Goal: Task Accomplishment & Management: Use online tool/utility

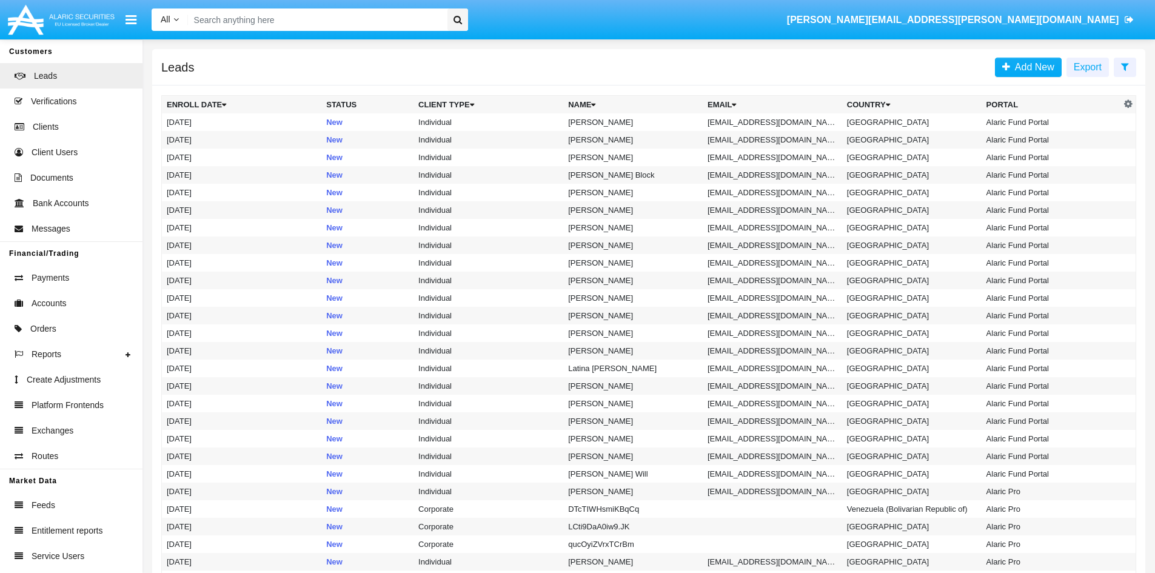
click at [290, 24] on input "Search" at bounding box center [315, 19] width 255 height 22
paste input "AAAI027965A1"
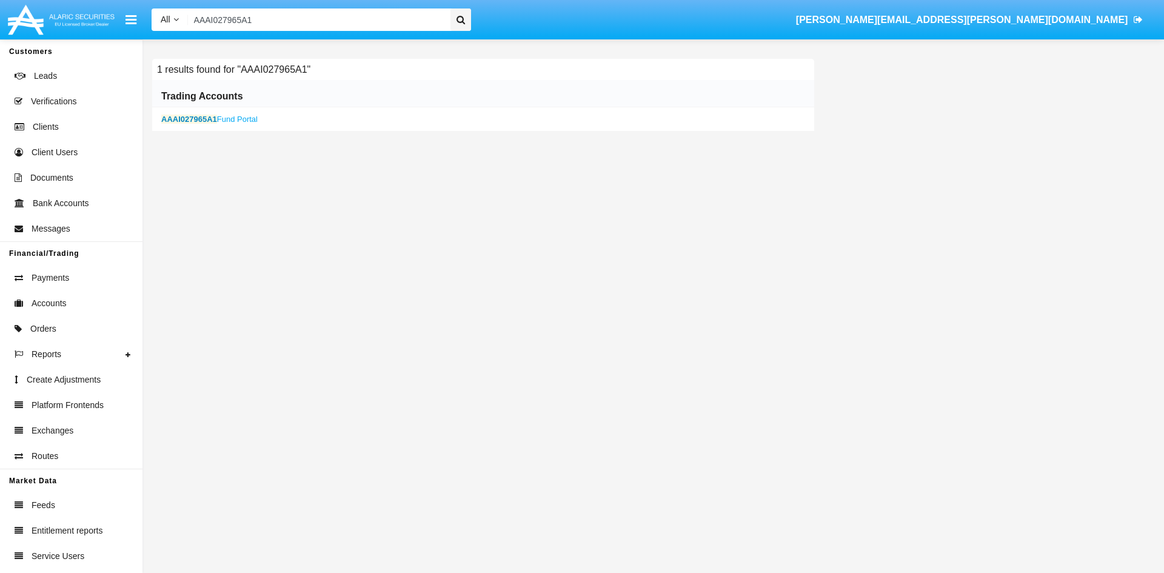
click at [193, 124] on b "AAAI027965A1" at bounding box center [189, 119] width 56 height 9
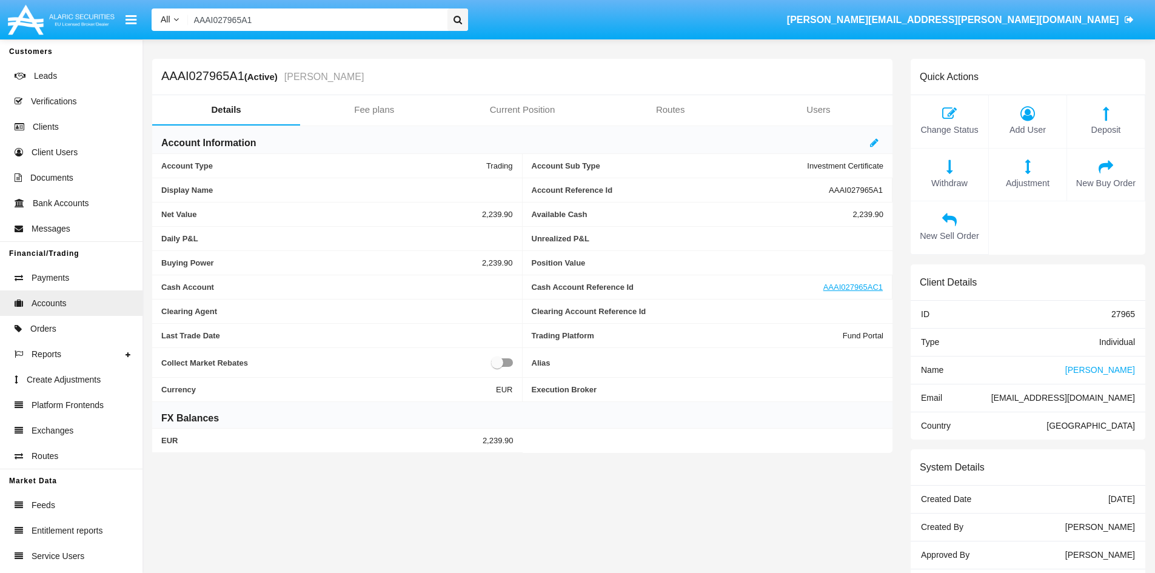
click at [1098, 371] on span "[PERSON_NAME]" at bounding box center [1100, 370] width 70 height 10
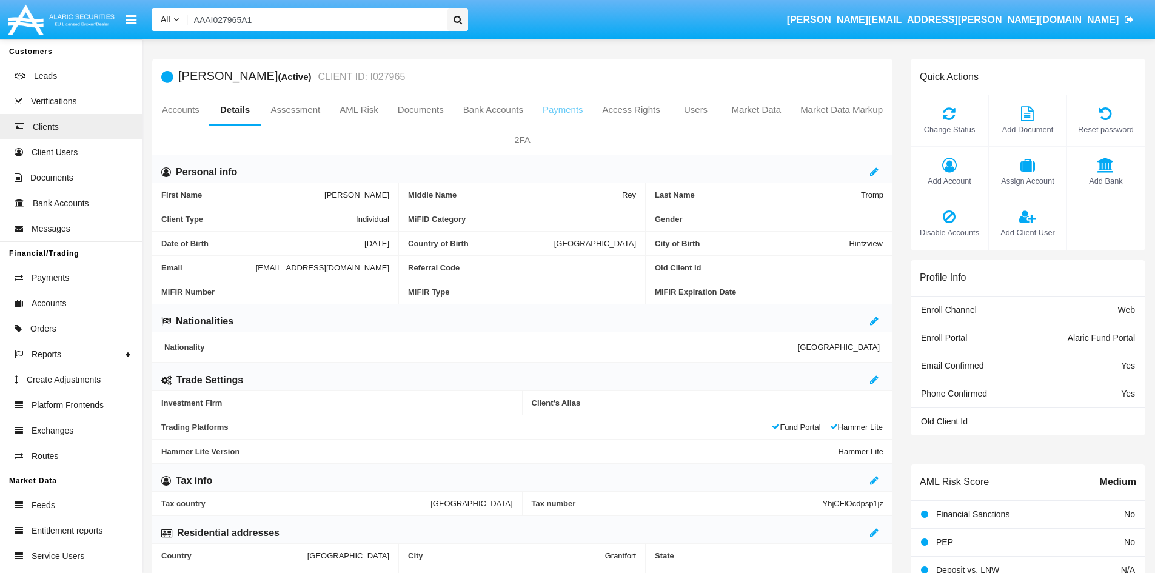
click at [552, 111] on link "Payments" at bounding box center [563, 109] width 60 height 29
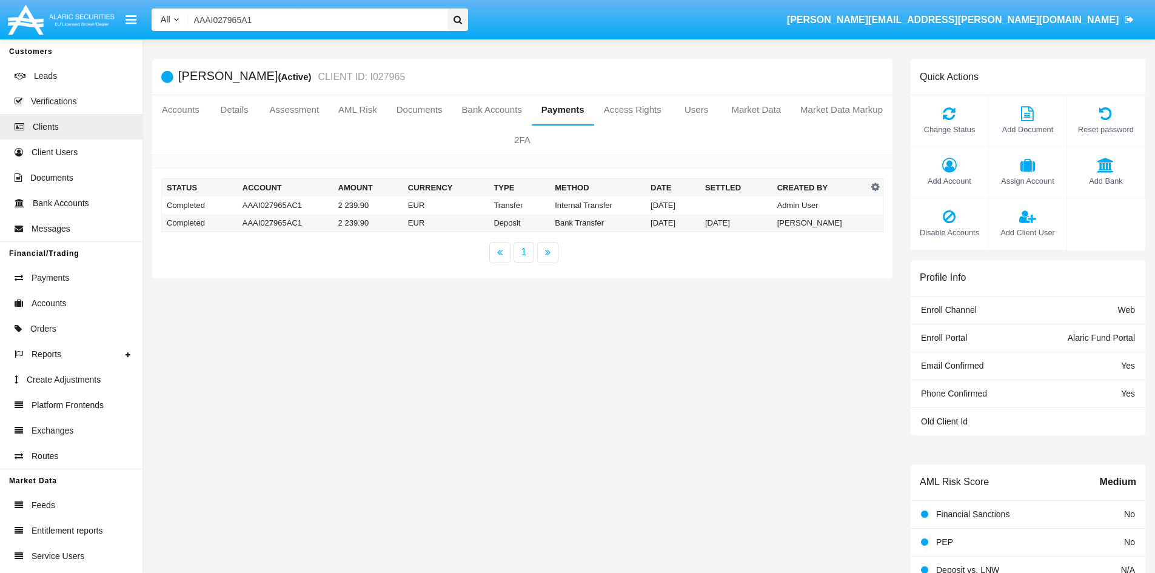
drag, startPoint x: 276, startPoint y: 19, endPoint x: 135, endPoint y: 4, distance: 141.4
click at [133, 8] on nav "All All Name Email Account AAAI027965A1 [PERSON_NAME][EMAIL_ADDRESS][PERSON_NAM…" at bounding box center [577, 19] width 1155 height 39
paste input "9877"
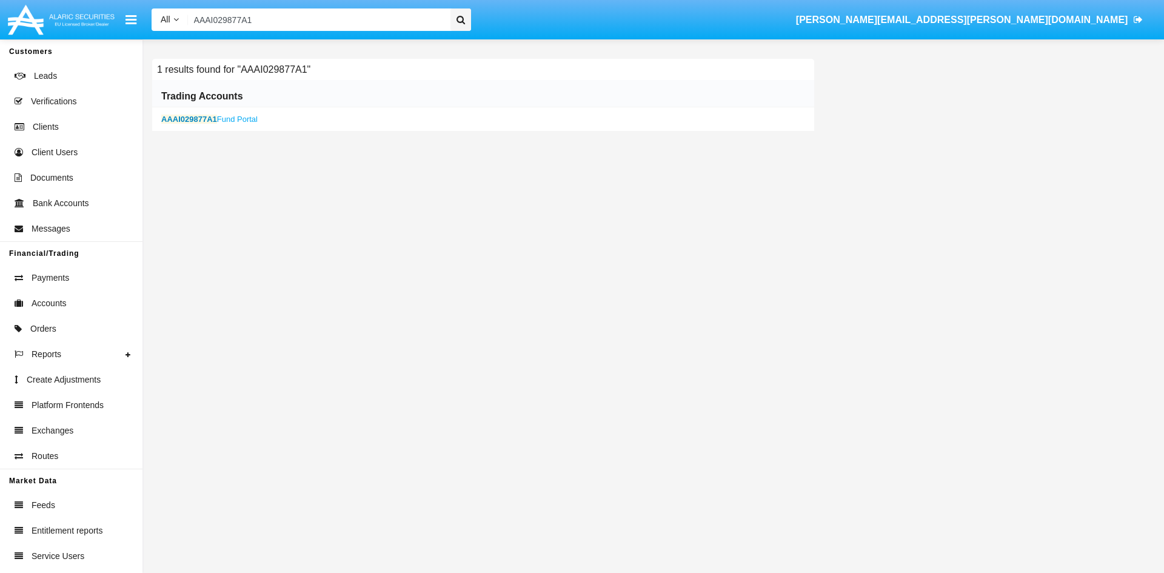
click at [206, 112] on div "AAAI029877A1 Fund Portal" at bounding box center [483, 119] width 662 height 24
click at [212, 116] on b "AAAI029877A1" at bounding box center [189, 119] width 56 height 9
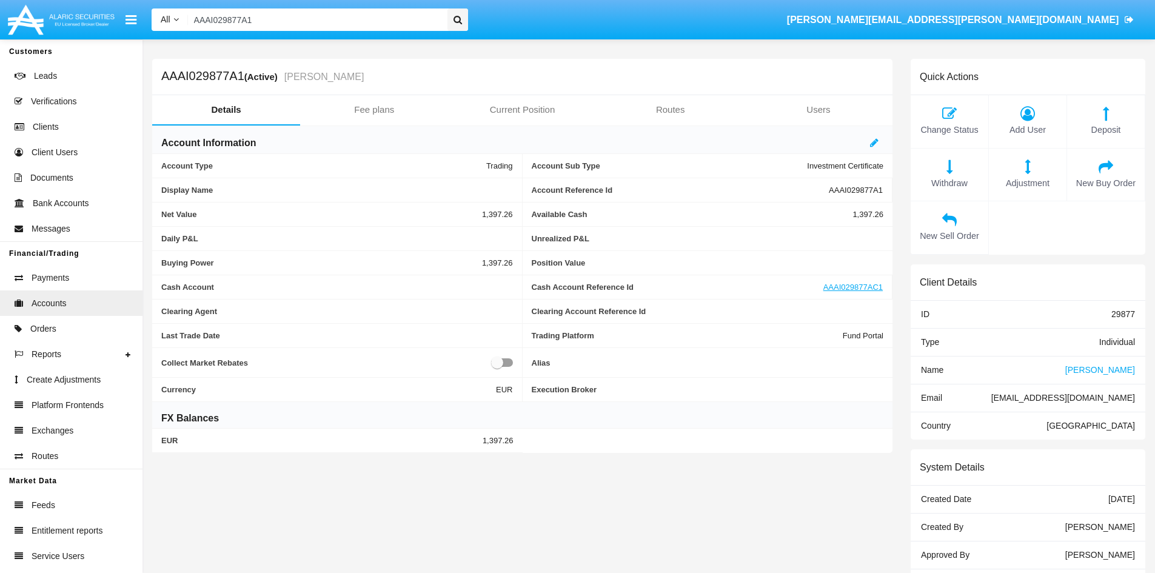
click at [1097, 371] on span "[PERSON_NAME]" at bounding box center [1100, 370] width 70 height 10
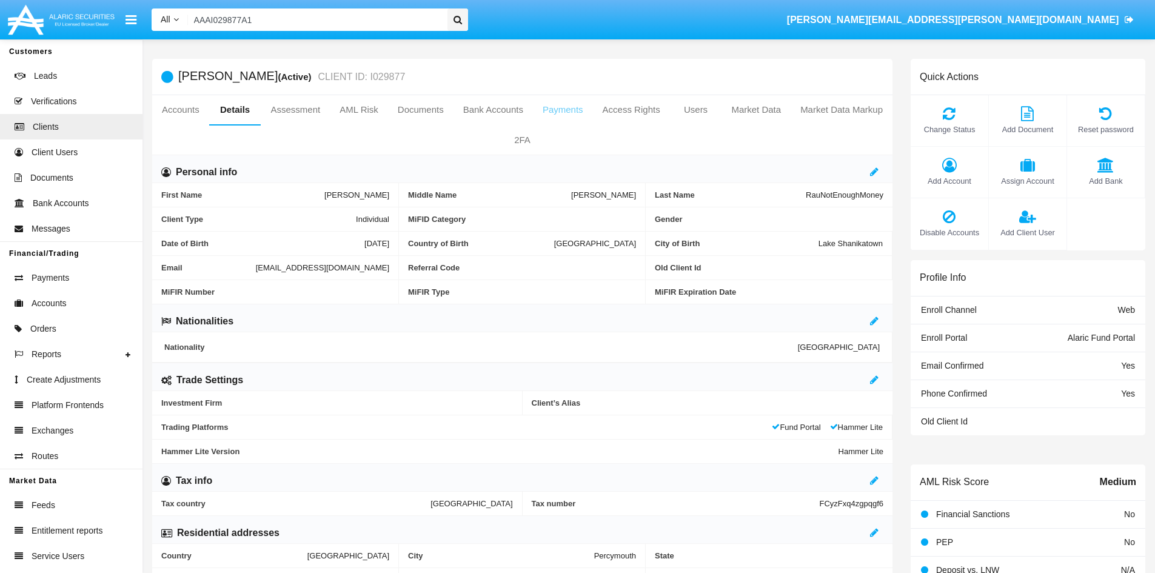
click at [555, 118] on link "Payments" at bounding box center [563, 109] width 60 height 29
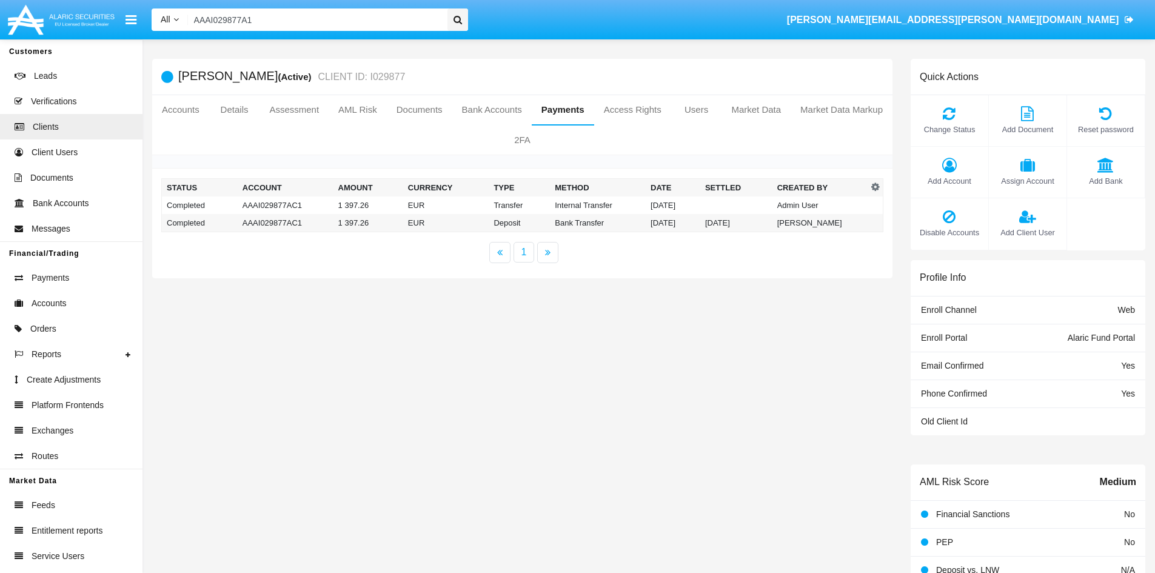
drag, startPoint x: 273, startPoint y: 17, endPoint x: 61, endPoint y: 0, distance: 212.9
click at [61, 0] on nav "All All Name Email Account AAAI029877A1 [EMAIL_ADDRESS][DOMAIN_NAME]" at bounding box center [577, 19] width 1155 height 39
paste input "20"
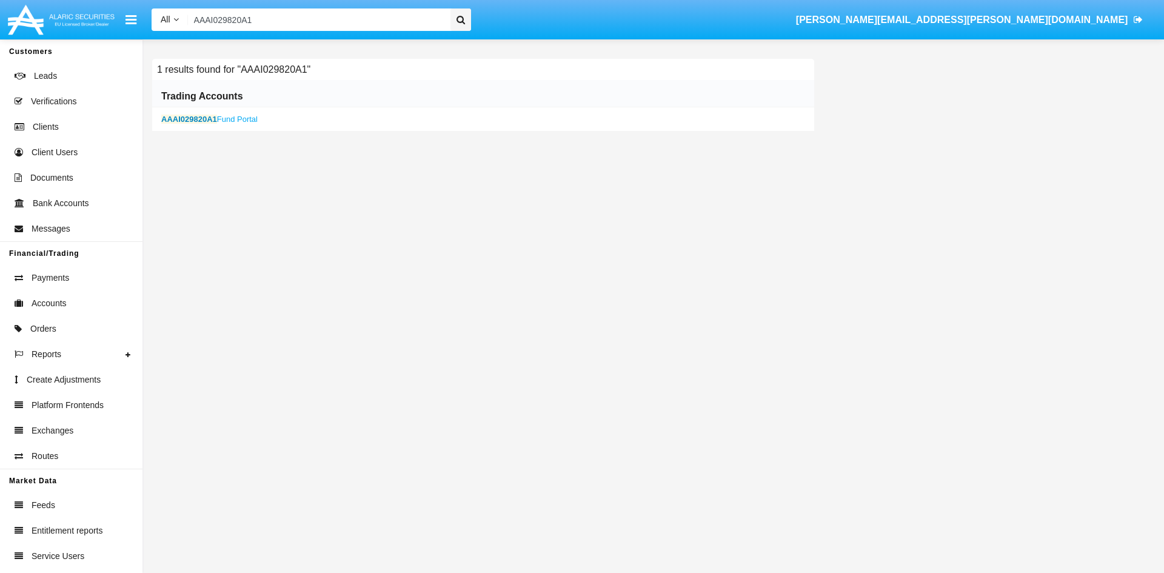
click at [203, 119] on b "AAAI029820A1" at bounding box center [189, 119] width 56 height 9
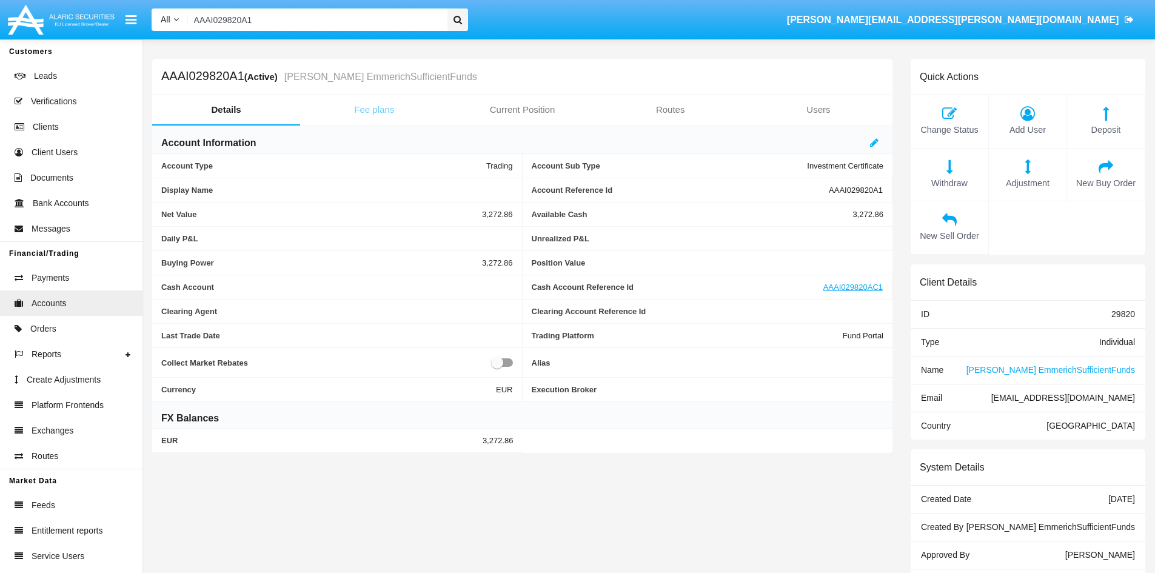
click at [373, 111] on link "Fee plans" at bounding box center [374, 109] width 148 height 29
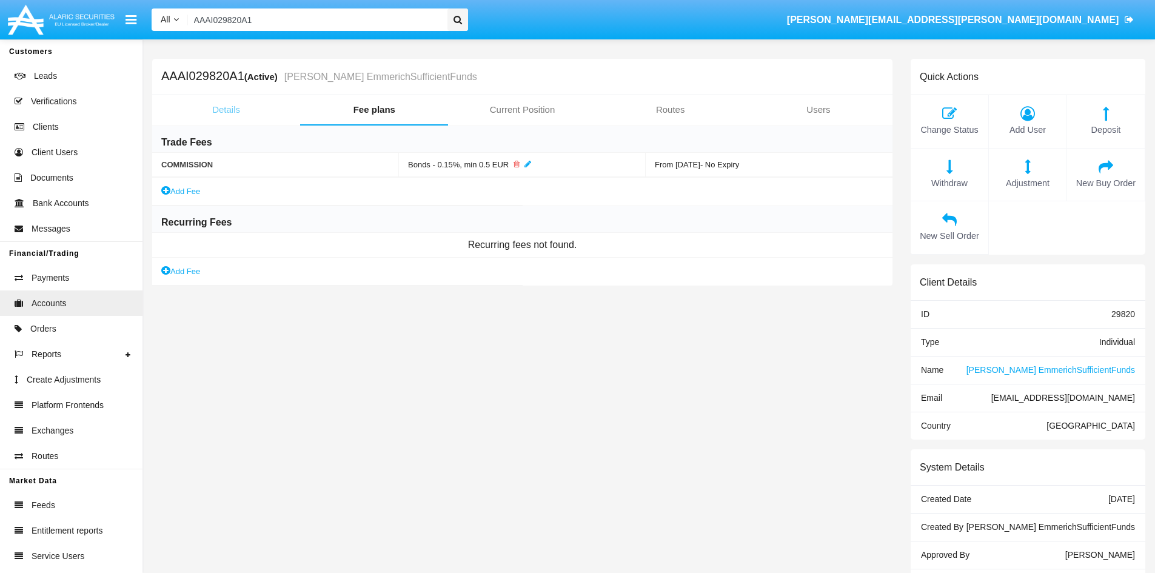
click at [223, 104] on link "Details" at bounding box center [226, 109] width 148 height 29
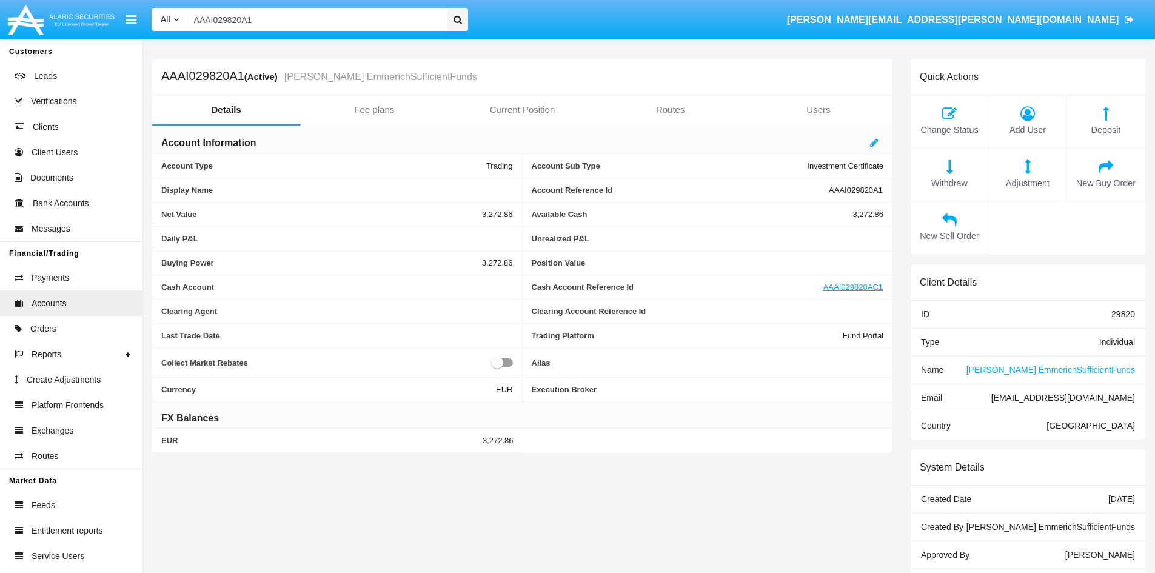
click at [1042, 372] on span "[PERSON_NAME] EmmerichSufficientFunds" at bounding box center [1051, 370] width 169 height 10
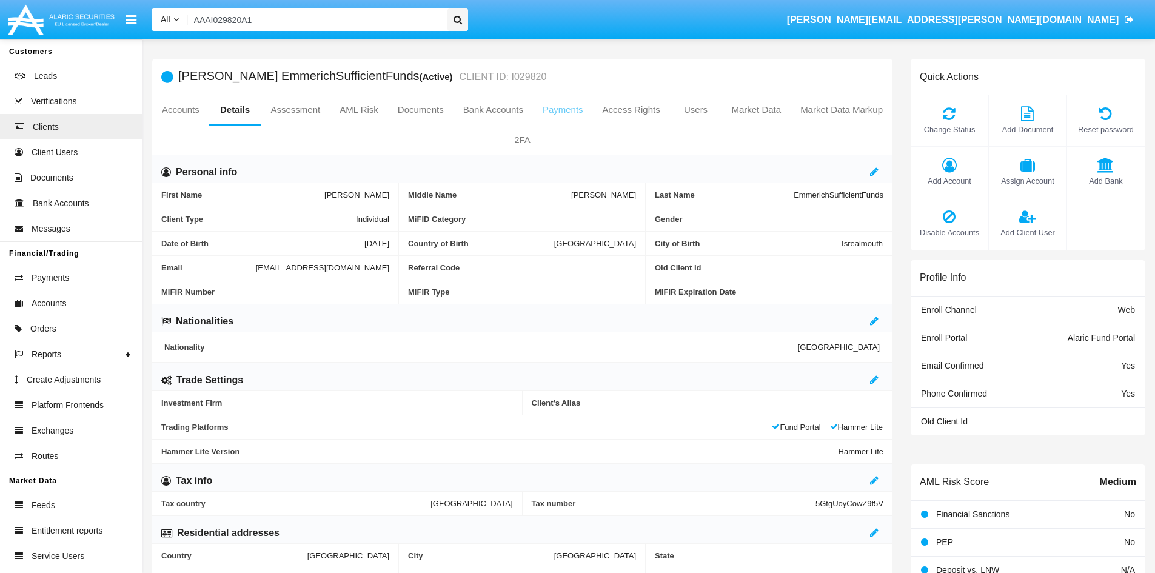
click at [560, 110] on link "Payments" at bounding box center [563, 109] width 60 height 29
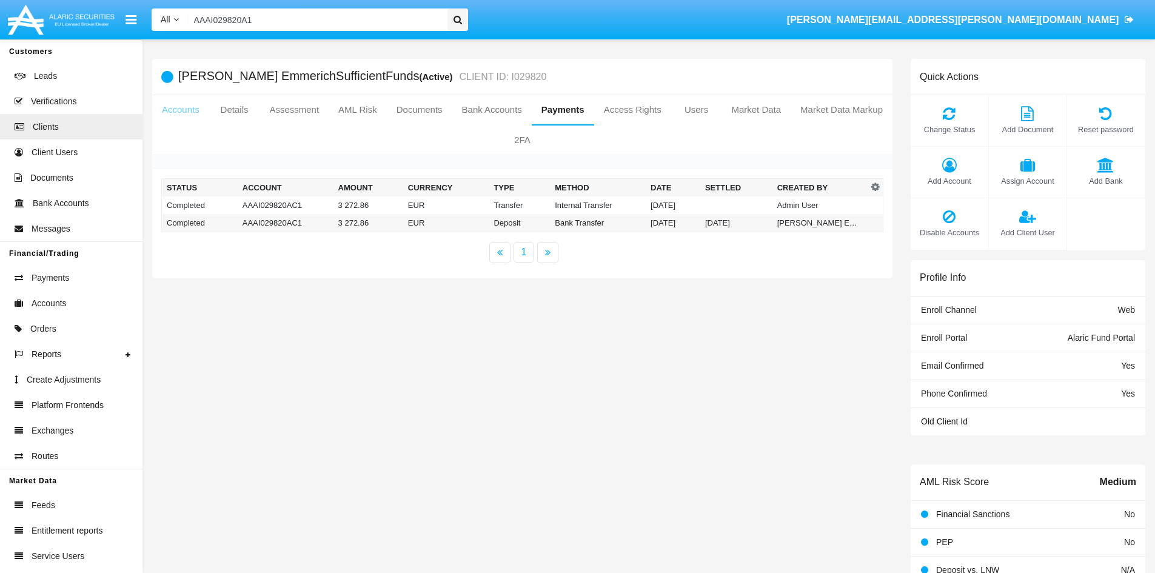
click at [172, 104] on link "Accounts" at bounding box center [180, 109] width 57 height 29
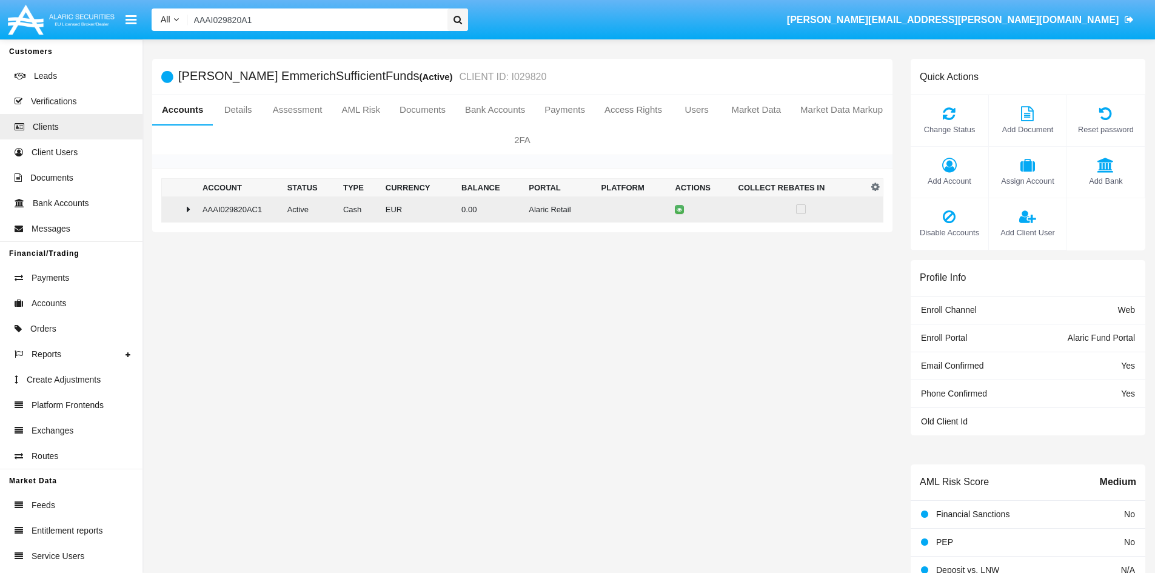
click at [199, 206] on td "AAAI029820AC1" at bounding box center [240, 209] width 85 height 26
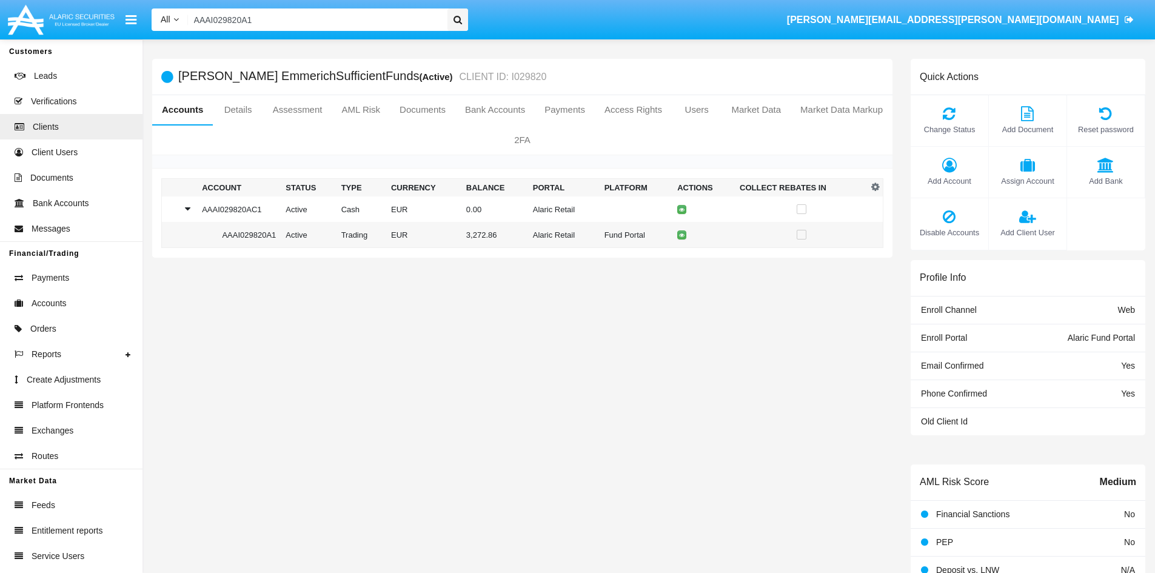
drag, startPoint x: 259, startPoint y: 16, endPoint x: 15, endPoint y: -7, distance: 245.5
click at [15, 0] on html "All All Name Email Account AAAI029820A1 [EMAIL_ADDRESS][DOMAIN_NAME] Customers …" at bounding box center [577, 286] width 1155 height 573
paste input "19"
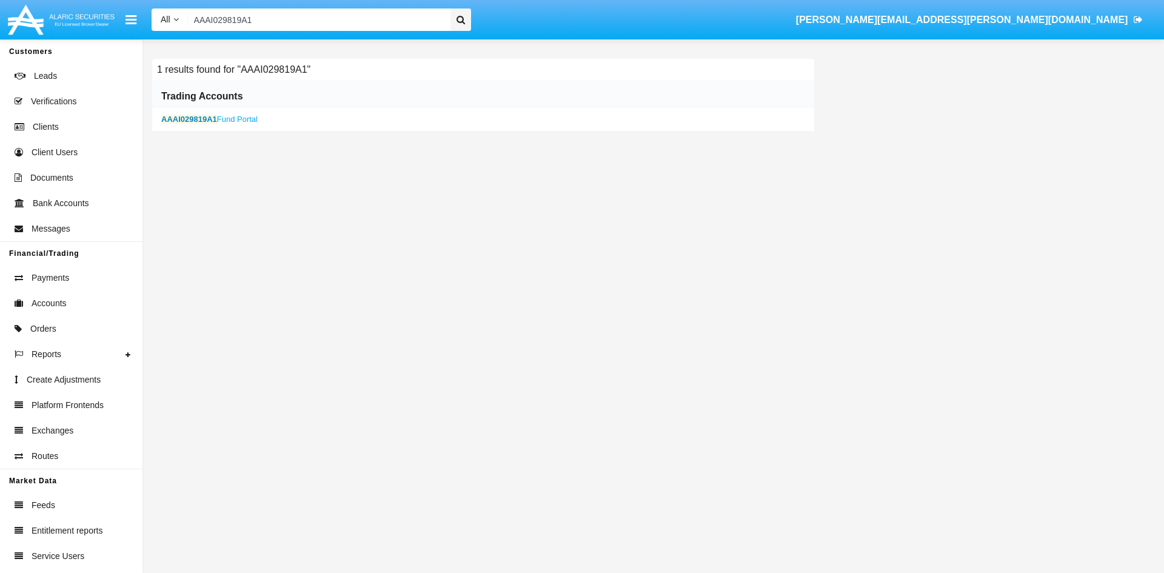
click at [235, 118] on link "AAAI029819A1 Fund Portal" at bounding box center [209, 119] width 96 height 9
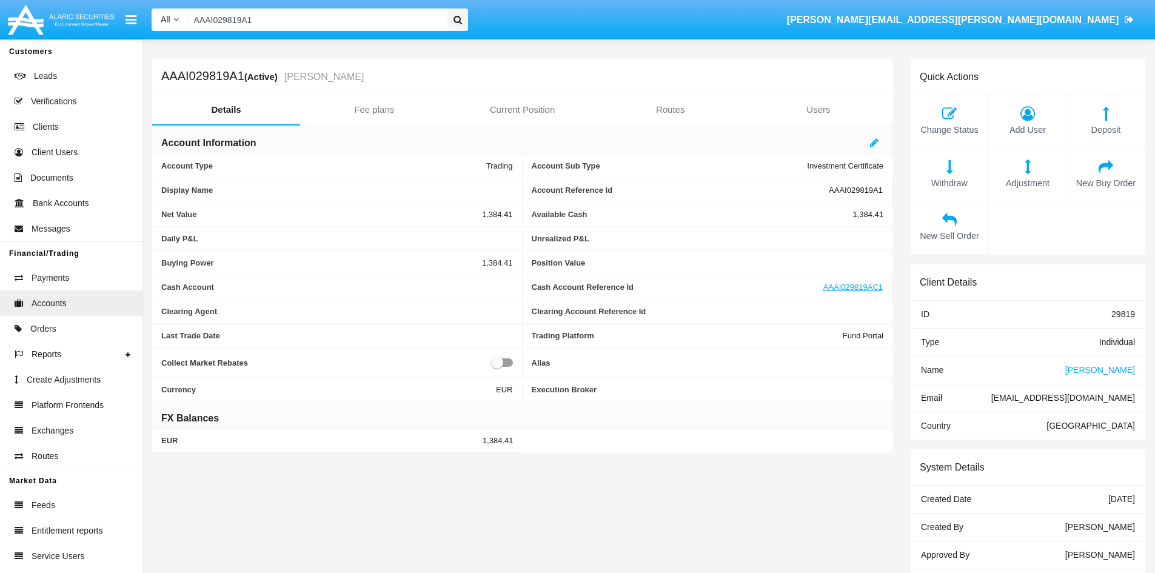
drag, startPoint x: 250, startPoint y: 0, endPoint x: 95, endPoint y: -19, distance: 156.4
click at [95, 0] on html "All All Name Email Account AAAI029819A1 [EMAIL_ADDRESS][DOMAIN_NAME] Customers …" at bounding box center [577, 286] width 1155 height 573
paste input "7967"
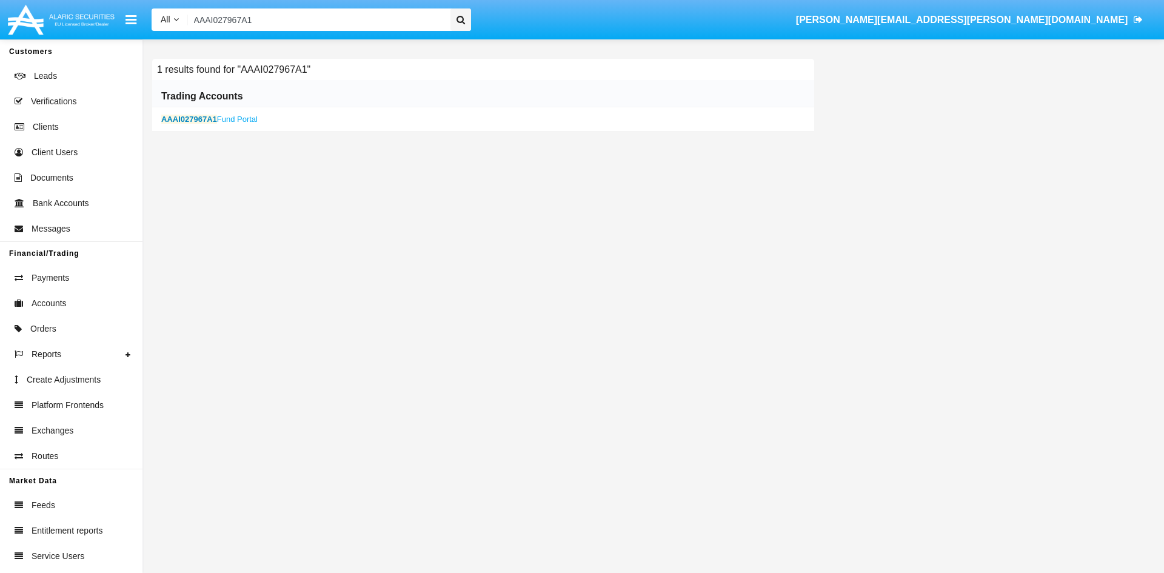
click at [211, 120] on b "AAAI027967A1" at bounding box center [189, 119] width 56 height 9
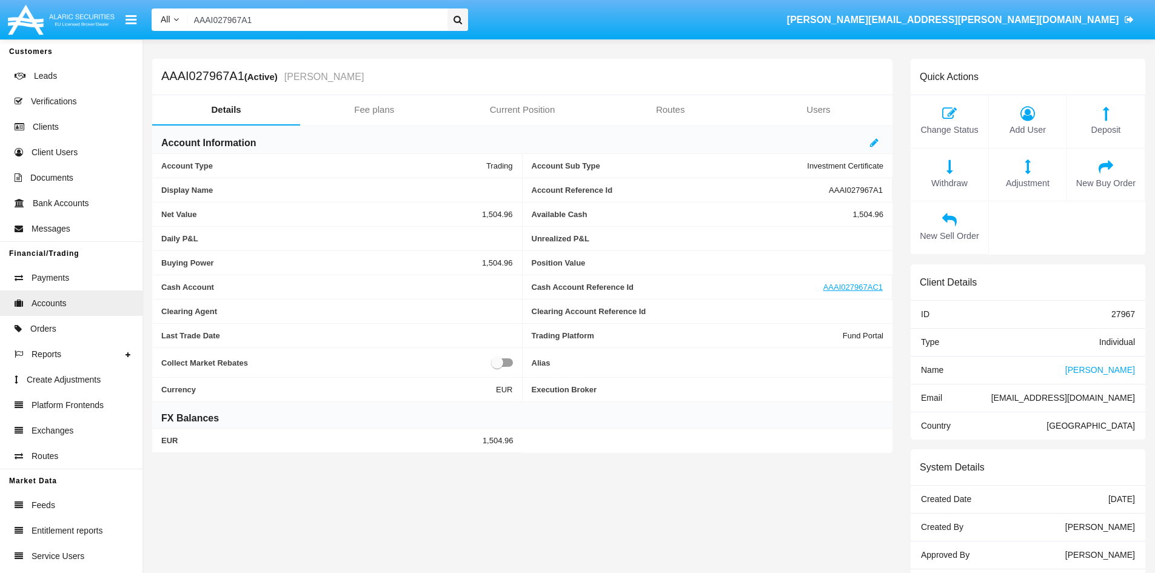
click at [1083, 374] on span "[PERSON_NAME]" at bounding box center [1100, 370] width 70 height 10
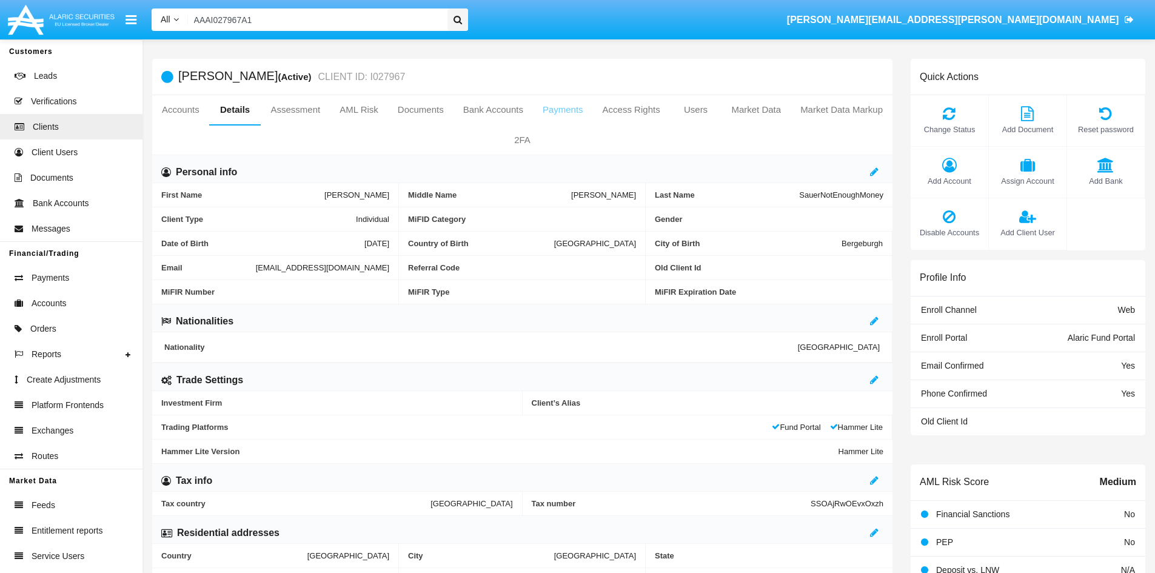
click at [554, 107] on link "Payments" at bounding box center [563, 109] width 60 height 29
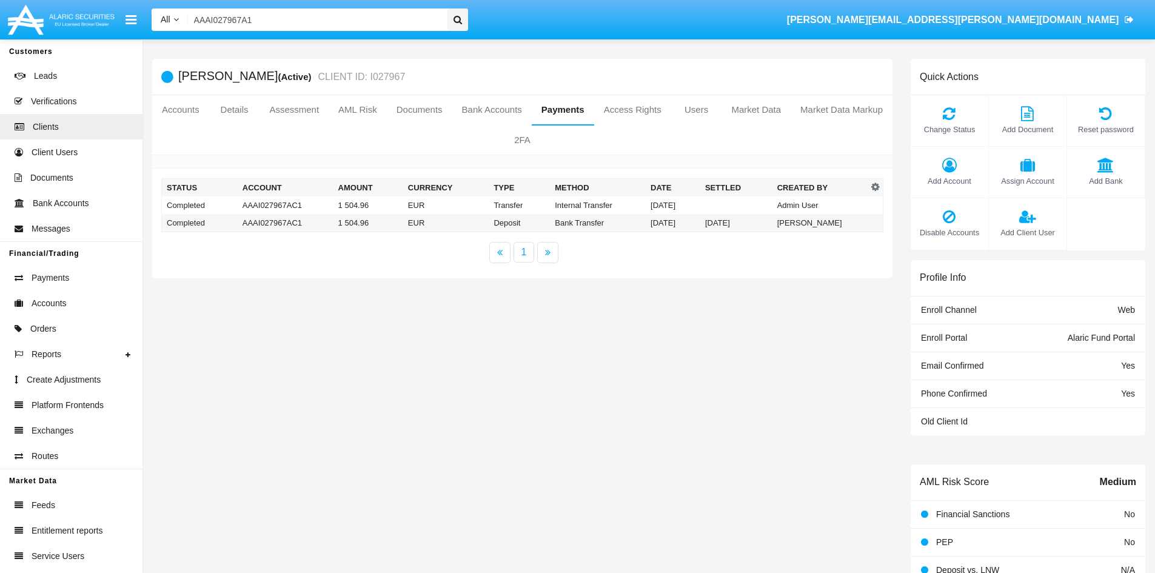
drag, startPoint x: 227, startPoint y: 8, endPoint x: 104, endPoint y: 4, distance: 123.8
click at [104, 4] on nav "All All Name Email Account AAAI027967A1 [PERSON_NAME][EMAIL_ADDRESS][PERSON_NAM…" at bounding box center [577, 19] width 1155 height 39
paste input "8"
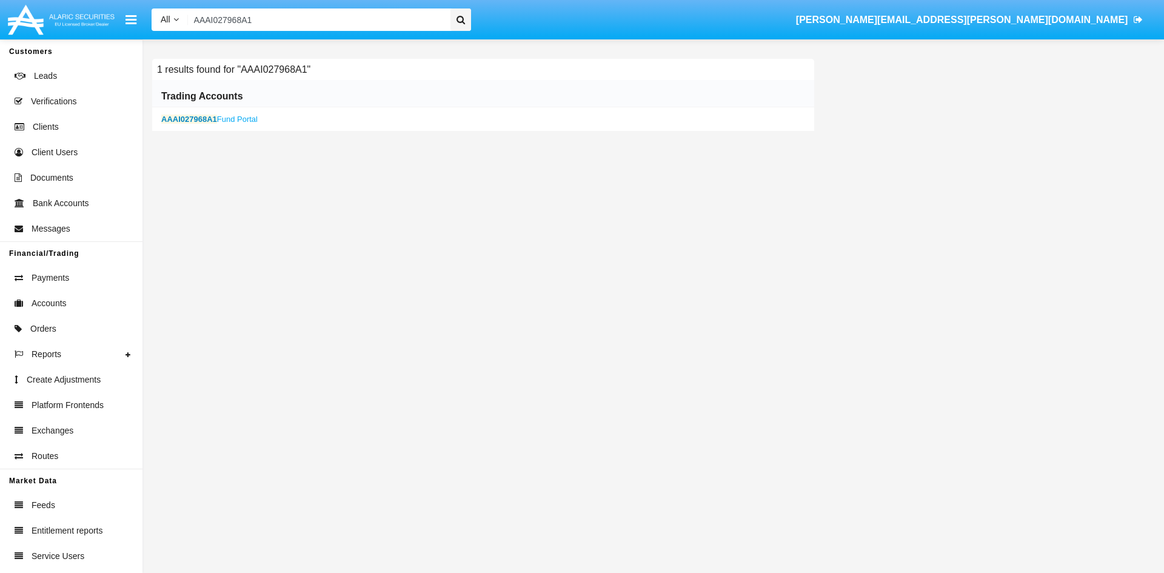
type input "AAAI027968A1"
click at [199, 115] on b "AAAI027968A1" at bounding box center [189, 119] width 56 height 9
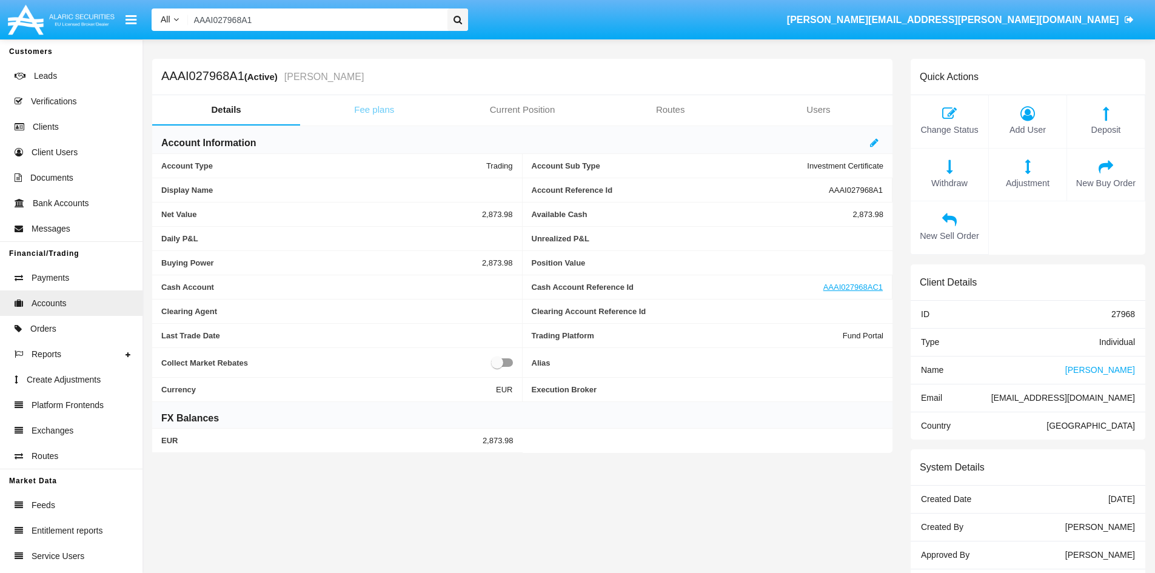
click at [380, 113] on link "Fee plans" at bounding box center [374, 109] width 148 height 29
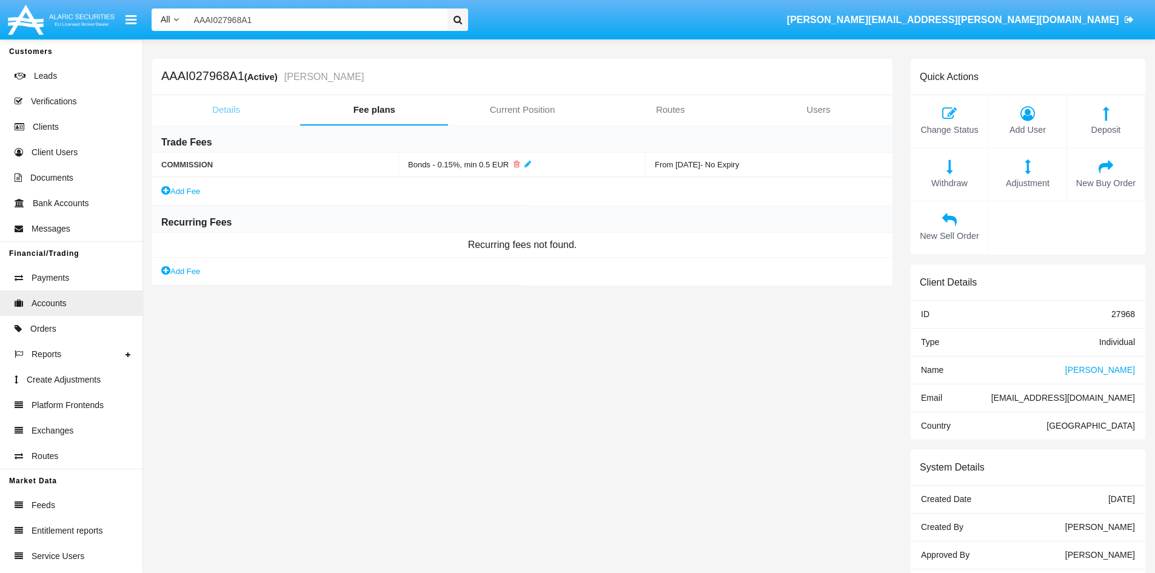
click at [223, 108] on link "Details" at bounding box center [226, 109] width 148 height 29
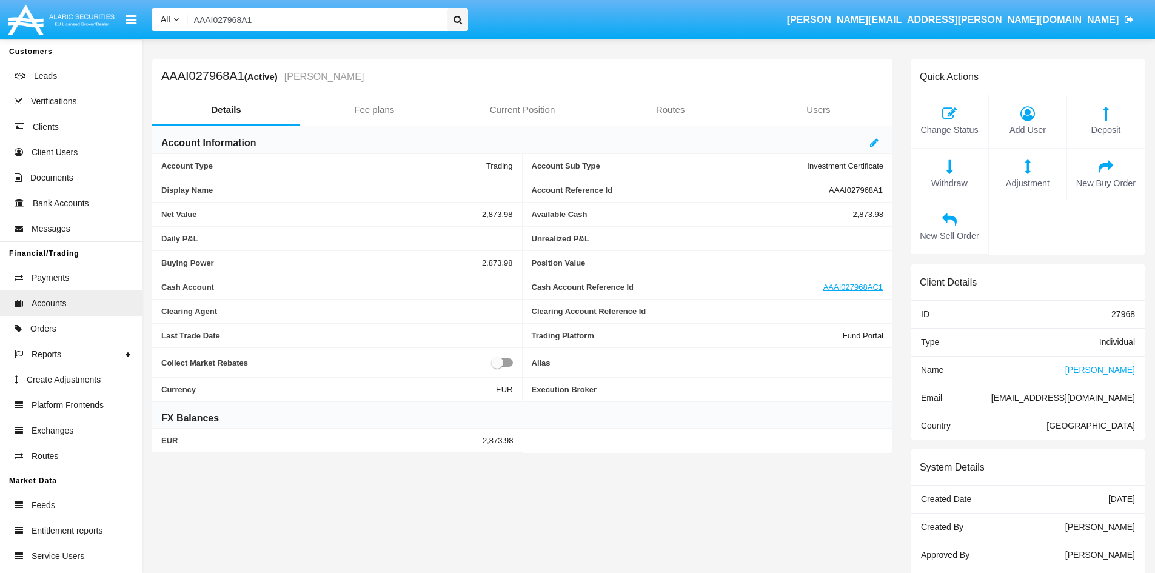
click at [343, 492] on div "AAAI027968A1 (Active) [PERSON_NAME] Details Fee plans Current Position Routes U…" at bounding box center [522, 356] width 759 height 594
click at [72, 304] on link "Accounts" at bounding box center [71, 302] width 143 height 25
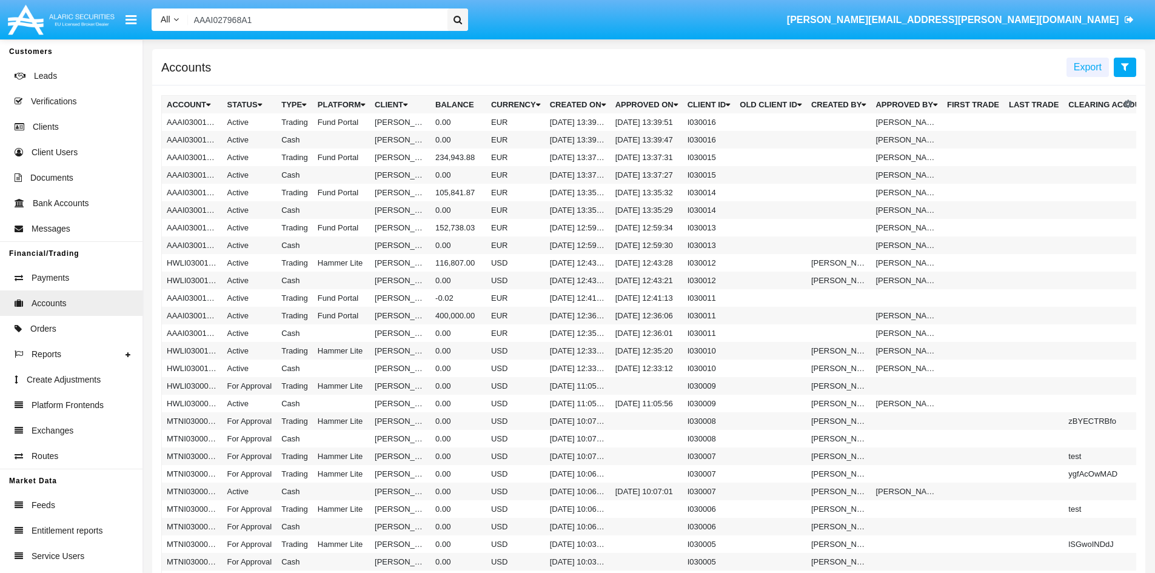
click at [1128, 72] on icon at bounding box center [1125, 67] width 8 height 10
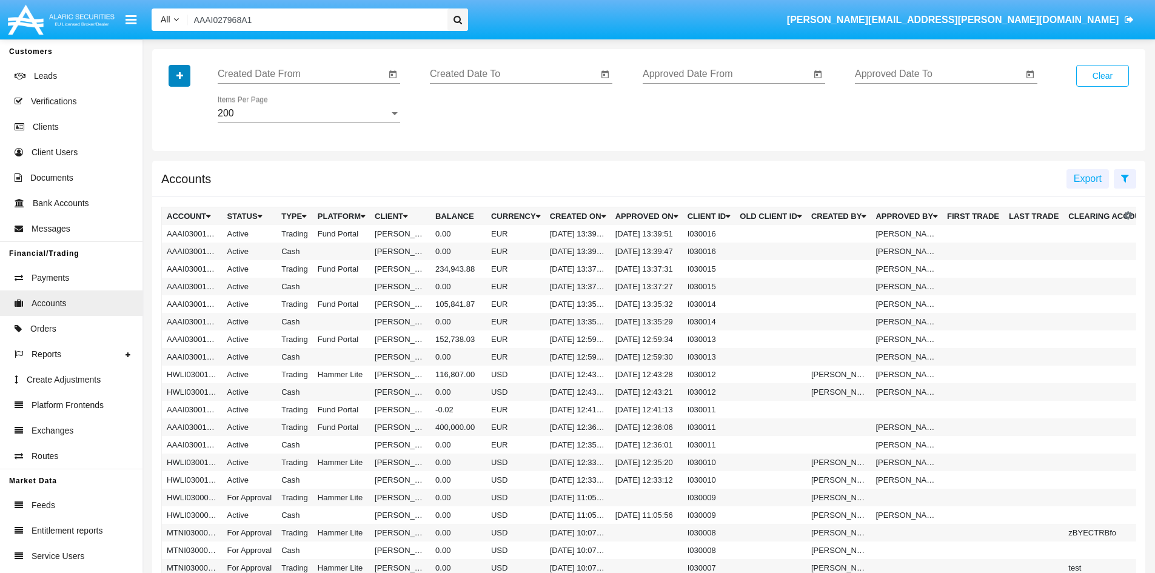
click at [176, 67] on button "button" at bounding box center [180, 76] width 22 height 22
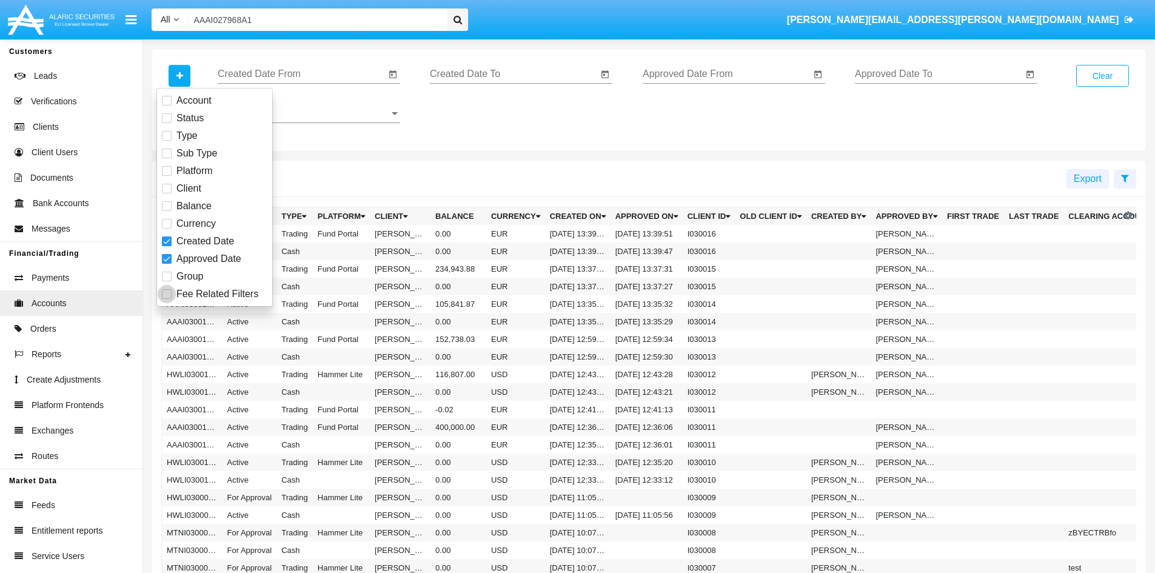
click at [215, 295] on span "Fee Related Filters" at bounding box center [217, 294] width 82 height 15
click at [167, 299] on input "Fee Related Filters" at bounding box center [166, 299] width 1 height 1
checkbox input "true"
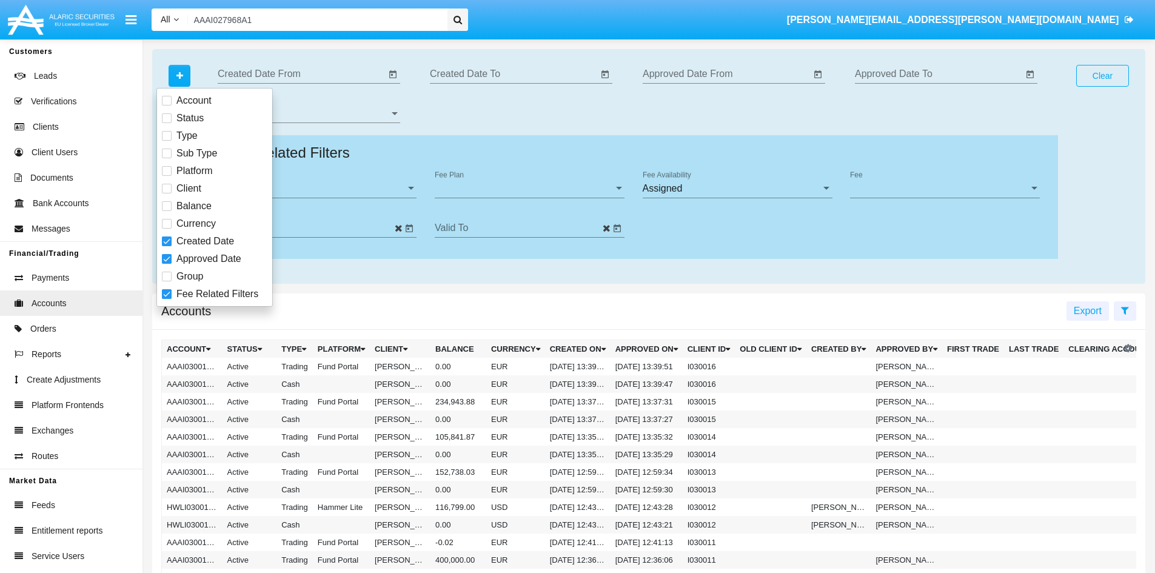
click at [184, 135] on span "Type" at bounding box center [186, 136] width 21 height 15
click at [167, 141] on input "Type" at bounding box center [166, 141] width 1 height 1
checkbox input "true"
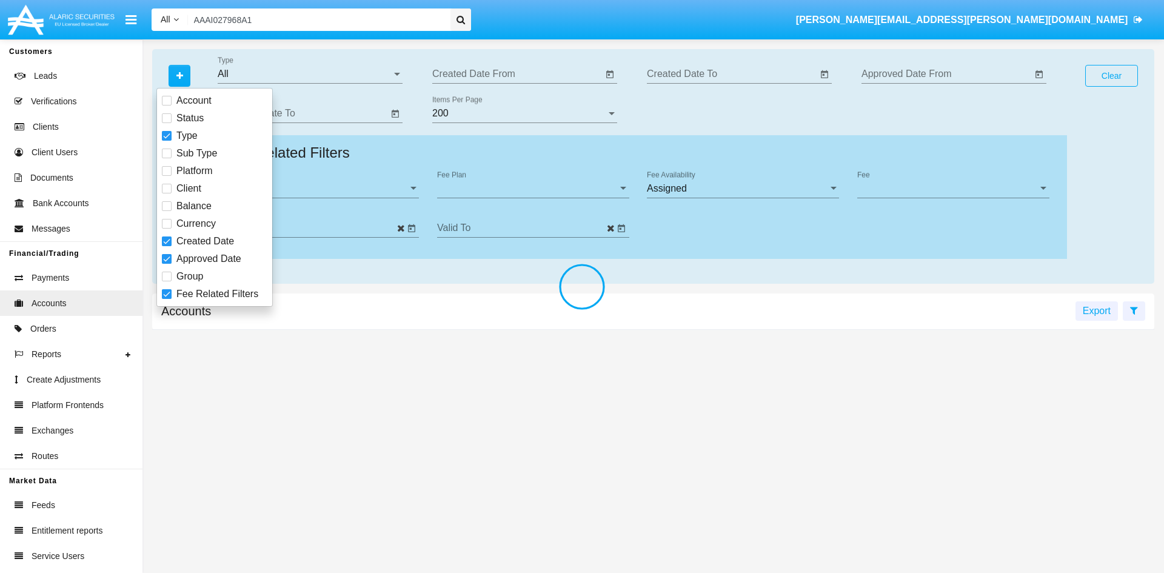
click at [187, 150] on div at bounding box center [582, 286] width 1164 height 573
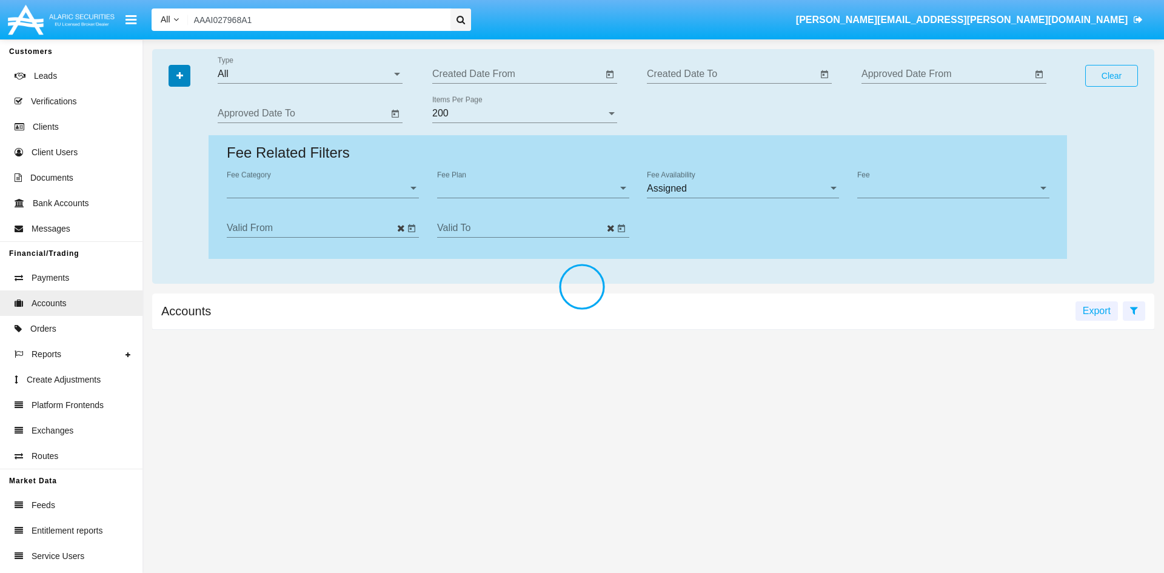
click at [182, 72] on icon "button" at bounding box center [179, 76] width 7 height 8
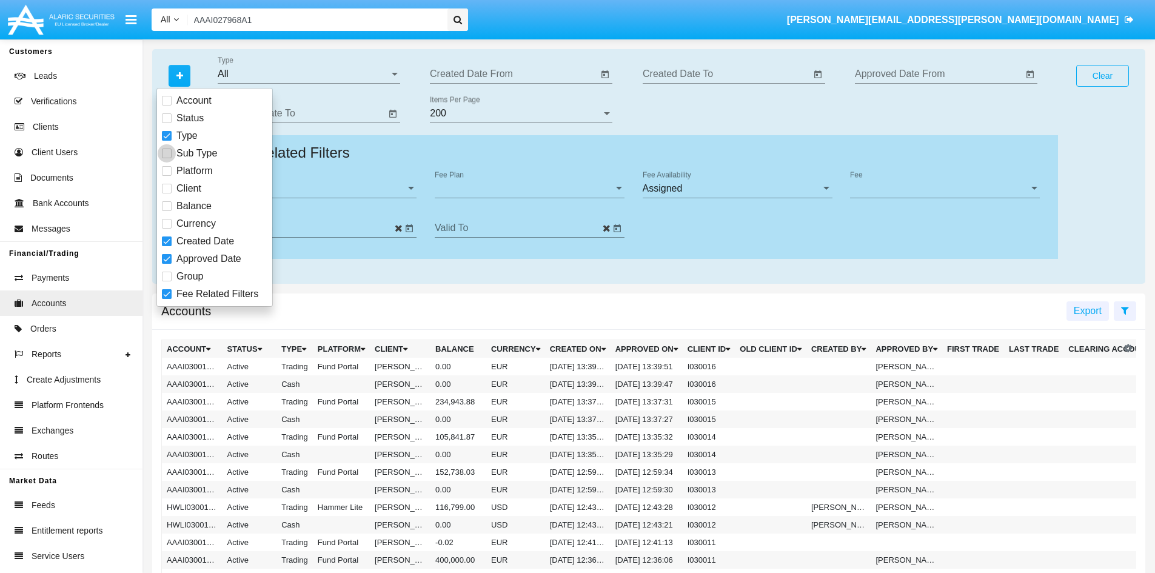
click at [189, 150] on span "Sub Type" at bounding box center [196, 153] width 41 height 15
click at [167, 158] on input "Sub Type" at bounding box center [166, 158] width 1 height 1
checkbox input "true"
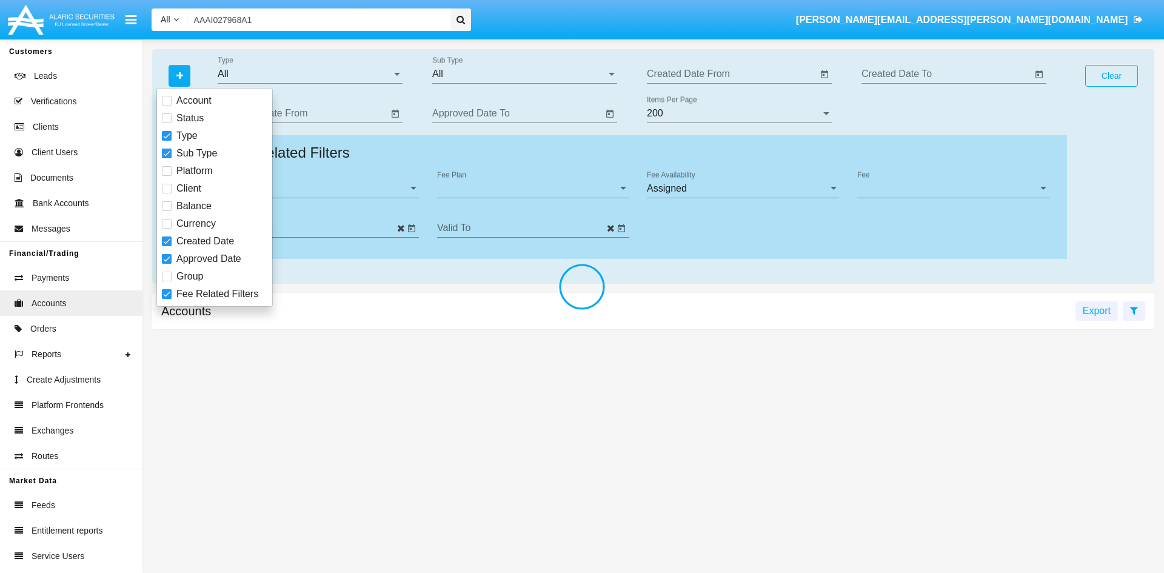
click at [189, 278] on div at bounding box center [582, 286] width 1164 height 573
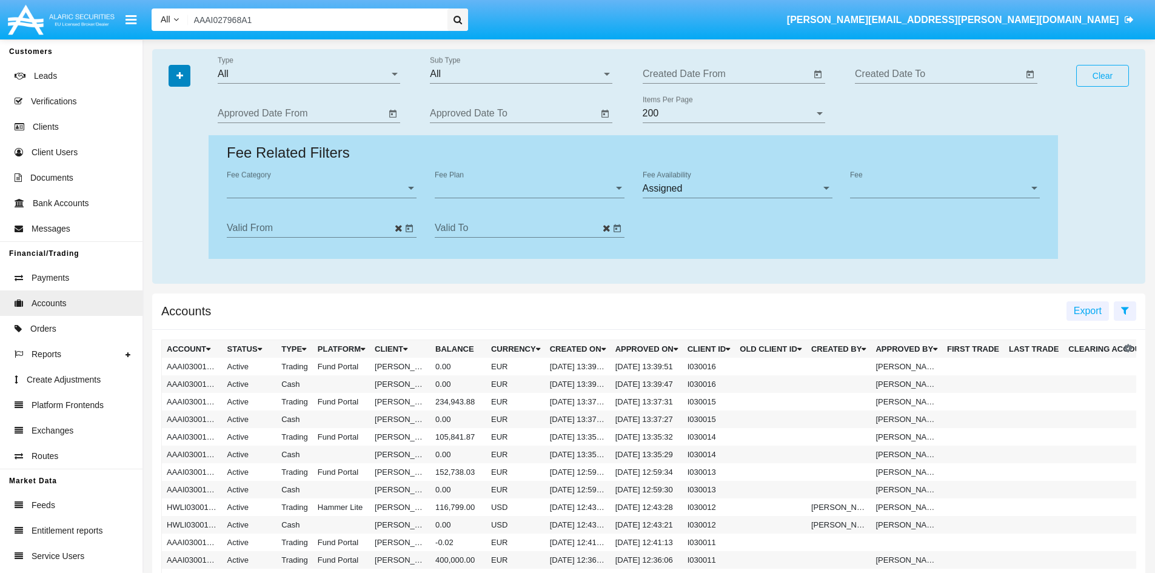
click at [177, 81] on button "button" at bounding box center [180, 76] width 22 height 22
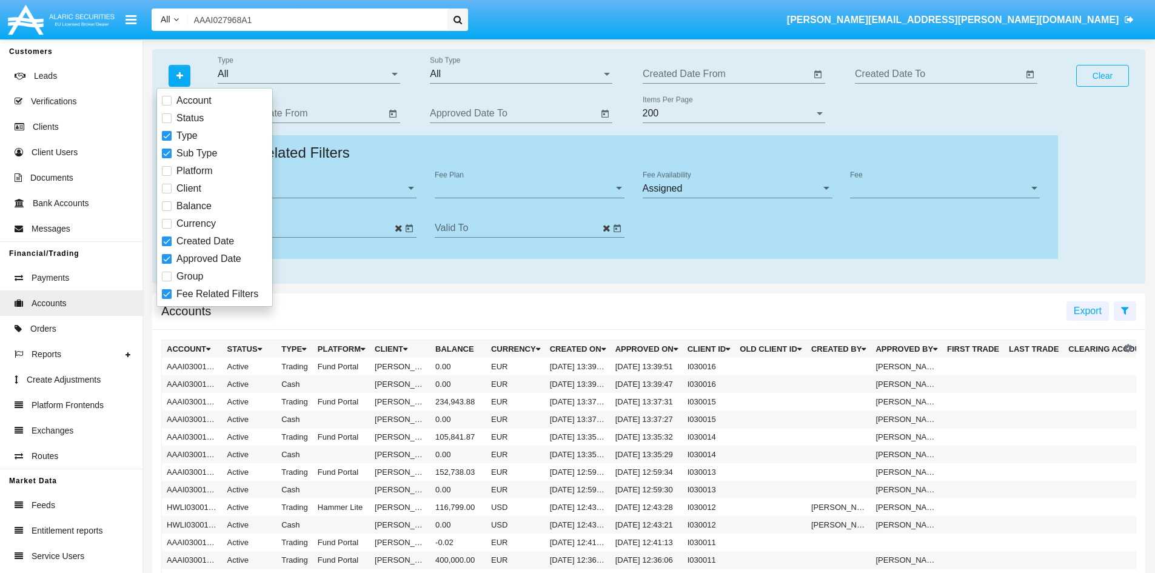
click at [165, 275] on span at bounding box center [167, 277] width 10 height 10
click at [166, 281] on input "Group" at bounding box center [166, 281] width 1 height 1
checkbox input "true"
click at [330, 75] on div "All" at bounding box center [304, 74] width 172 height 11
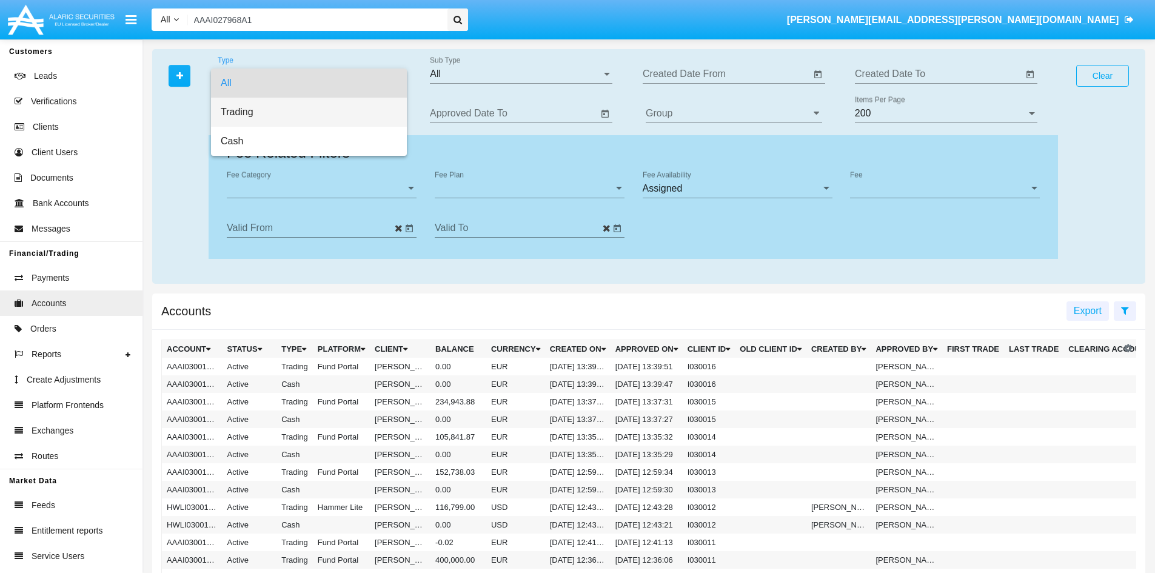
click at [282, 116] on span "Trading" at bounding box center [309, 112] width 176 height 29
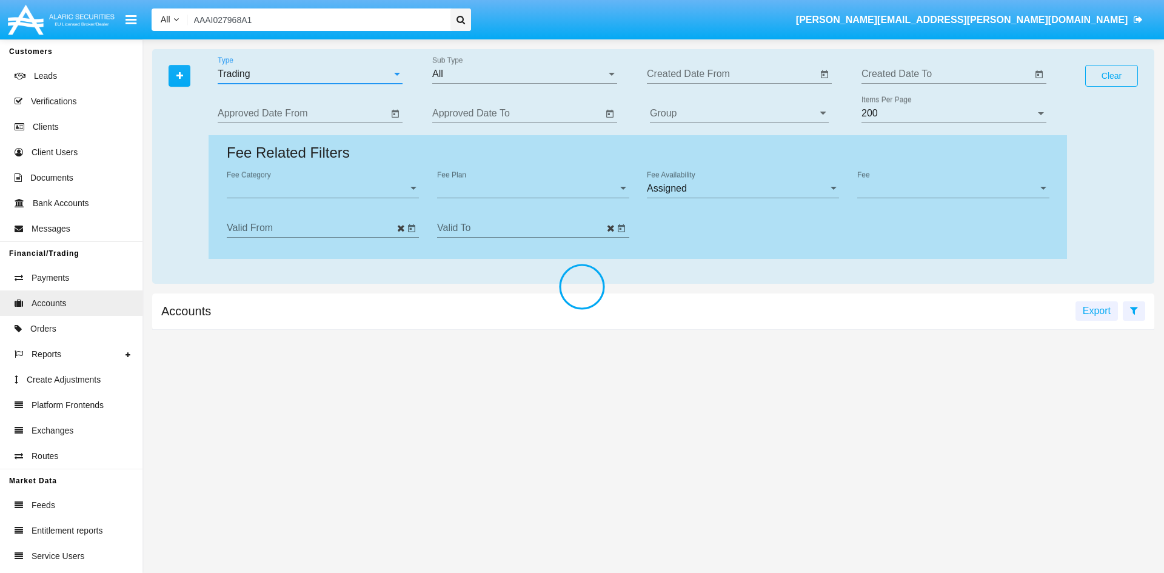
click at [491, 79] on div at bounding box center [582, 286] width 1164 height 573
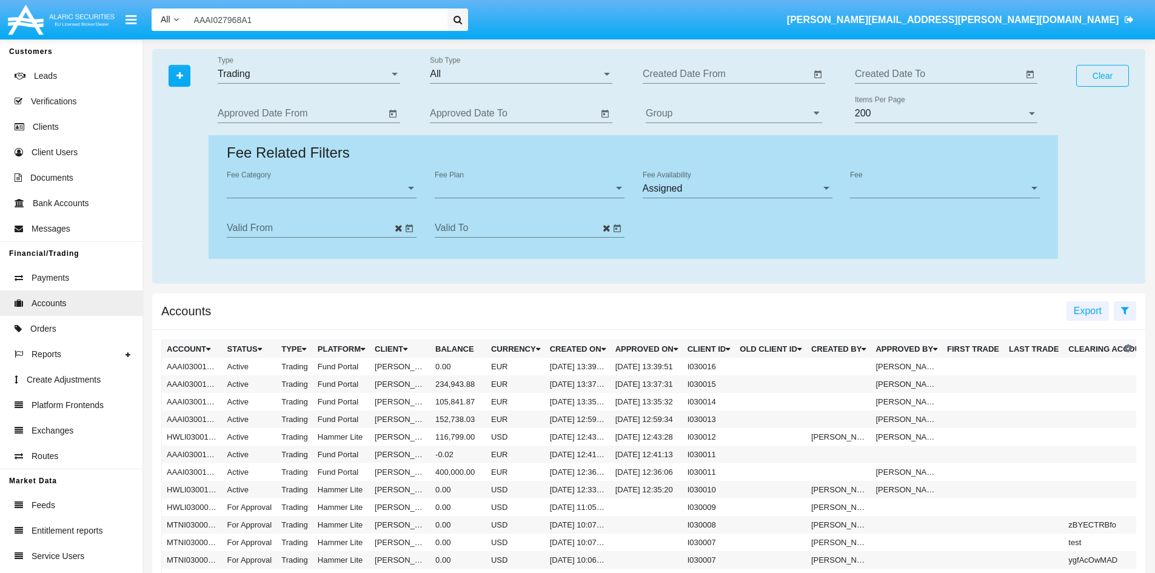
click at [489, 71] on div "All" at bounding box center [516, 74] width 172 height 11
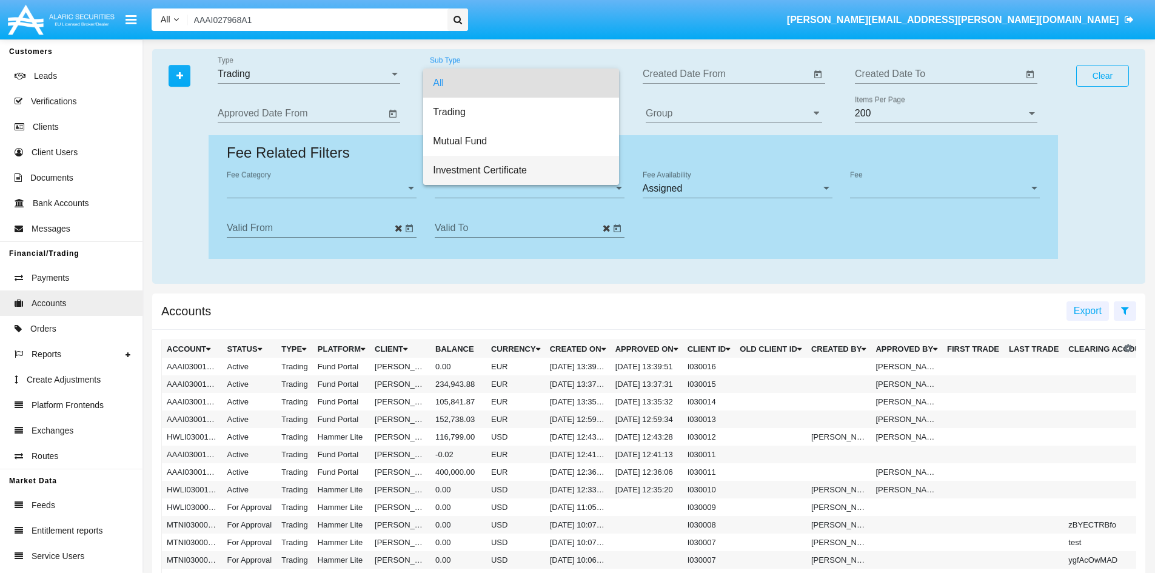
click at [477, 172] on span "Investment Certificate" at bounding box center [521, 170] width 176 height 29
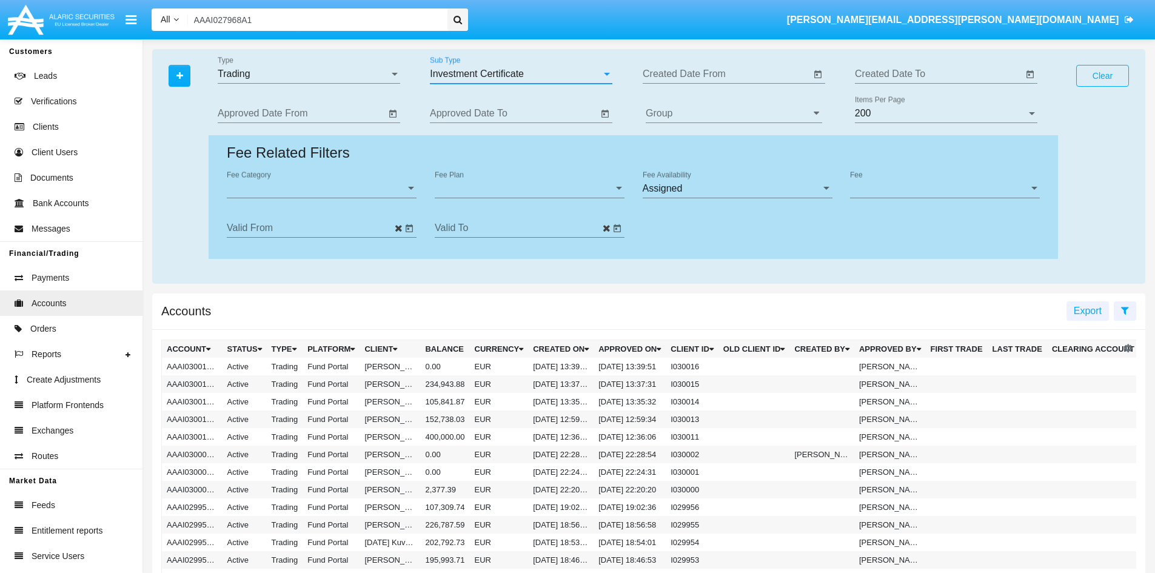
click at [707, 112] on input "Group" at bounding box center [734, 113] width 176 height 11
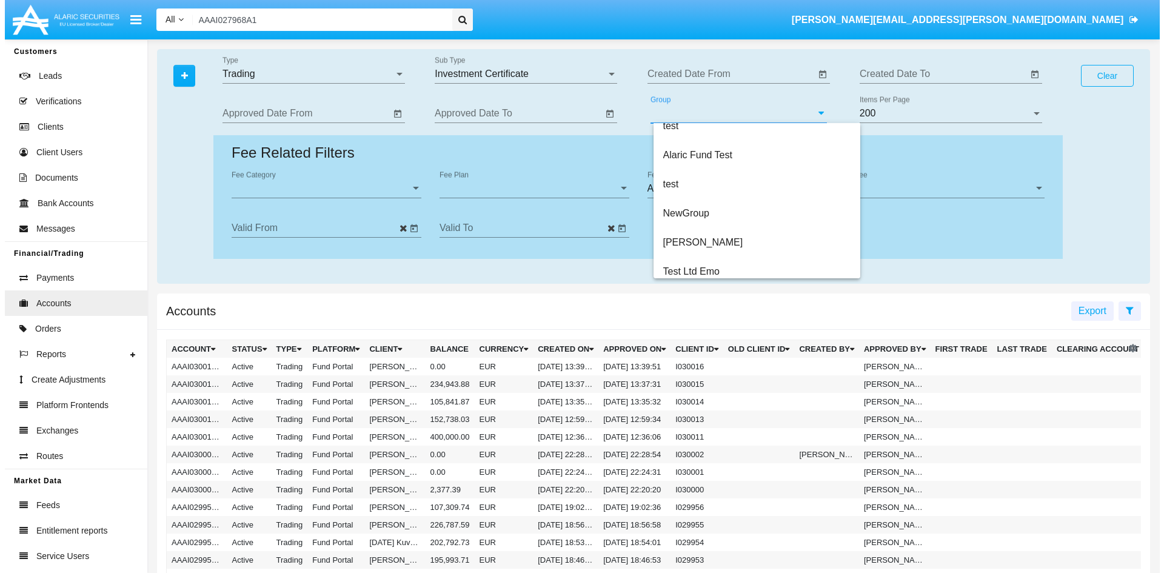
scroll to position [2547, 0]
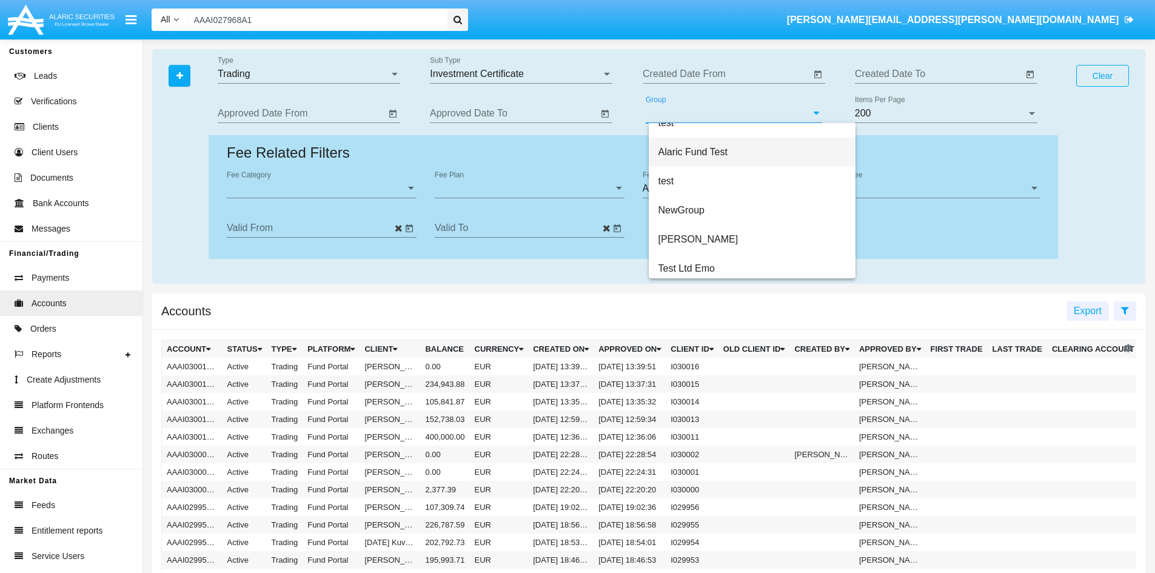
click at [718, 153] on span "Alaric Fund Test" at bounding box center [693, 152] width 69 height 10
type input "Alaric Fund Test"
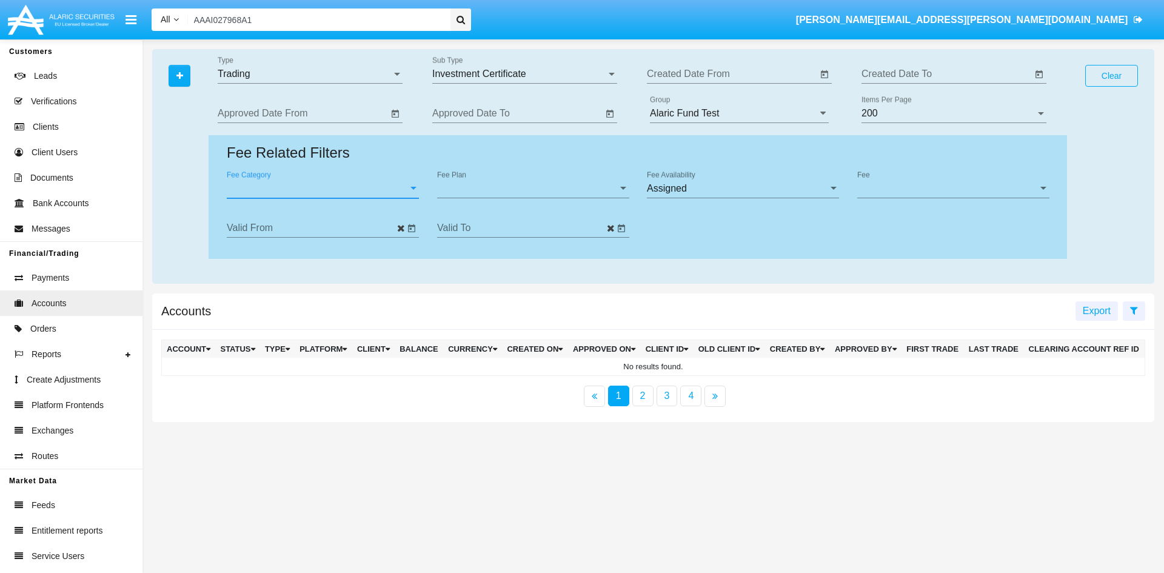
click at [327, 192] on span "Fee Category" at bounding box center [317, 188] width 181 height 11
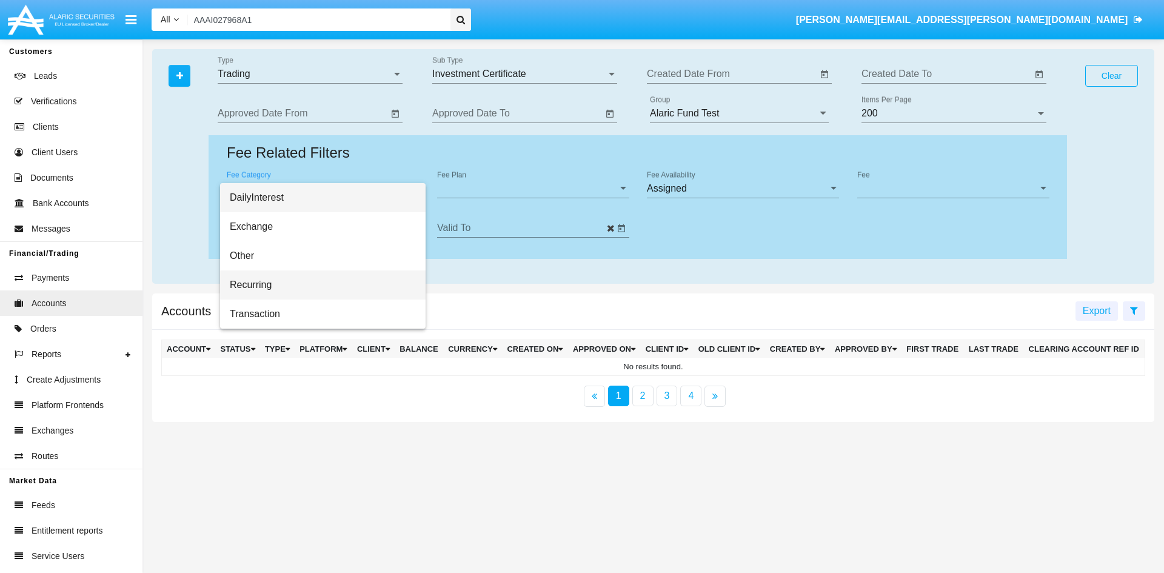
click at [259, 285] on span "Recurring" at bounding box center [323, 284] width 186 height 29
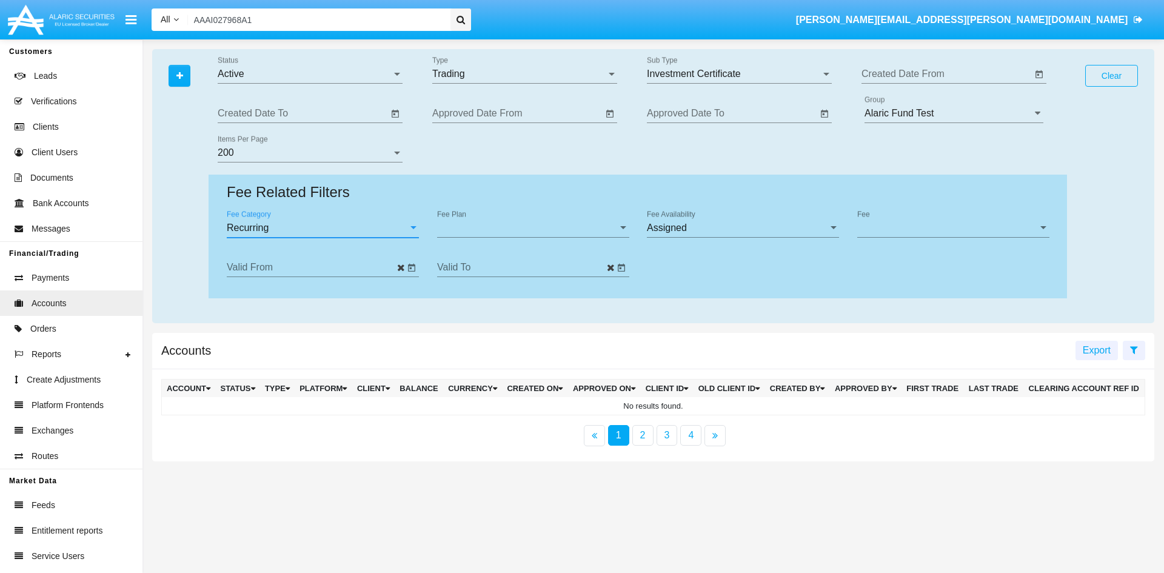
click at [512, 227] on span "Fee Plan" at bounding box center [527, 228] width 181 height 11
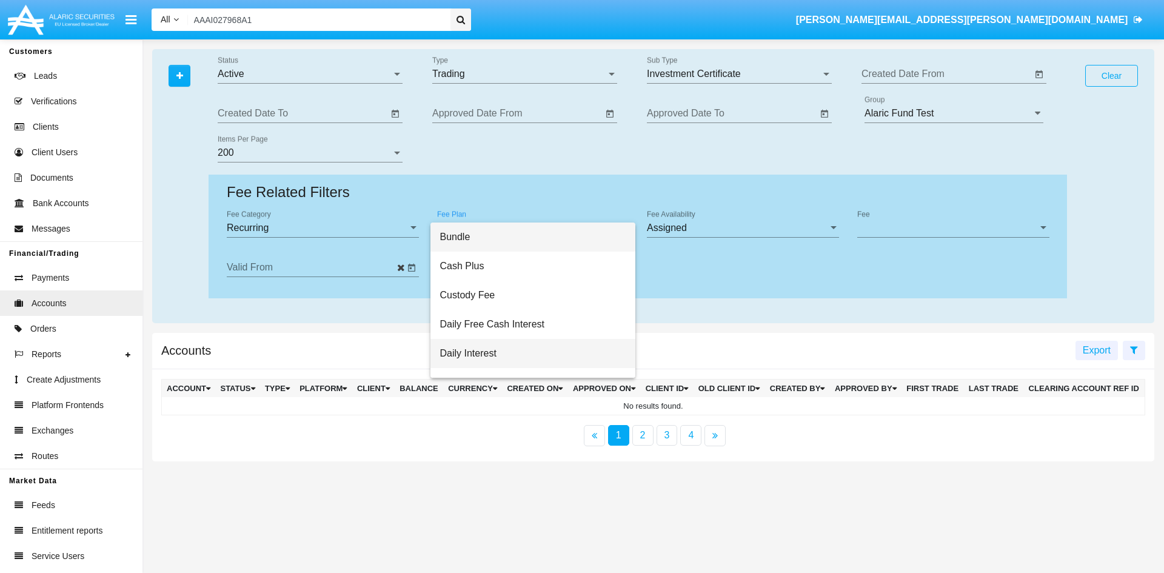
drag, startPoint x: 493, startPoint y: 357, endPoint x: 517, endPoint y: 347, distance: 25.6
click at [494, 355] on span "Daily Interest" at bounding box center [533, 353] width 186 height 29
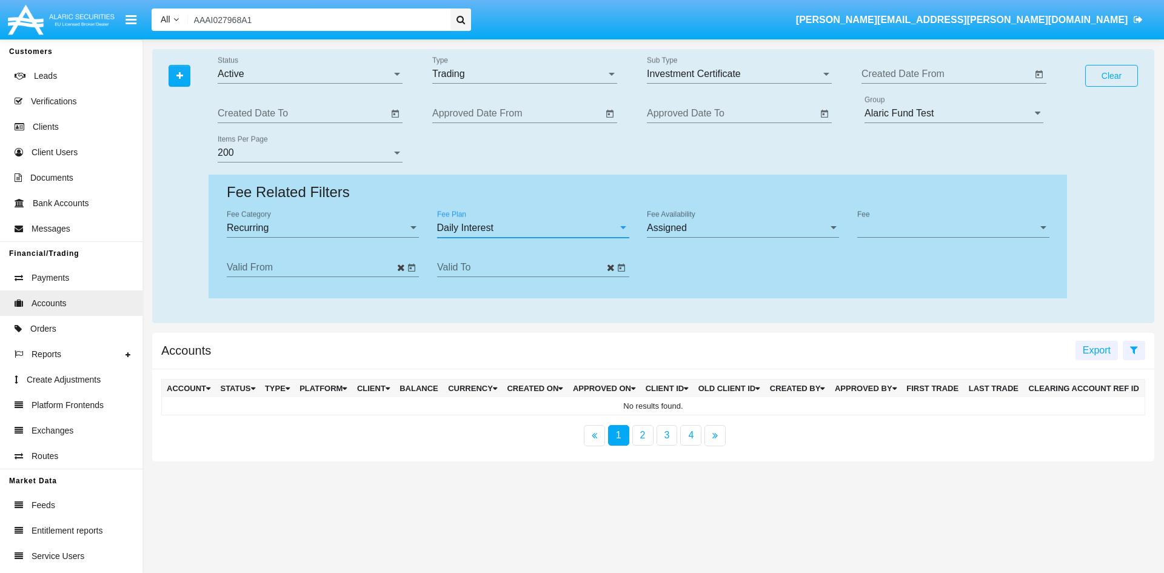
click at [941, 221] on div "Fee Fee" at bounding box center [953, 223] width 192 height 27
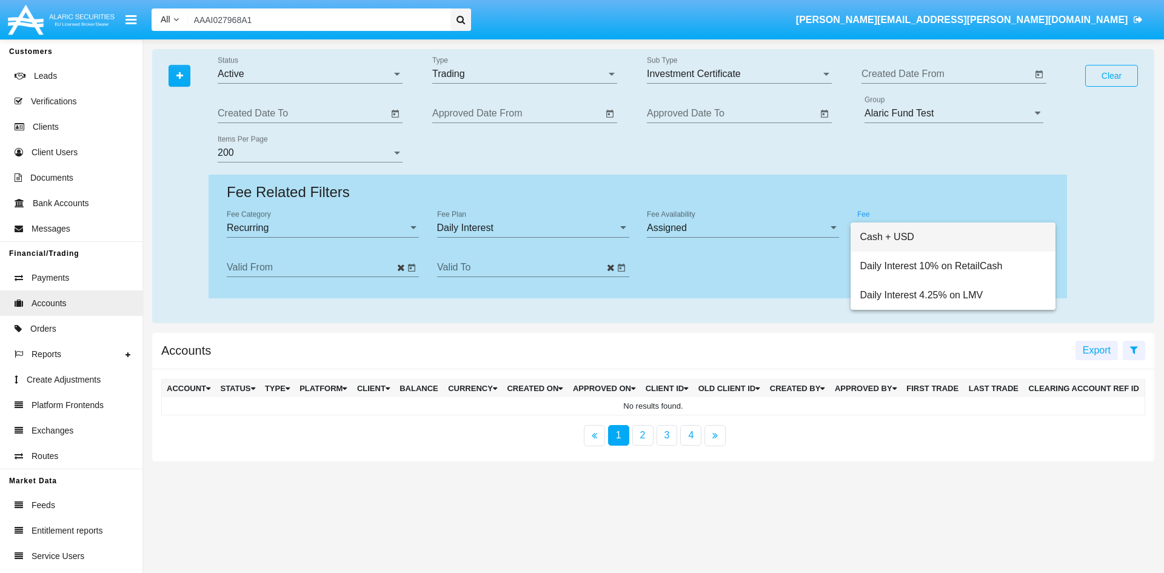
click at [508, 221] on div at bounding box center [582, 286] width 1164 height 573
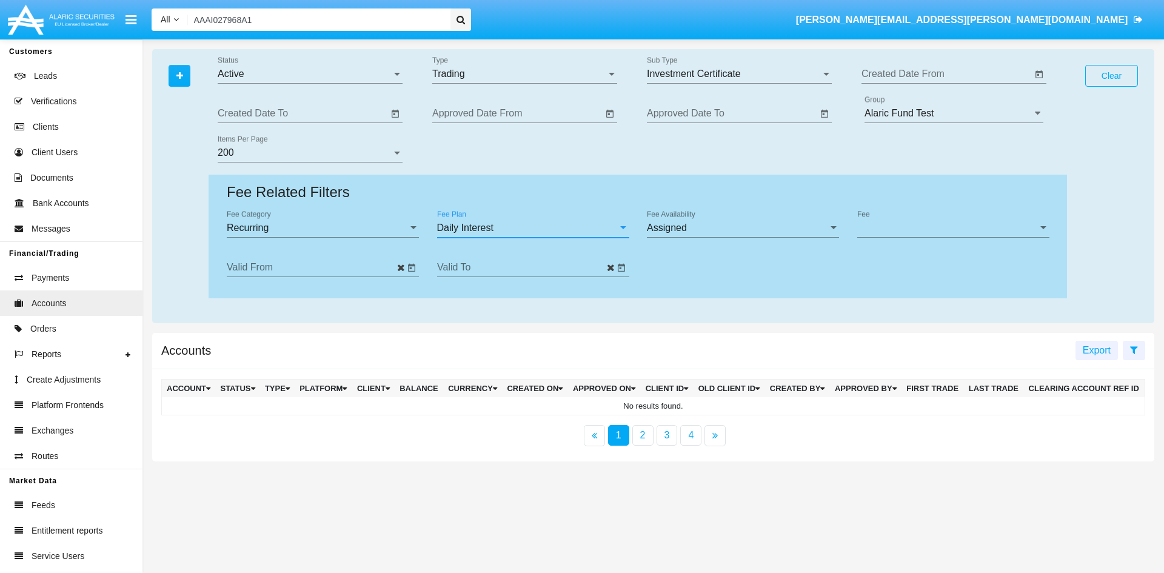
click at [509, 229] on div "Daily Interest" at bounding box center [527, 228] width 181 height 11
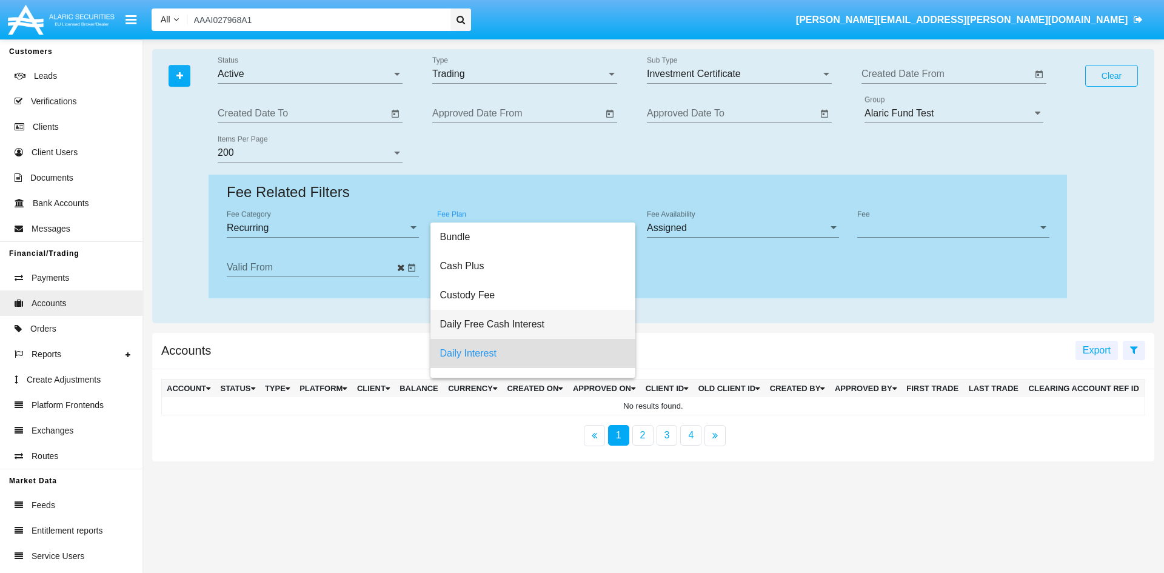
scroll to position [53, 0]
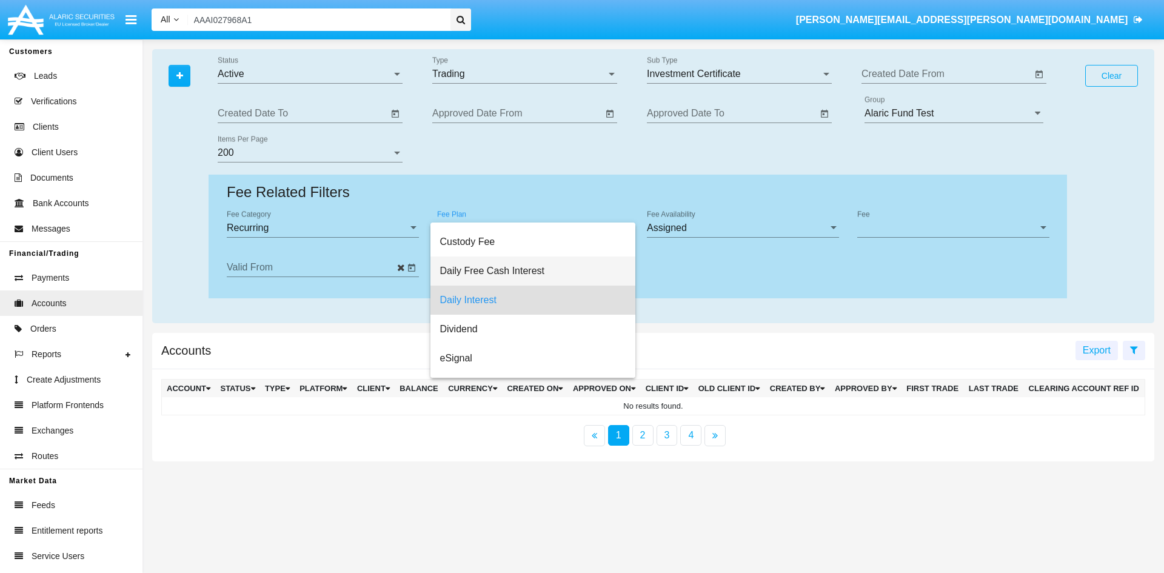
click at [546, 267] on span "Daily Free Cash Interest" at bounding box center [533, 271] width 186 height 29
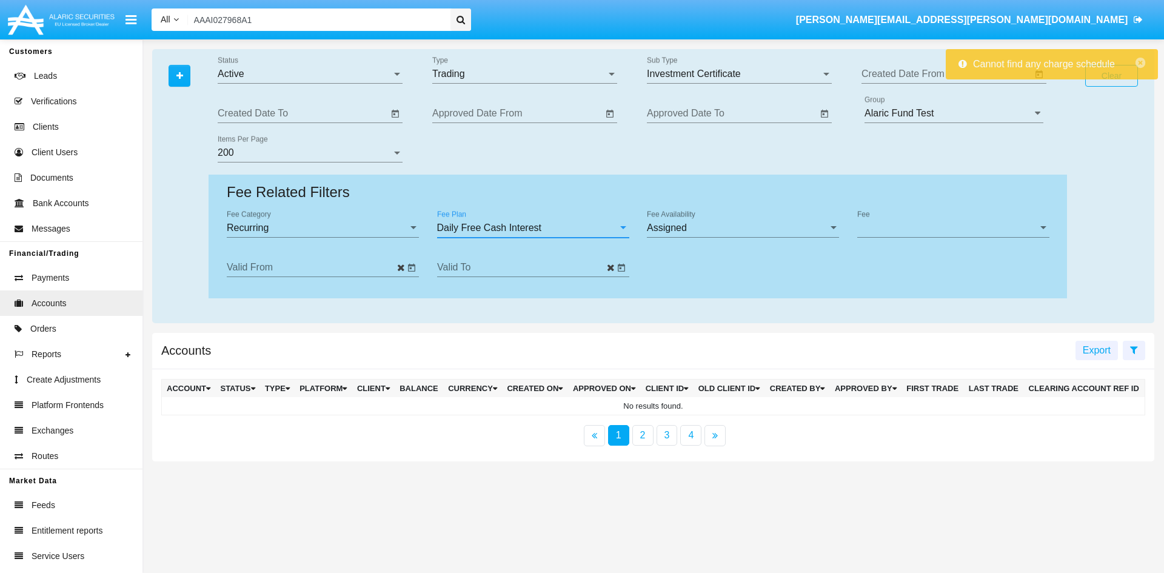
click at [520, 227] on span "Daily Free Cash Interest" at bounding box center [489, 228] width 105 height 10
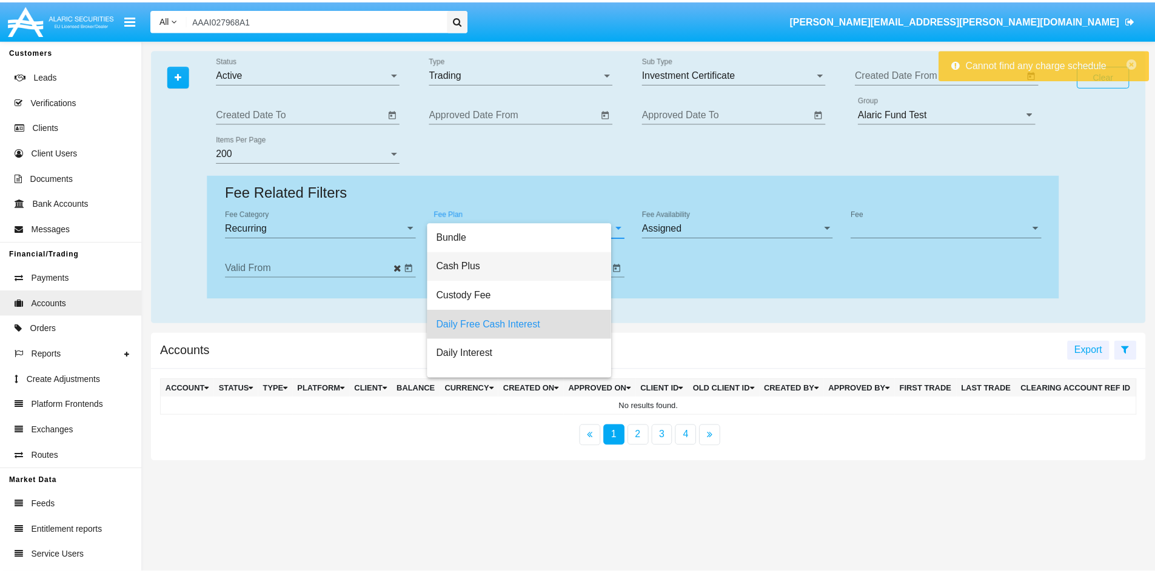
scroll to position [24, 0]
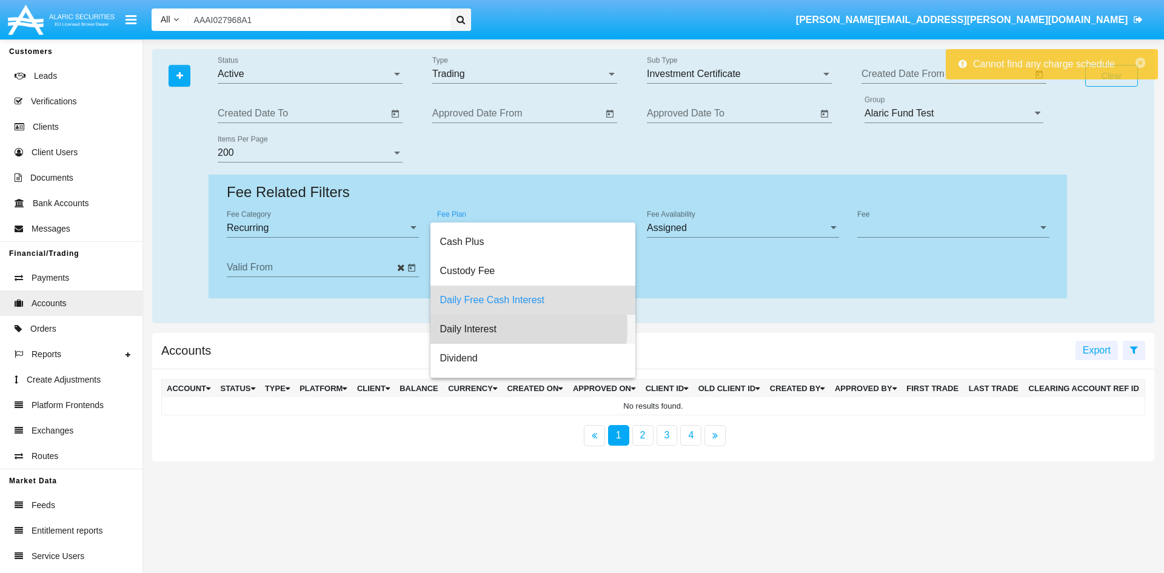
click at [502, 328] on span "Daily Interest" at bounding box center [533, 329] width 186 height 29
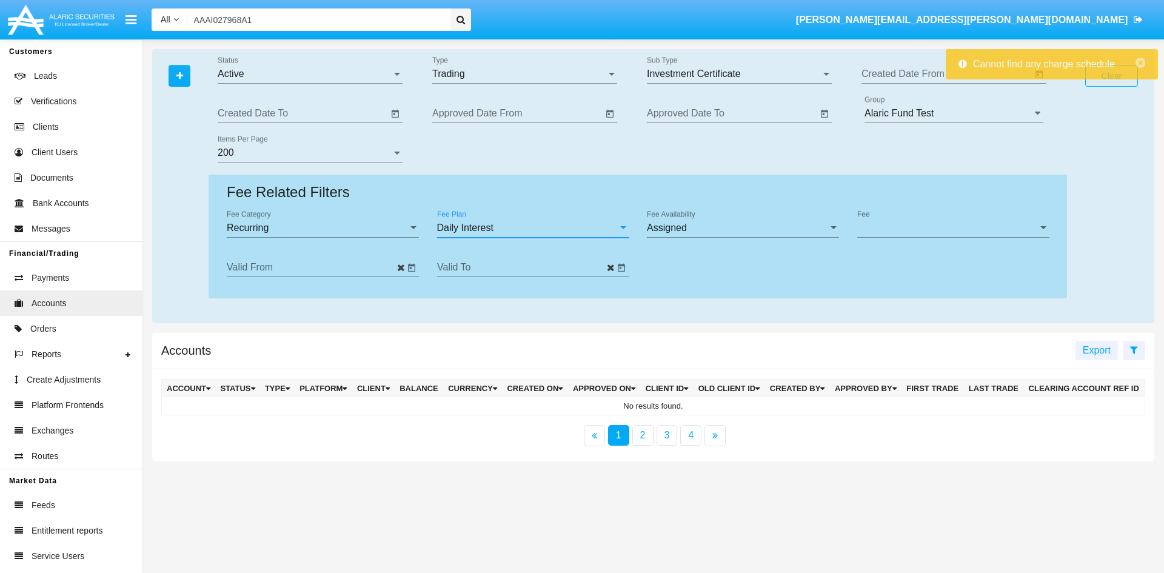
click at [940, 218] on div "Fee Fee" at bounding box center [953, 223] width 192 height 27
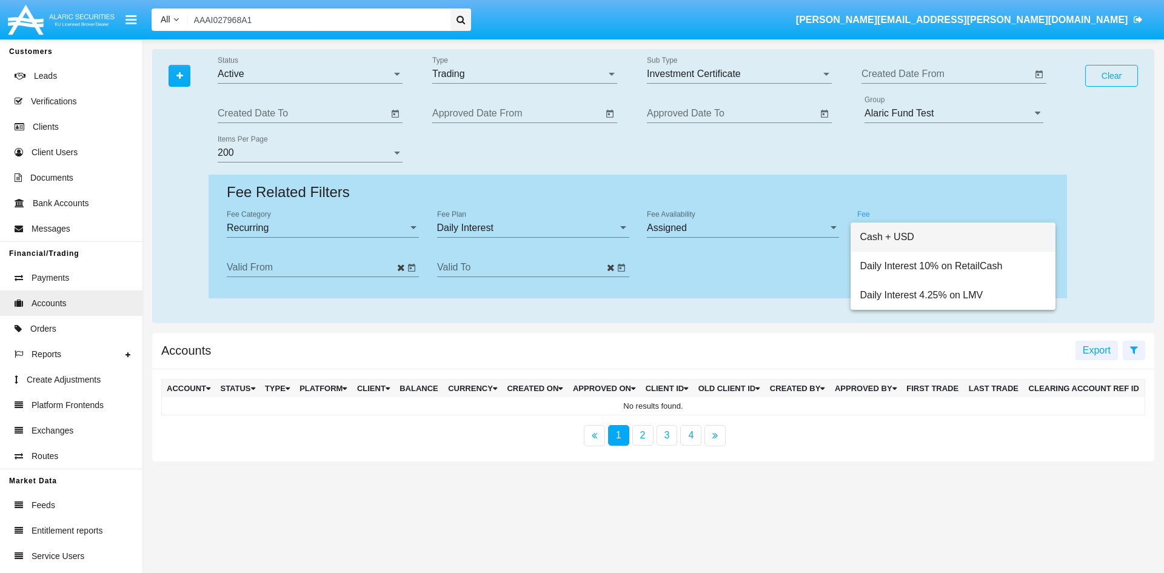
click at [279, 221] on div at bounding box center [582, 286] width 1164 height 573
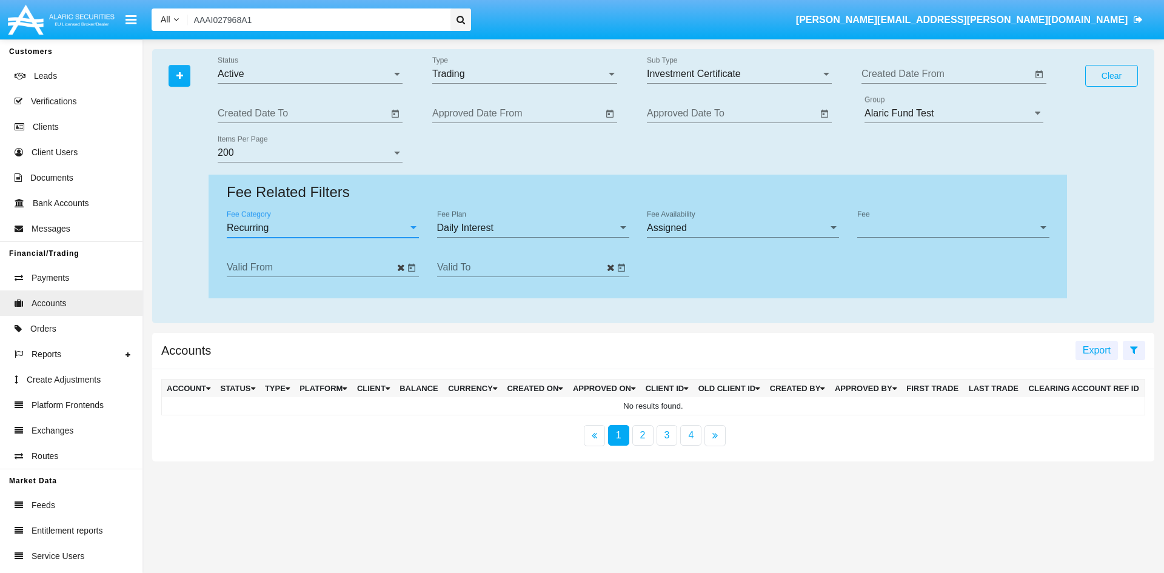
click at [275, 227] on div "Recurring" at bounding box center [317, 228] width 181 height 11
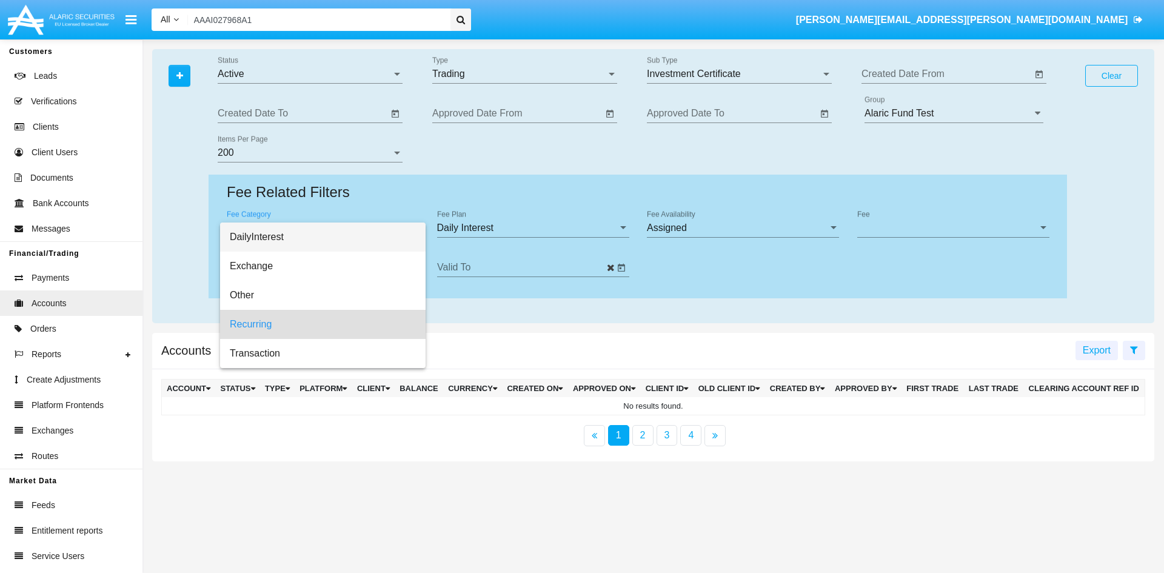
click at [278, 238] on span "DailyInterest" at bounding box center [323, 237] width 186 height 29
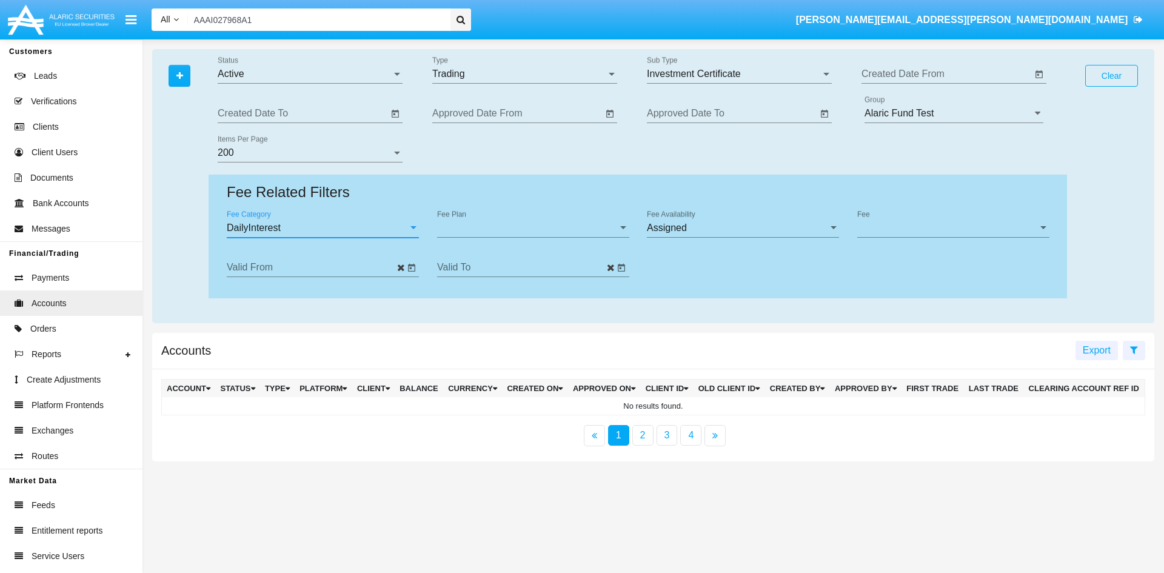
click at [471, 221] on div "Fee Plan Fee Plan" at bounding box center [533, 223] width 192 height 27
click at [473, 235] on div "Fee Plan Fee Plan" at bounding box center [533, 223] width 192 height 27
click at [484, 223] on span "Fee Plan" at bounding box center [527, 228] width 181 height 11
click at [486, 224] on span "Fee Plan" at bounding box center [527, 228] width 181 height 11
drag, startPoint x: 488, startPoint y: 223, endPoint x: 419, endPoint y: 232, distance: 69.1
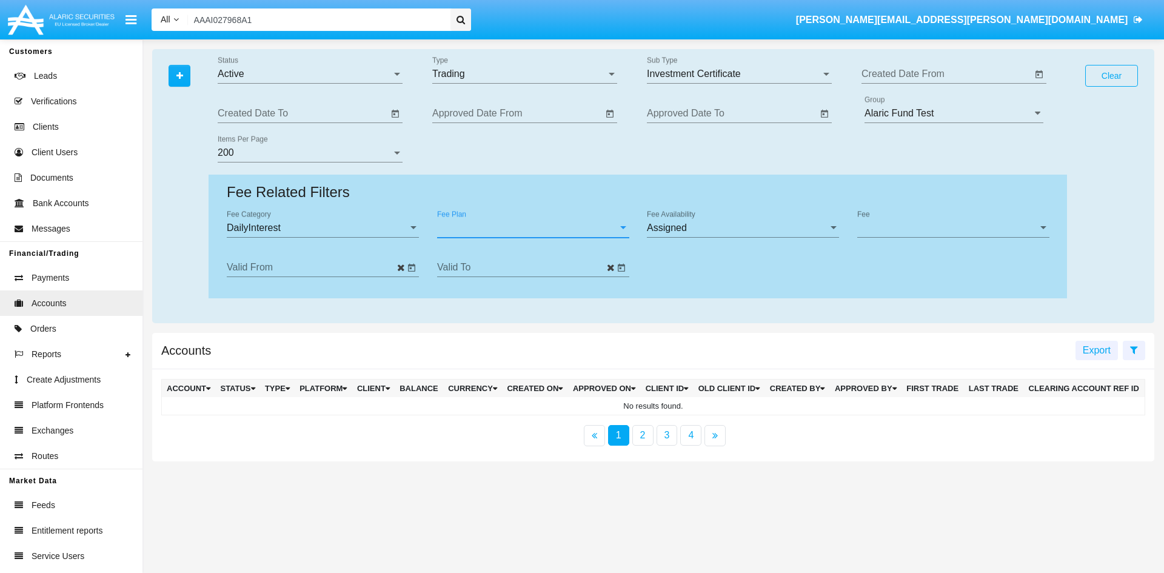
click at [486, 224] on span "Fee Plan" at bounding box center [527, 228] width 181 height 11
click at [358, 227] on div "DailyInterest" at bounding box center [317, 228] width 181 height 11
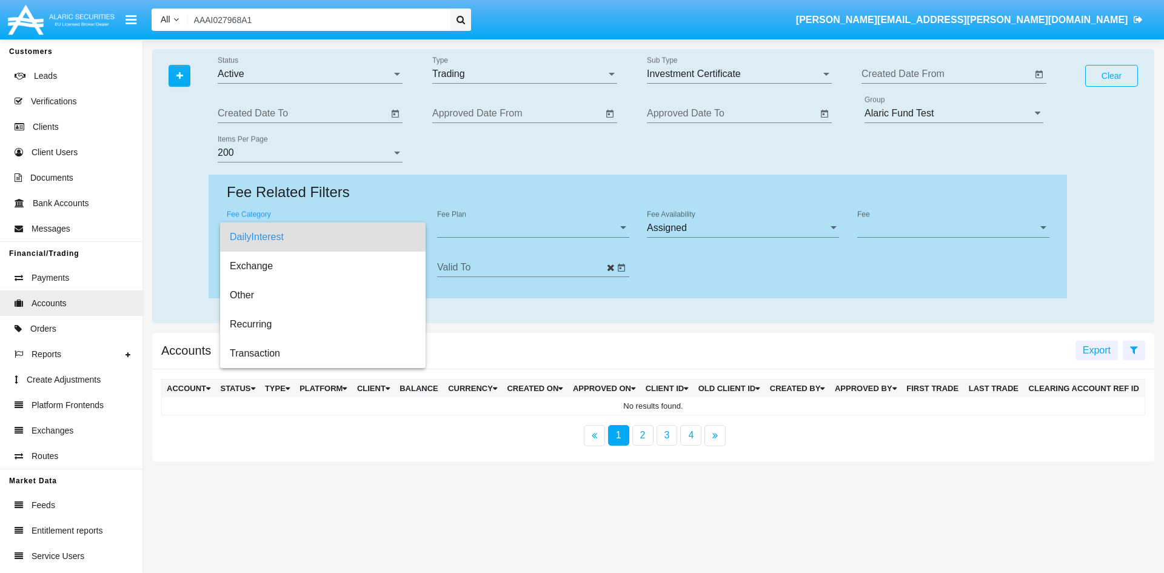
click at [491, 332] on div at bounding box center [582, 286] width 1164 height 573
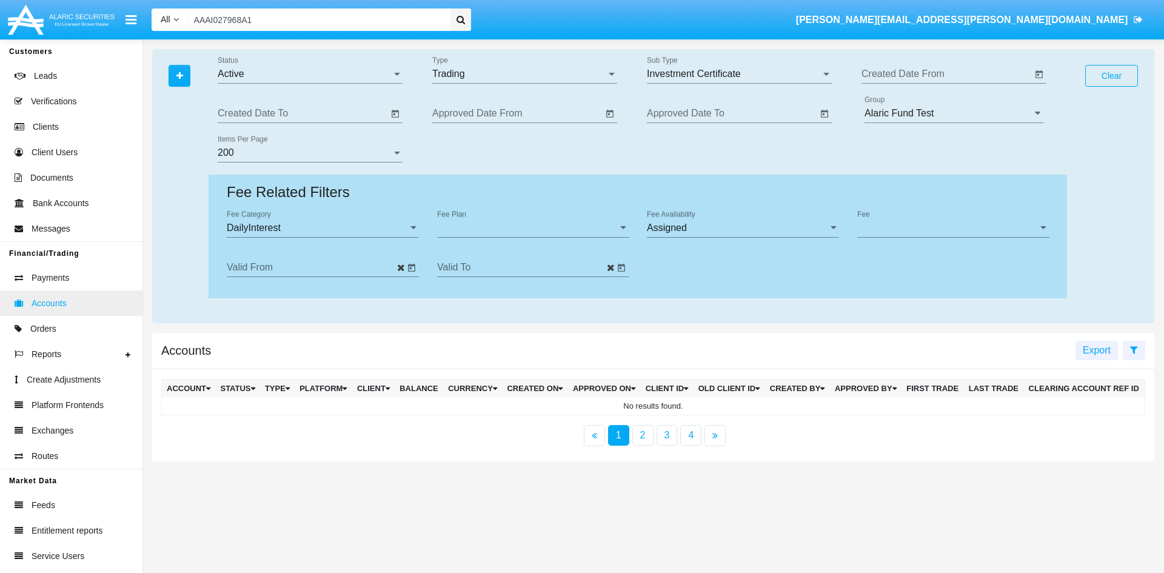
click at [58, 297] on span "Accounts" at bounding box center [49, 303] width 35 height 13
click at [40, 309] on link "Accounts" at bounding box center [71, 302] width 143 height 25
click at [1112, 79] on button "Clear" at bounding box center [1112, 76] width 53 height 22
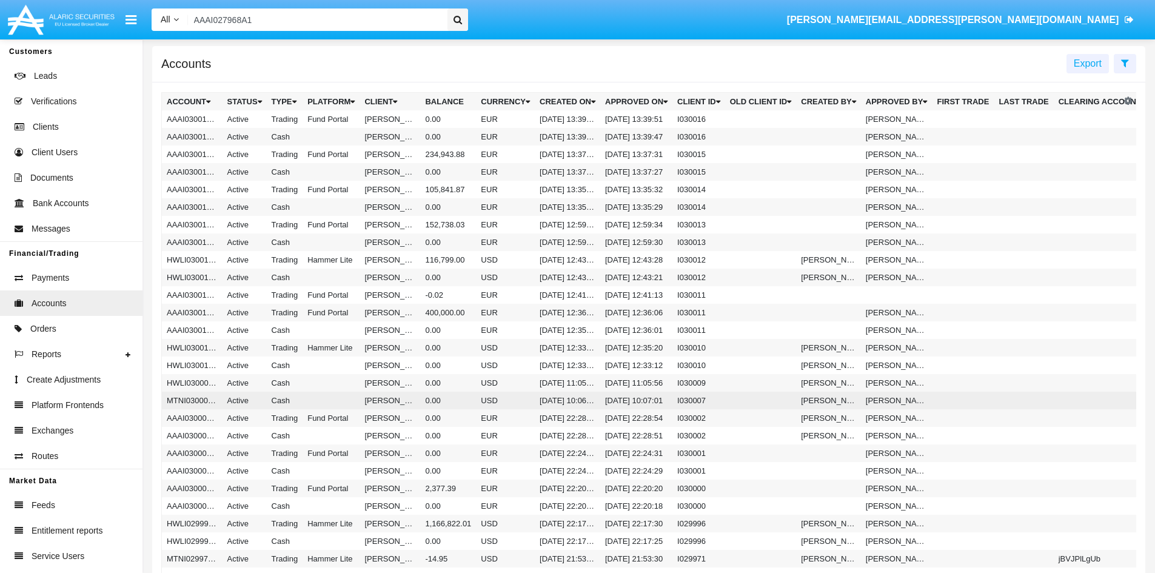
scroll to position [303, 0]
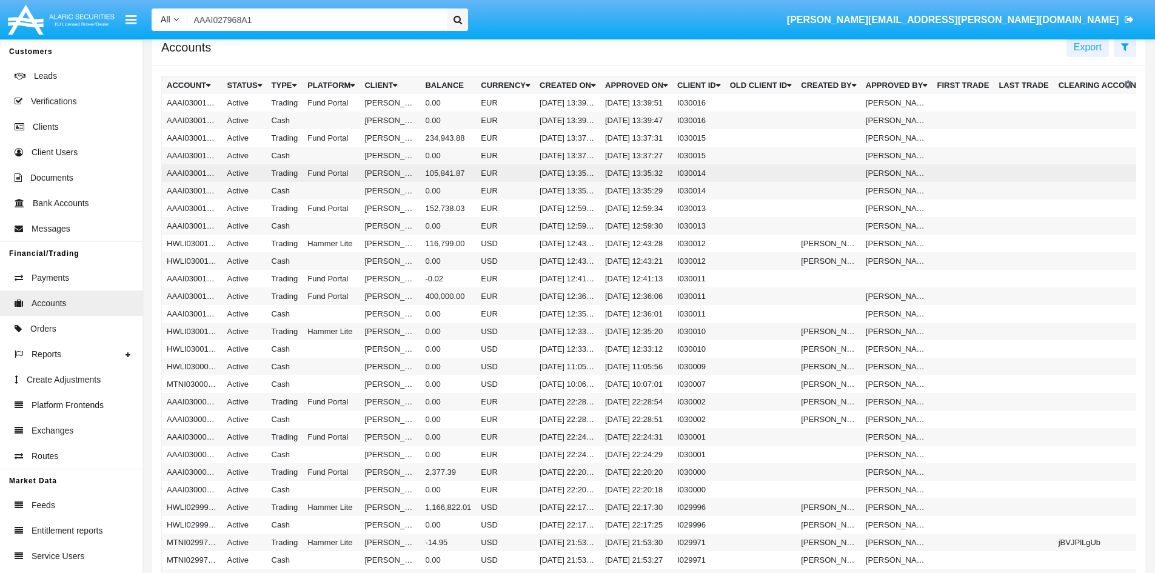
click at [320, 173] on td "Fund Portal" at bounding box center [331, 173] width 57 height 18
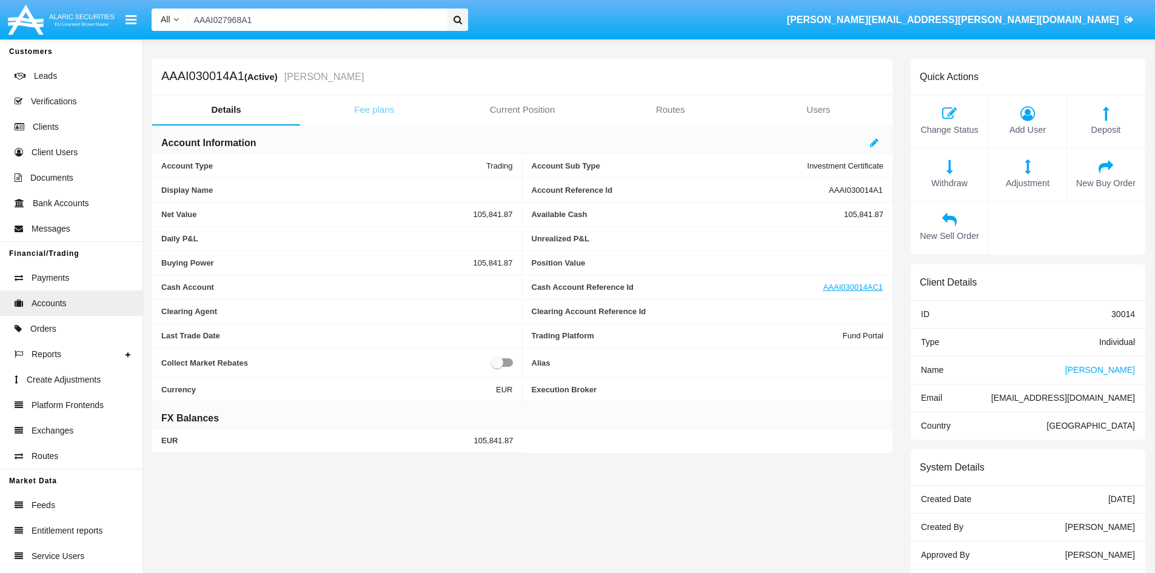
click at [394, 106] on link "Fee plans" at bounding box center [374, 109] width 148 height 29
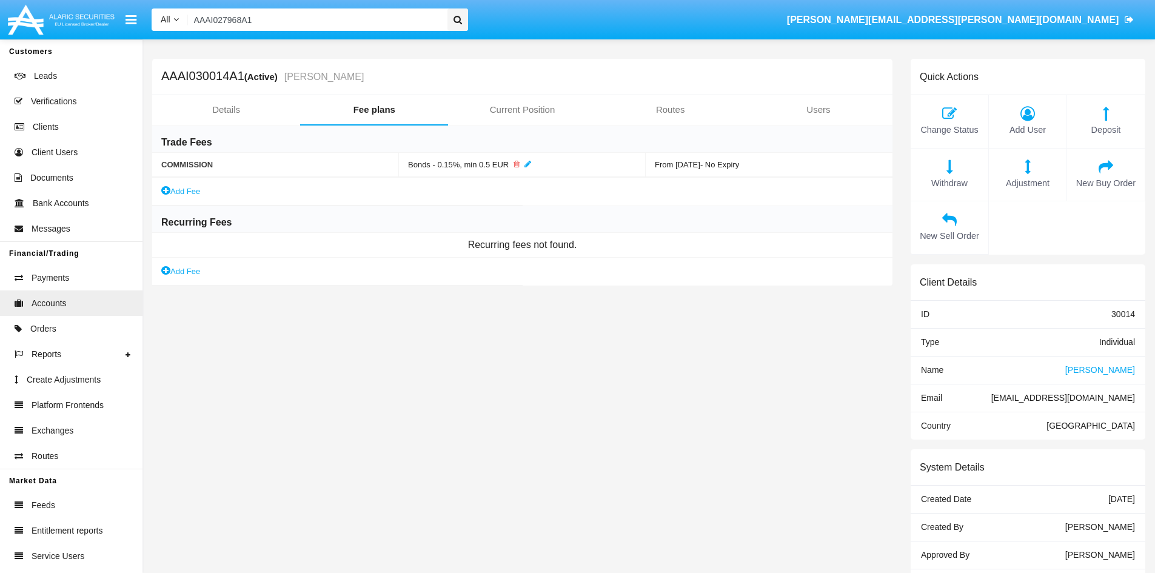
click at [187, 269] on link "Add Fee" at bounding box center [180, 271] width 39 height 13
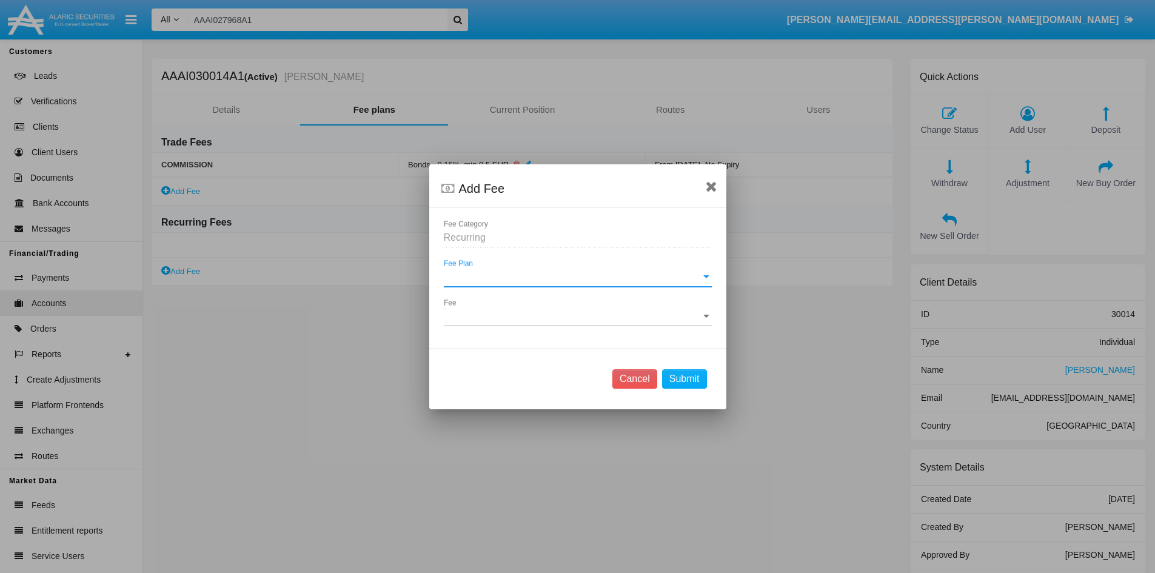
click at [548, 272] on span "Fee Plan" at bounding box center [572, 277] width 257 height 11
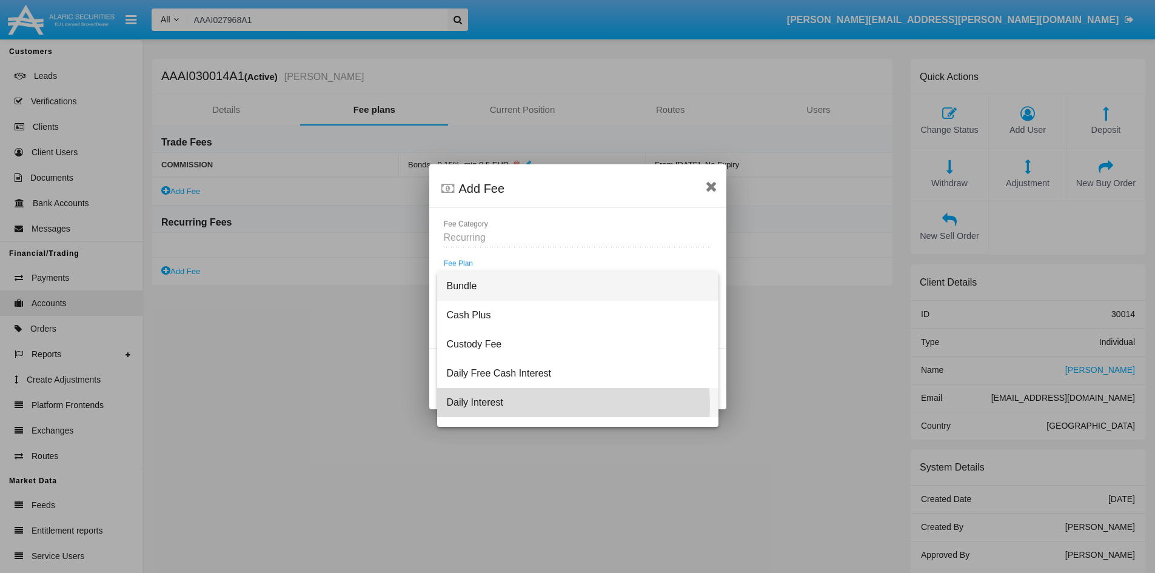
click at [535, 405] on span "Daily Interest" at bounding box center [578, 402] width 262 height 29
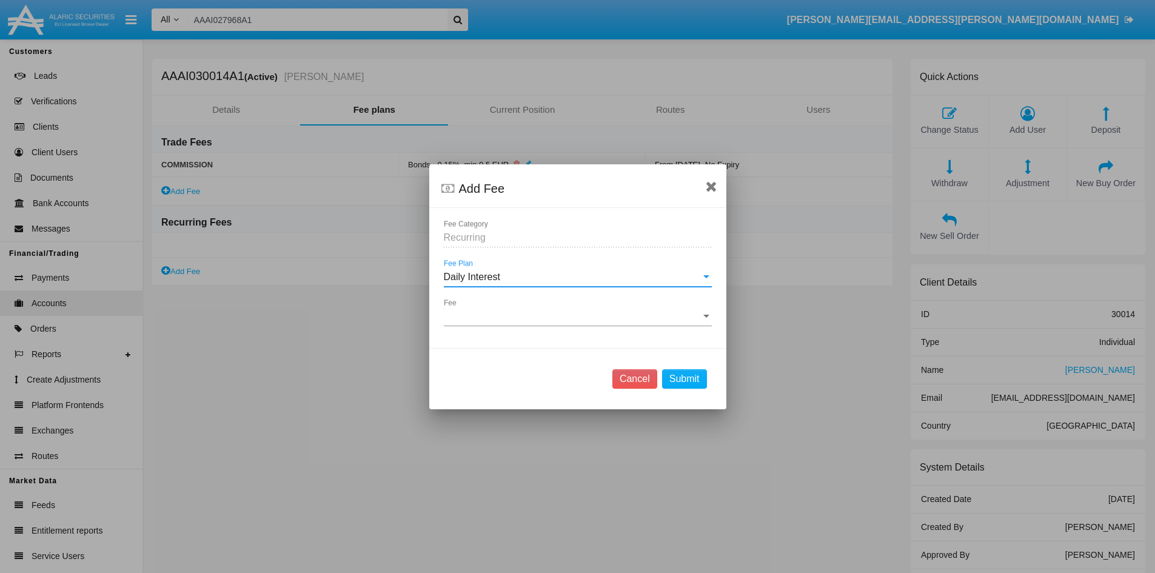
click at [516, 310] on div "Fee Fee" at bounding box center [578, 312] width 268 height 27
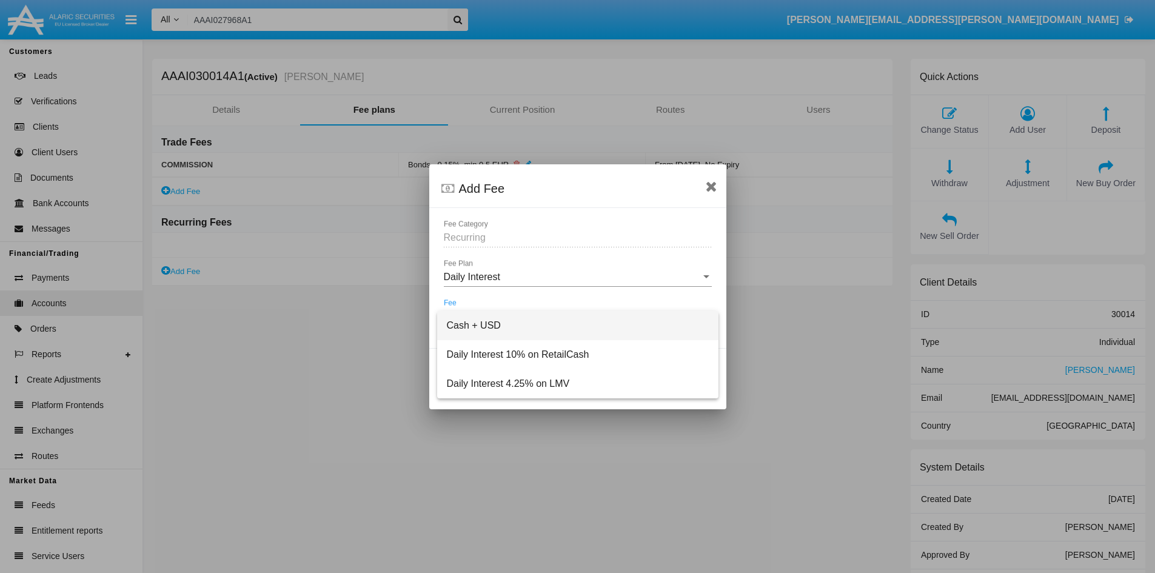
click at [521, 278] on div at bounding box center [577, 286] width 1155 height 573
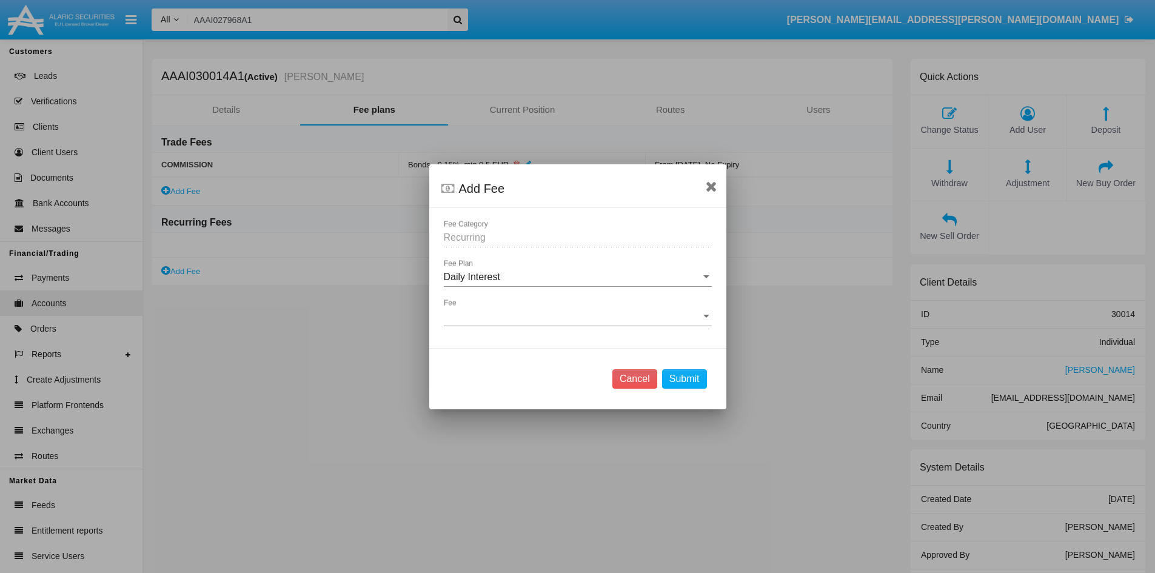
click at [524, 275] on div "Daily Interest" at bounding box center [572, 277] width 257 height 11
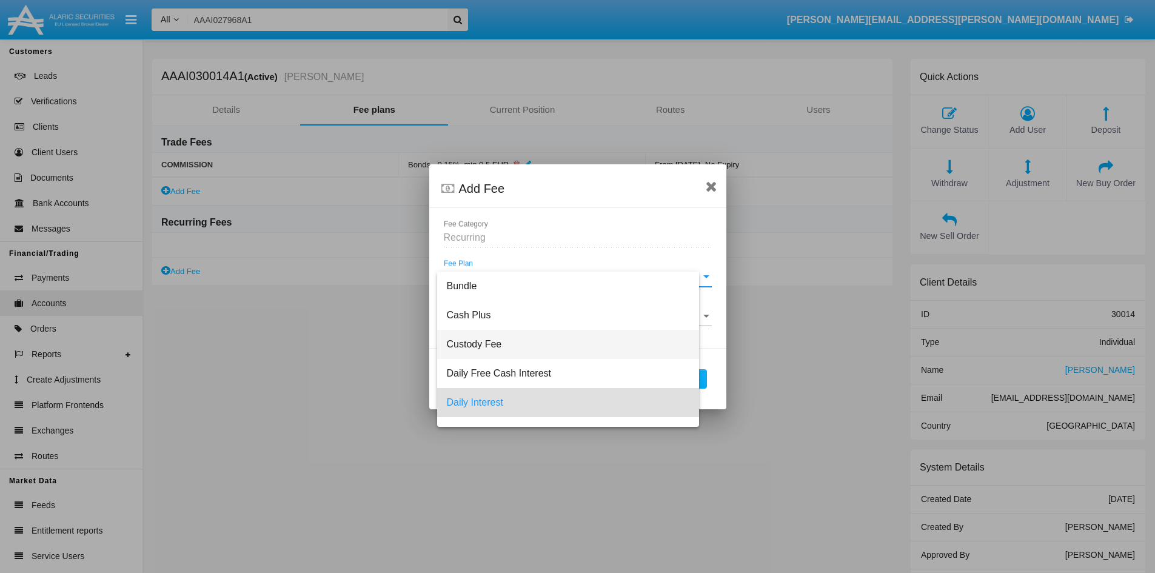
scroll to position [53, 0]
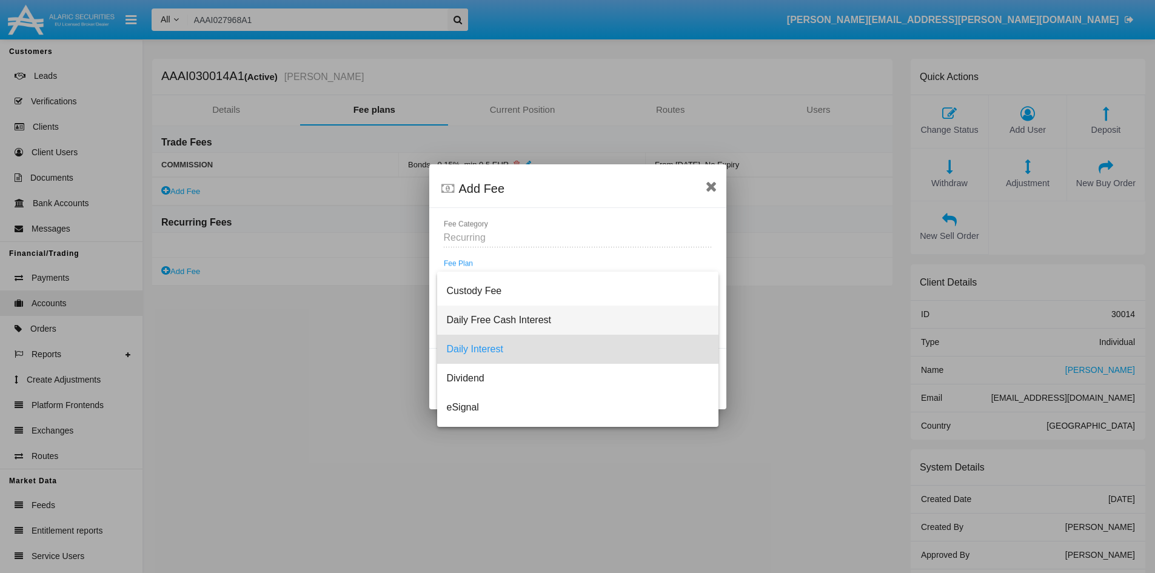
click at [527, 320] on span "Daily Free Cash Interest" at bounding box center [578, 320] width 262 height 29
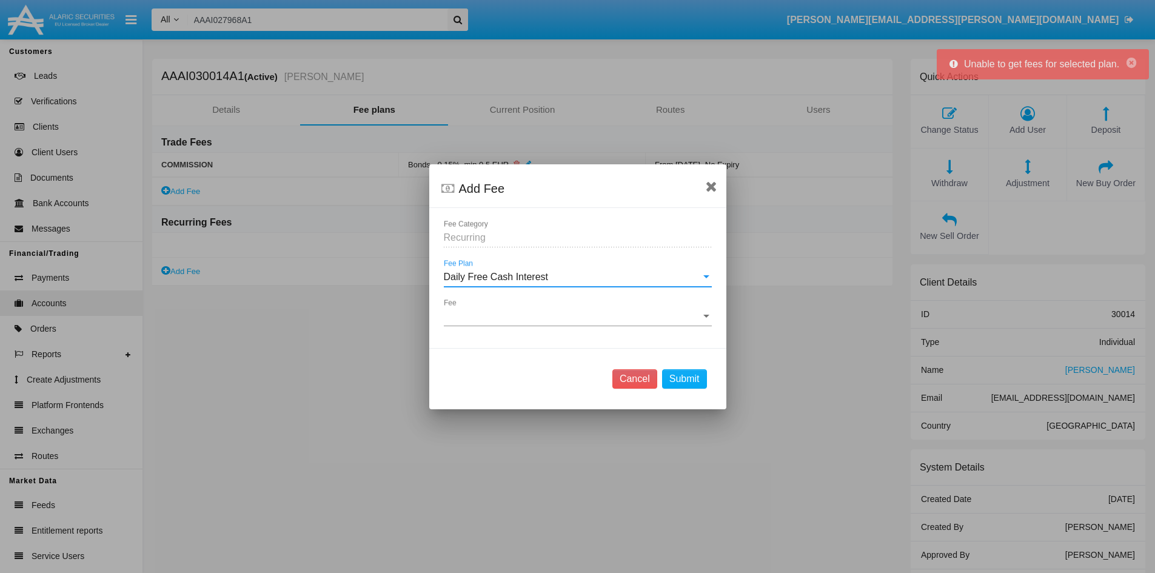
click at [531, 311] on span "Fee" at bounding box center [572, 316] width 257 height 11
click at [546, 273] on div "Daily Free Cash Interest" at bounding box center [572, 277] width 257 height 11
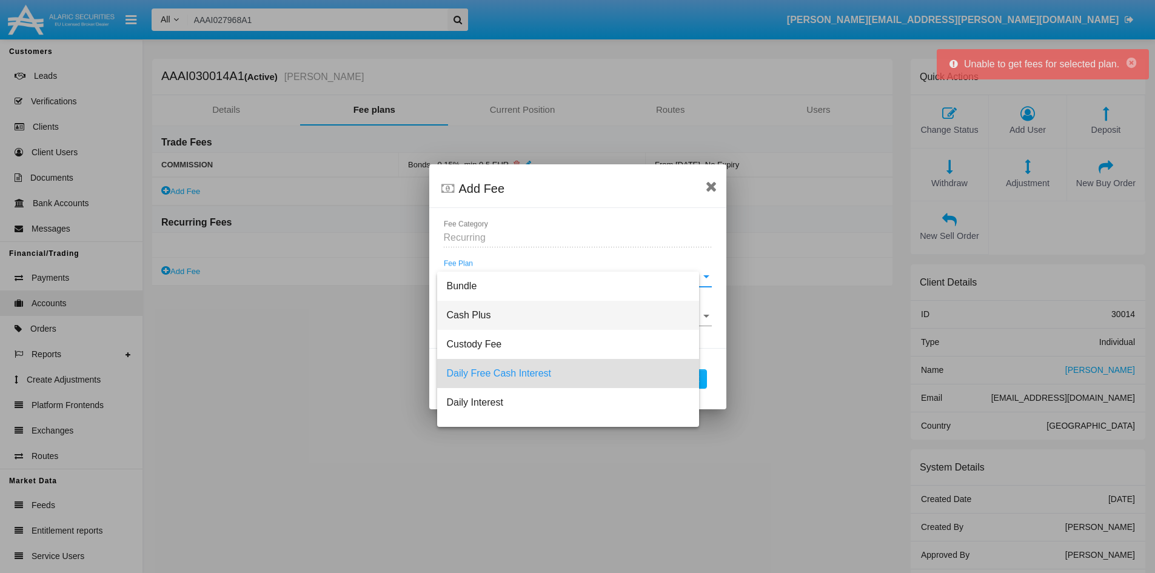
scroll to position [24, 0]
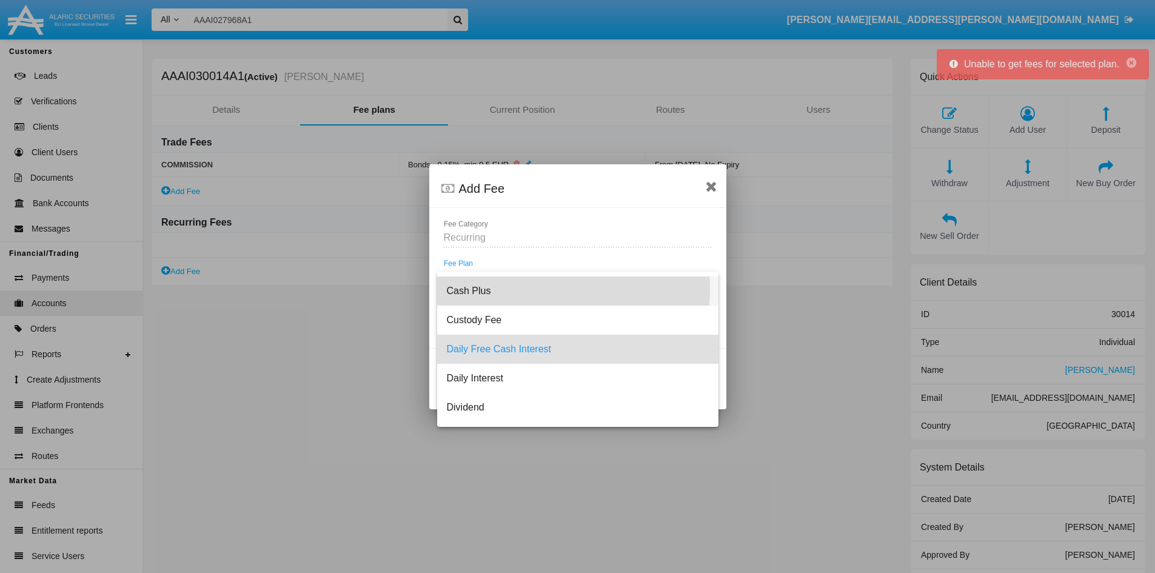
click at [535, 290] on span "Cash Plus" at bounding box center [578, 291] width 262 height 29
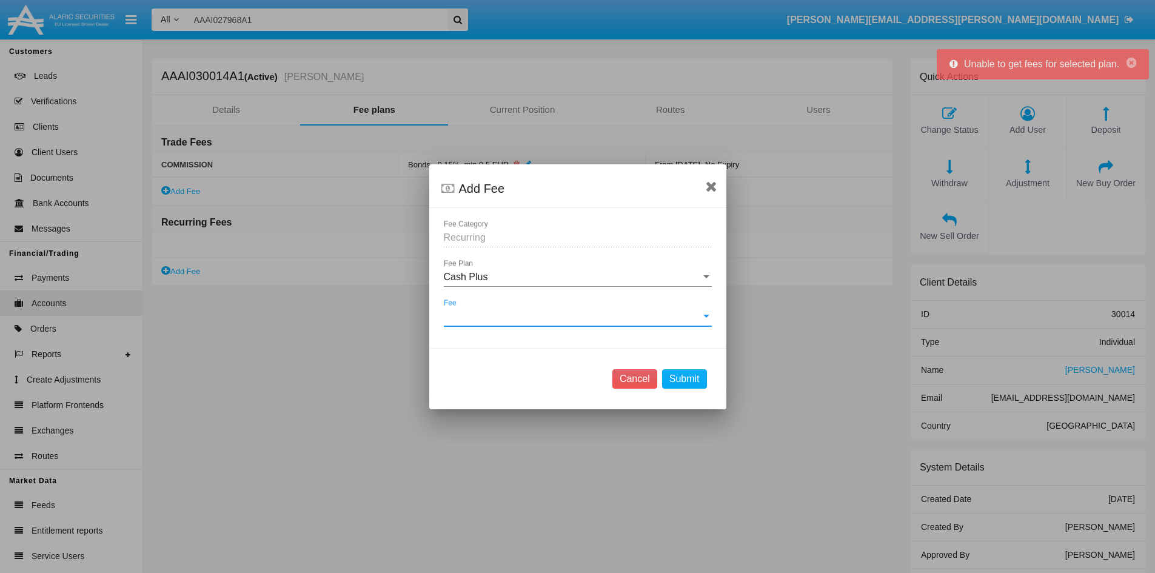
click at [531, 321] on span "Fee" at bounding box center [572, 316] width 257 height 11
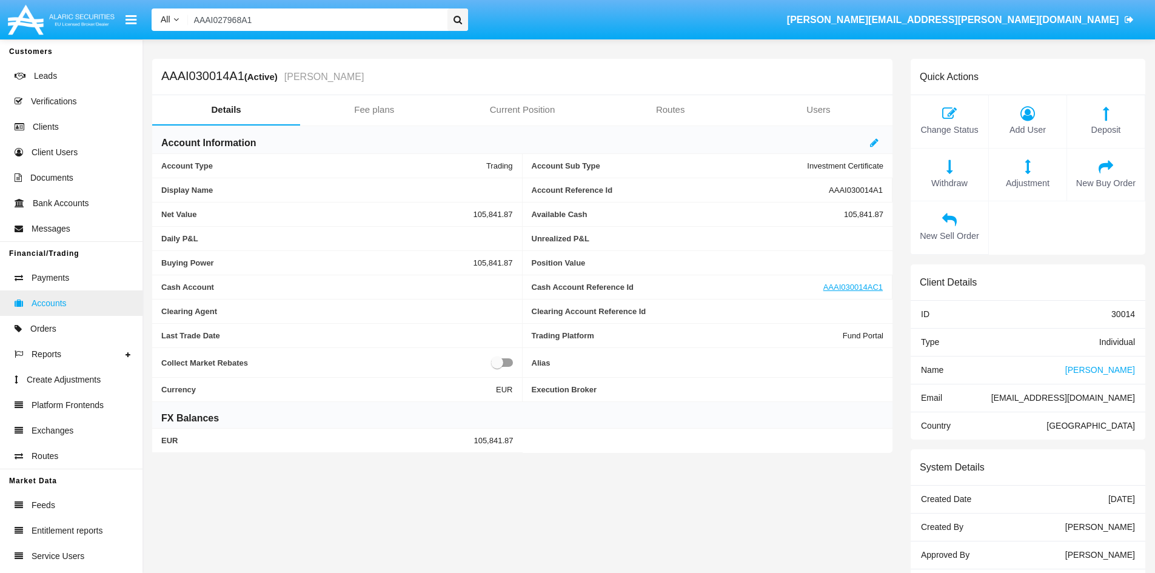
click at [55, 302] on span "Accounts" at bounding box center [49, 303] width 35 height 13
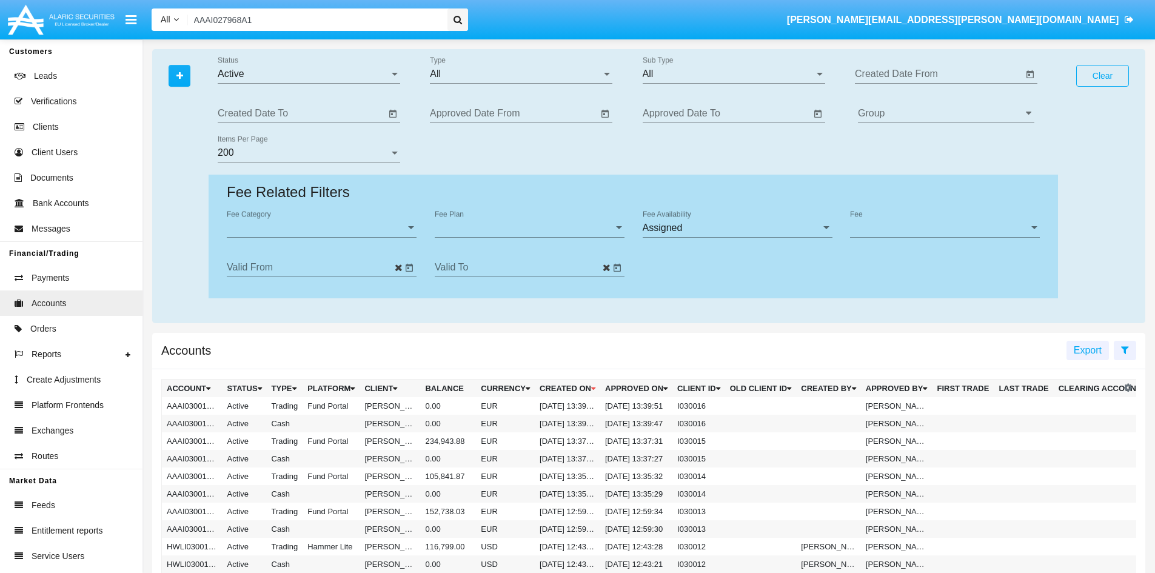
click at [332, 220] on div "Fee Category Fee Category" at bounding box center [322, 223] width 190 height 27
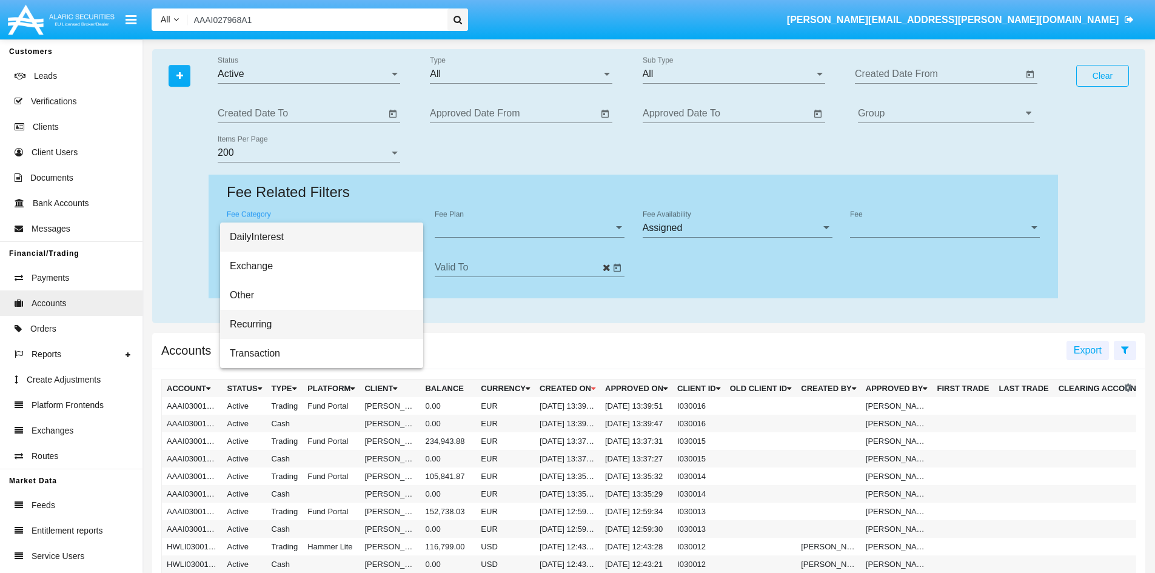
click at [253, 321] on span "Recurring" at bounding box center [322, 324] width 184 height 29
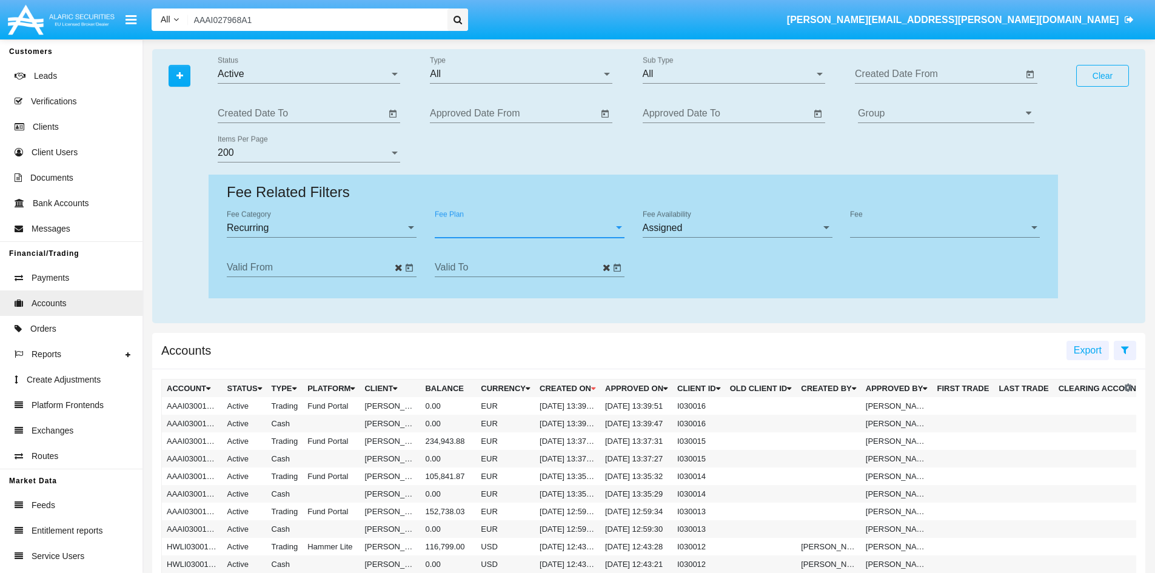
click at [506, 227] on span "Fee Plan" at bounding box center [524, 228] width 179 height 11
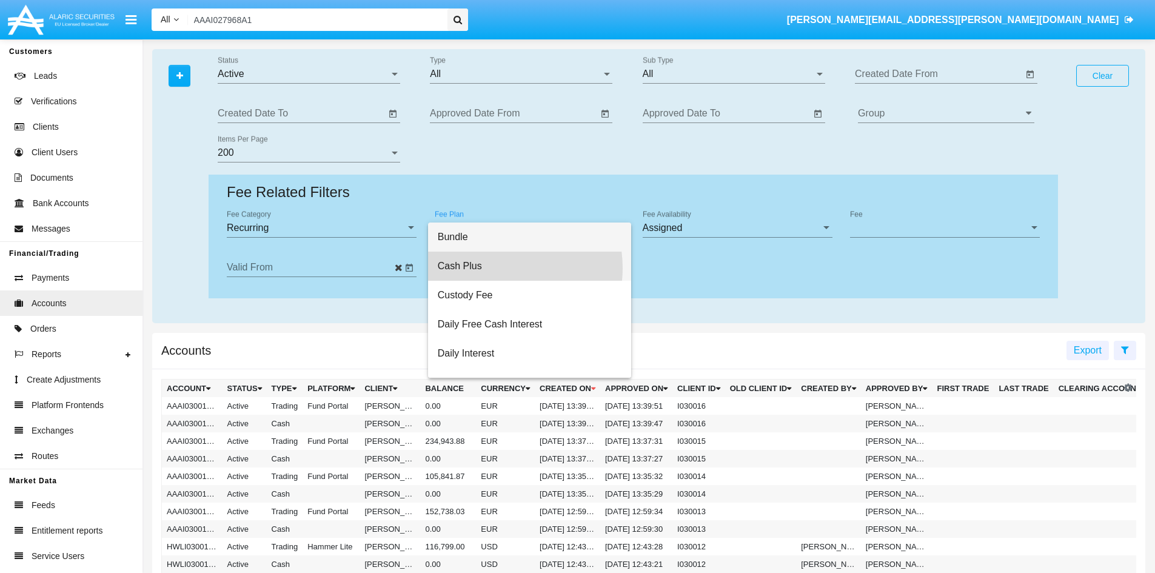
click at [496, 268] on span "Cash Plus" at bounding box center [530, 266] width 184 height 29
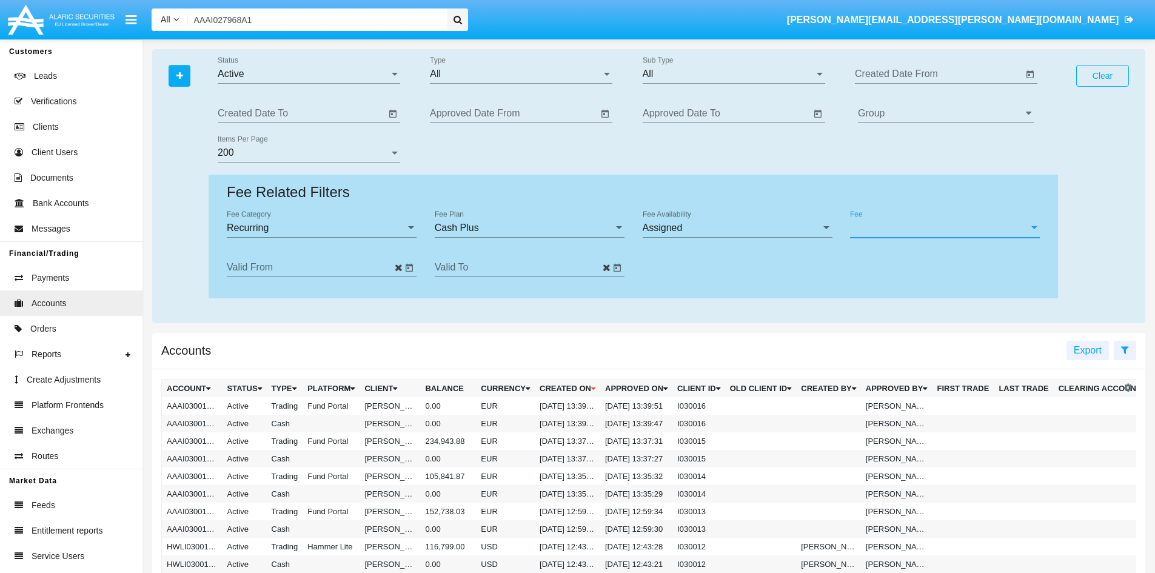
click at [904, 229] on span "Fee" at bounding box center [939, 228] width 179 height 11
click at [899, 240] on span "Cash + EUR" at bounding box center [945, 237] width 184 height 29
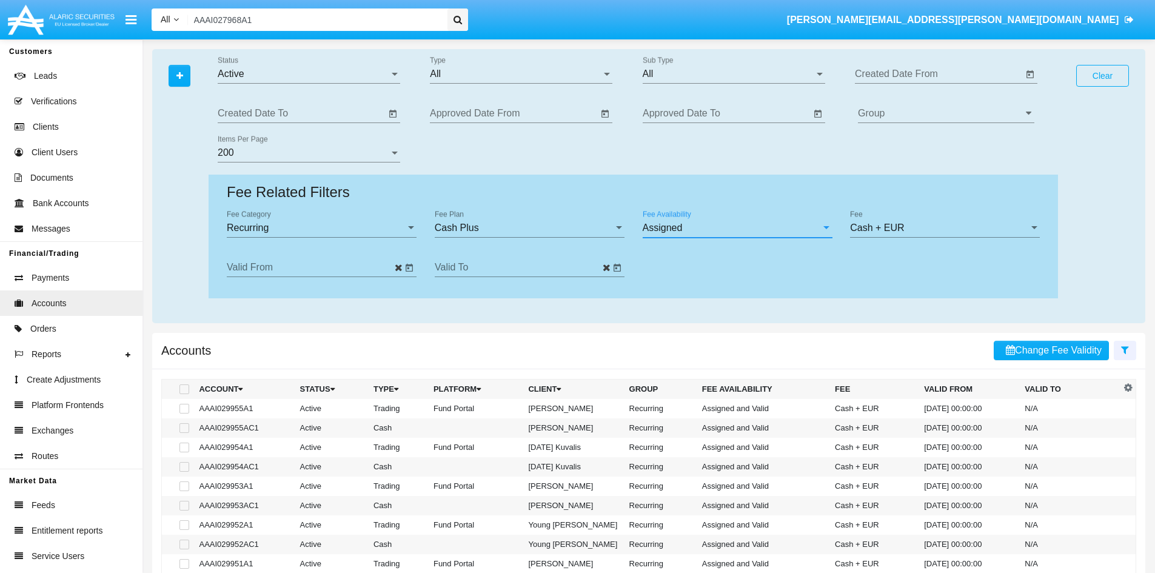
click at [765, 229] on div "Assigned" at bounding box center [732, 228] width 179 height 11
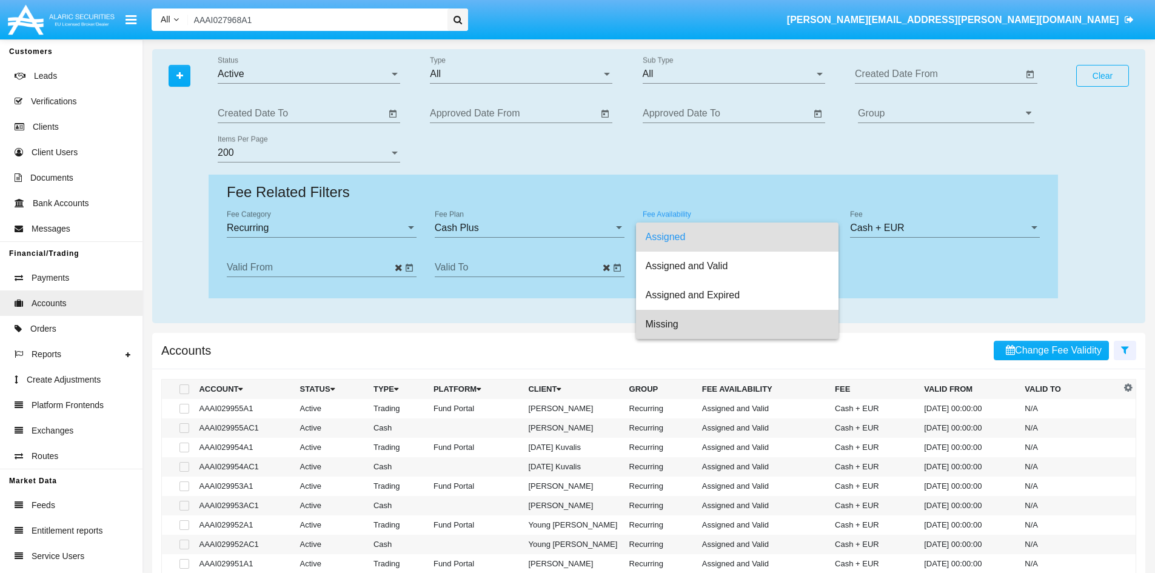
click at [674, 326] on span "Missing" at bounding box center [738, 324] width 184 height 29
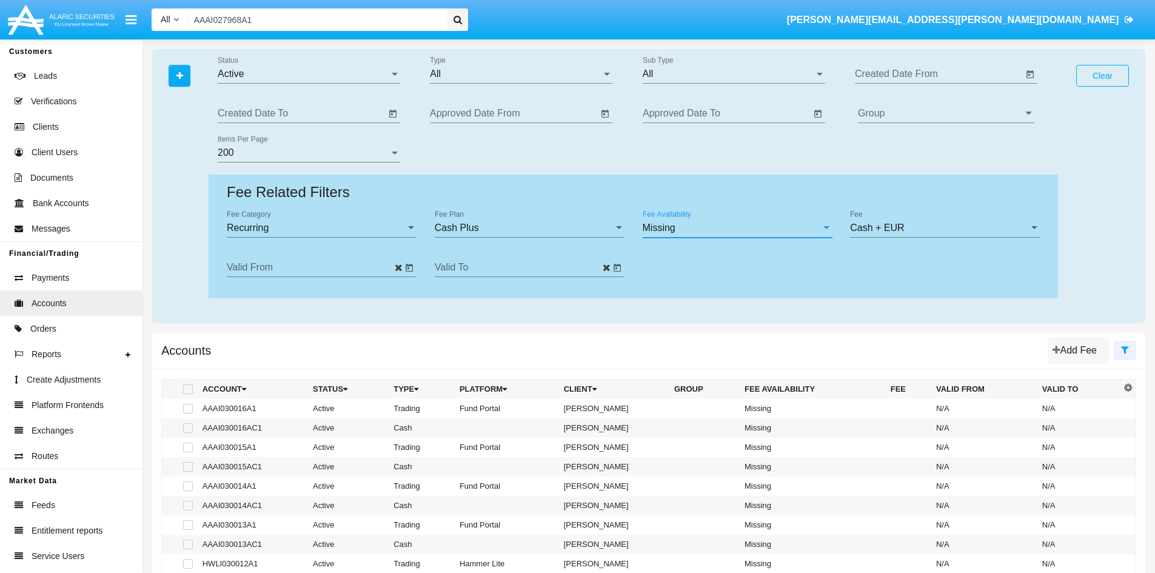
click at [474, 67] on div "All Type" at bounding box center [521, 69] width 183 height 27
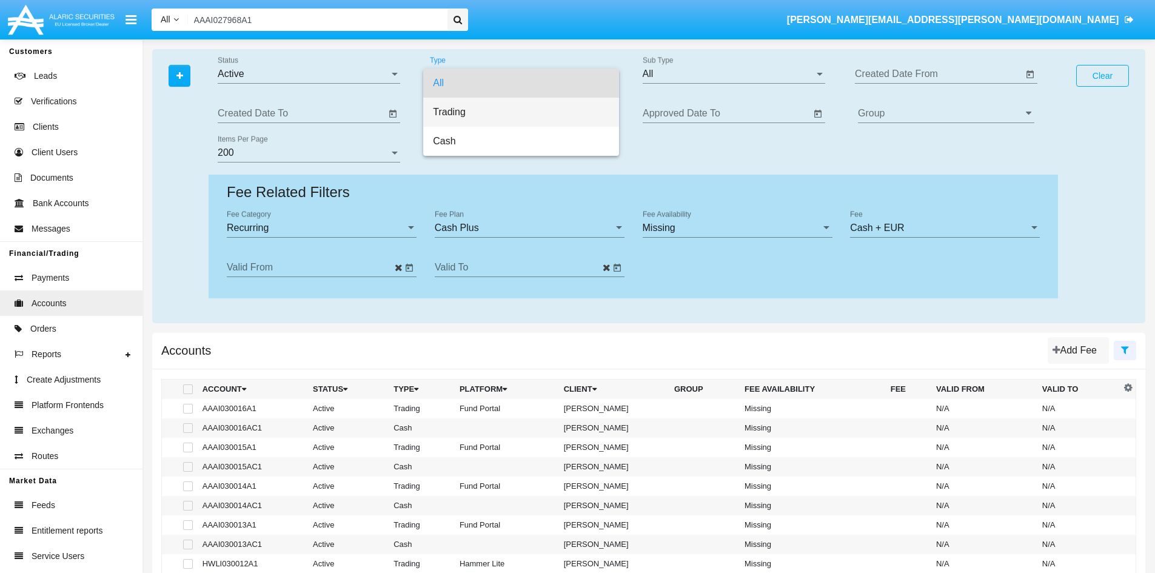
click at [465, 118] on span "Trading" at bounding box center [521, 112] width 176 height 29
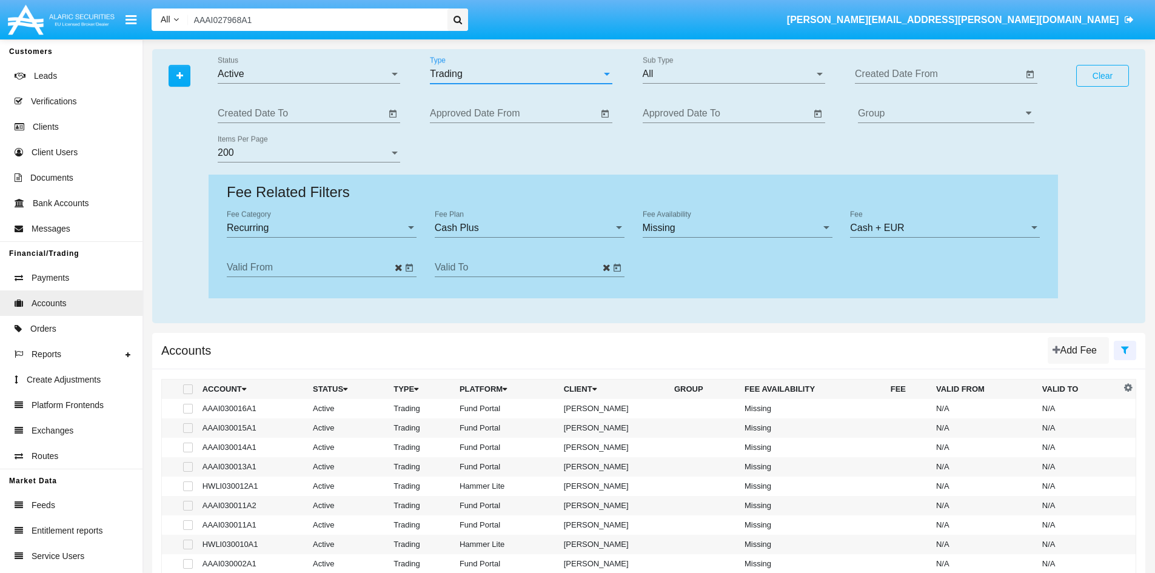
click at [713, 77] on div "All" at bounding box center [729, 74] width 172 height 11
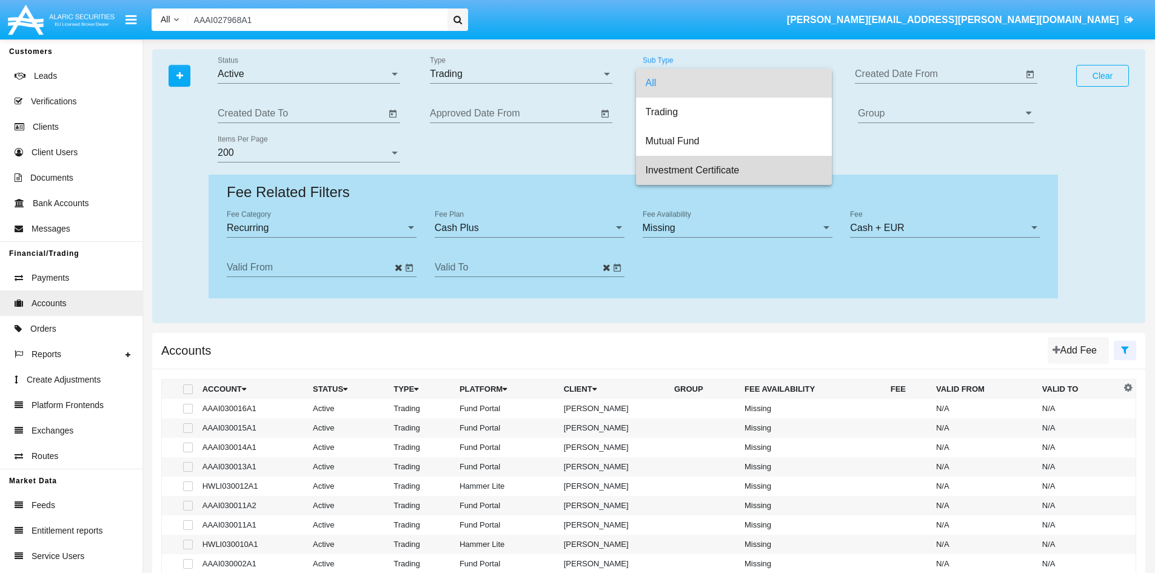
click at [697, 167] on span "Investment Certificate" at bounding box center [734, 170] width 176 height 29
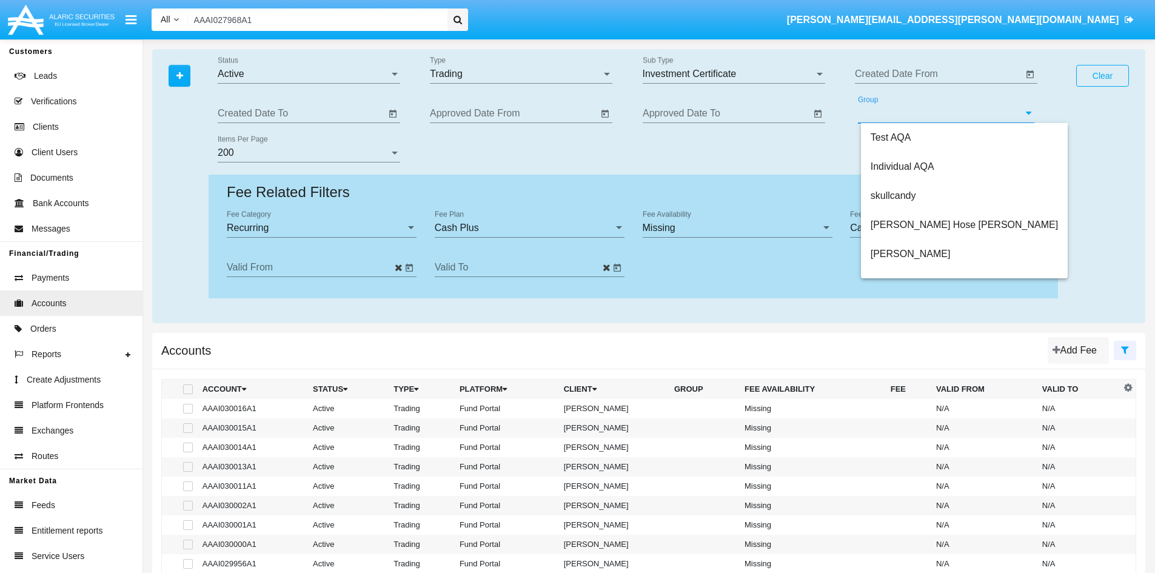
click at [914, 111] on input "Group" at bounding box center [946, 113] width 176 height 11
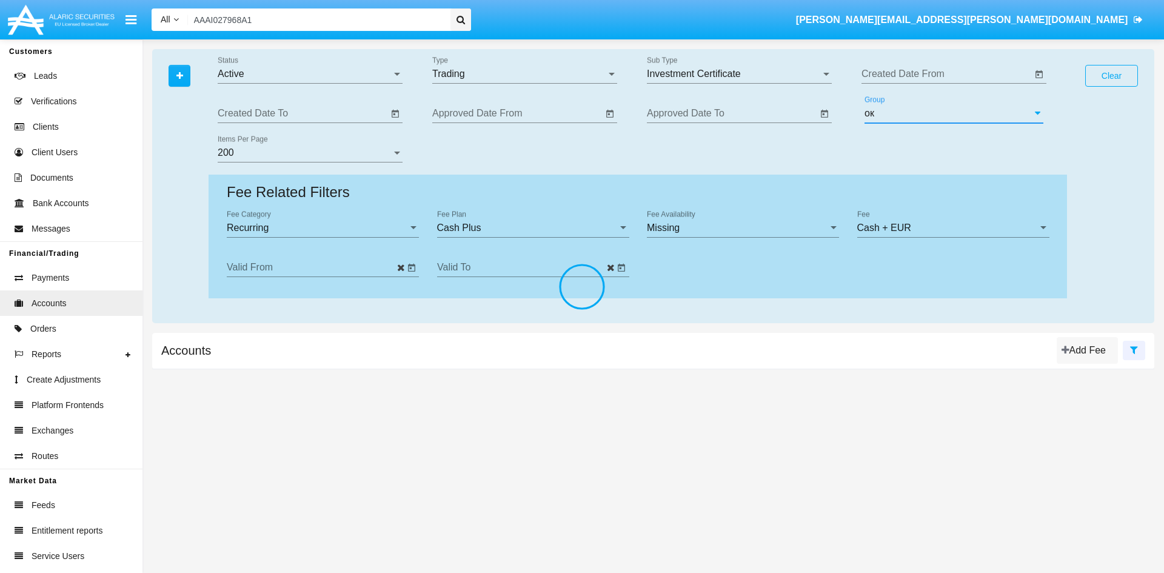
type input "о"
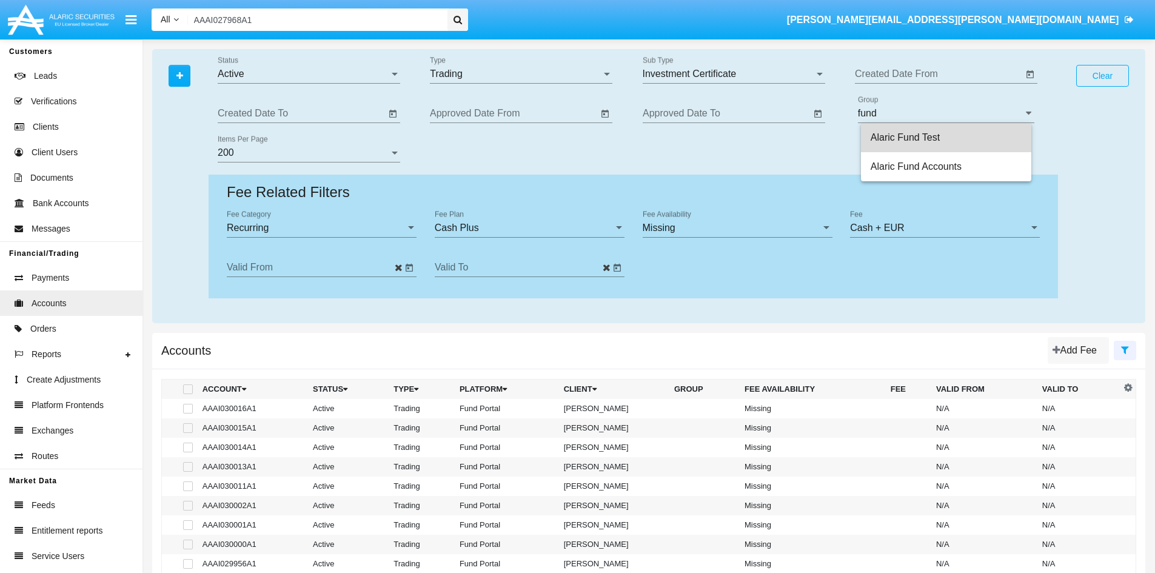
click at [932, 137] on span "Alaric Fund Test" at bounding box center [905, 137] width 69 height 10
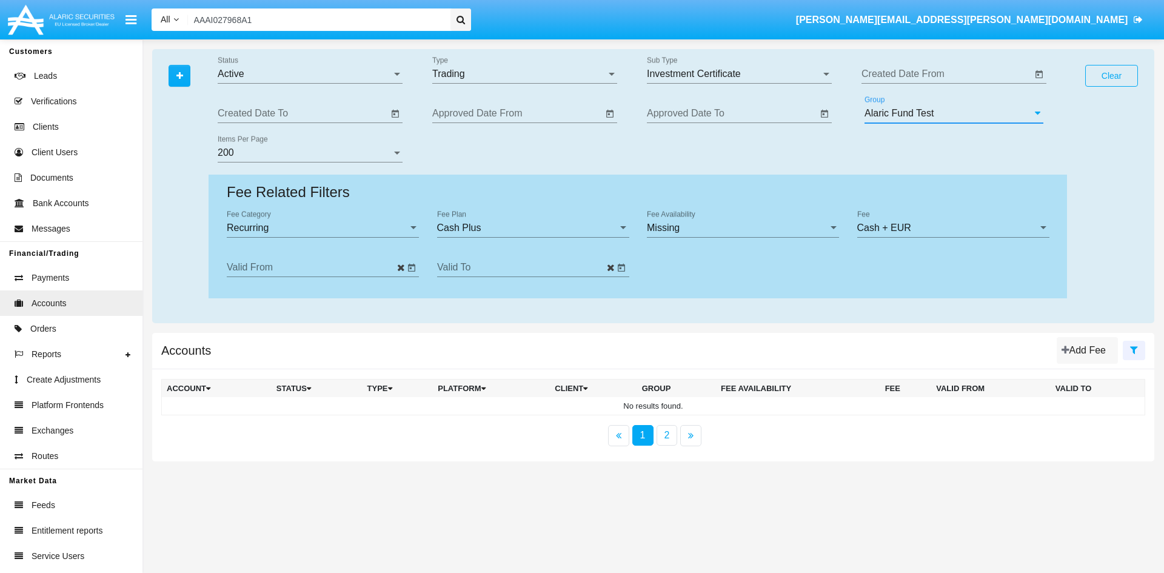
click at [956, 109] on input "Alaric Fund Test" at bounding box center [954, 113] width 179 height 11
drag, startPoint x: 953, startPoint y: 115, endPoint x: 846, endPoint y: 124, distance: 107.1
click at [846, 124] on div "Active Status Trading Type Investment Certificate Sub Type Created Date From Cr…" at bounding box center [638, 181] width 859 height 251
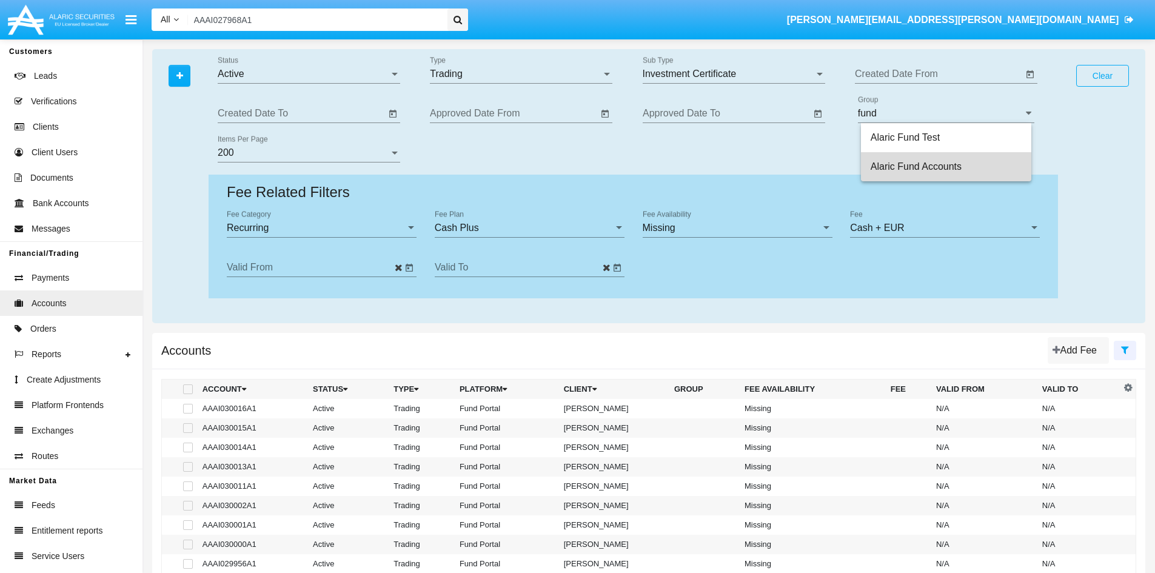
click at [936, 165] on span "Alaric Fund Accounts" at bounding box center [916, 166] width 91 height 10
type input "Alaric Fund Accounts"
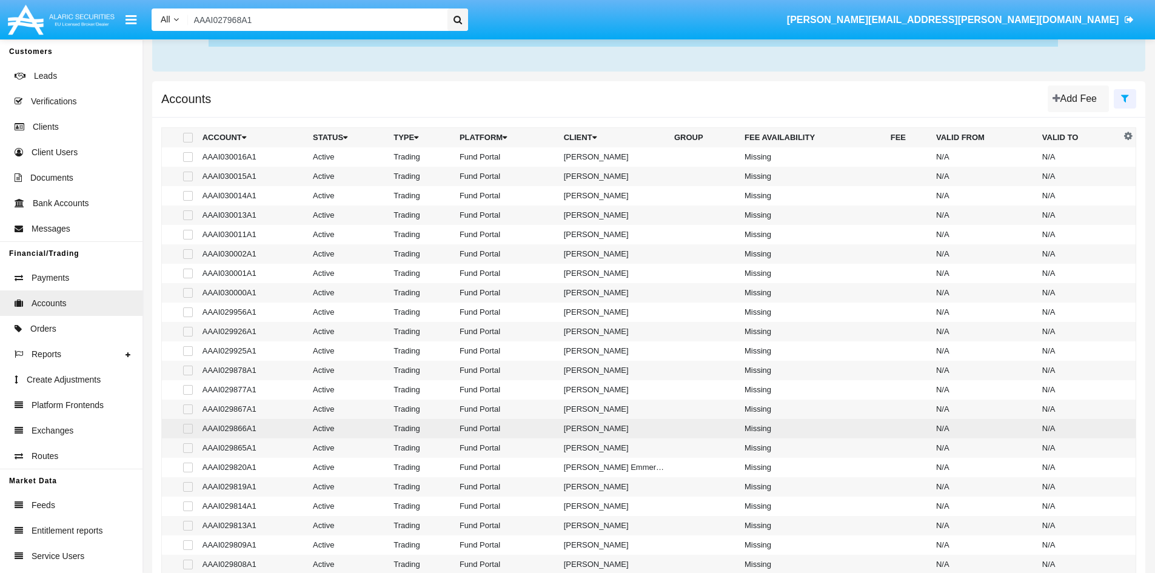
scroll to position [303, 0]
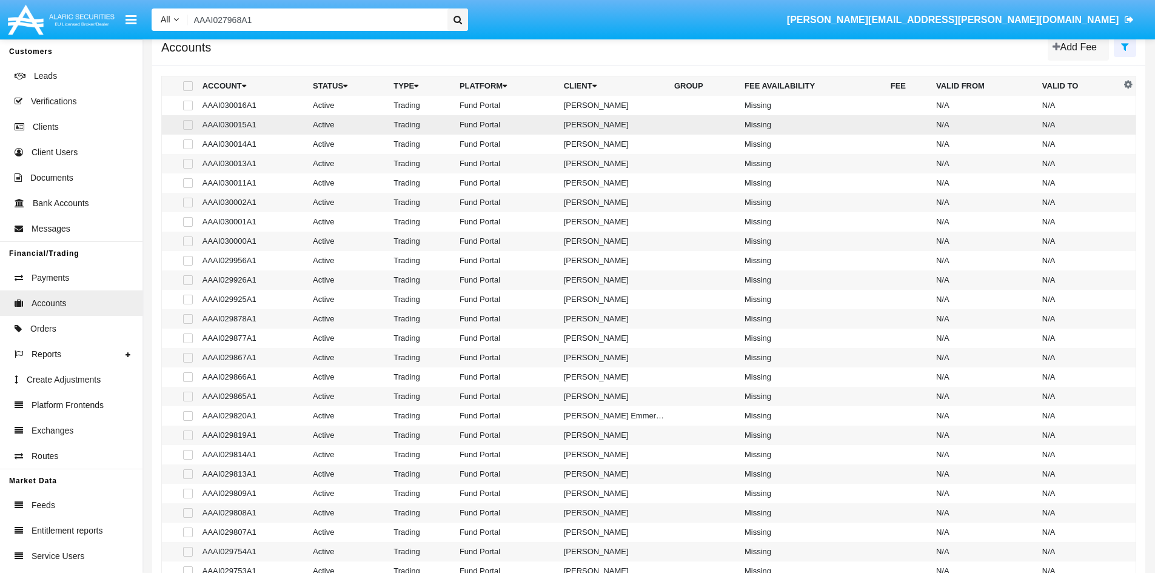
click at [494, 129] on td "Fund Portal" at bounding box center [507, 124] width 104 height 19
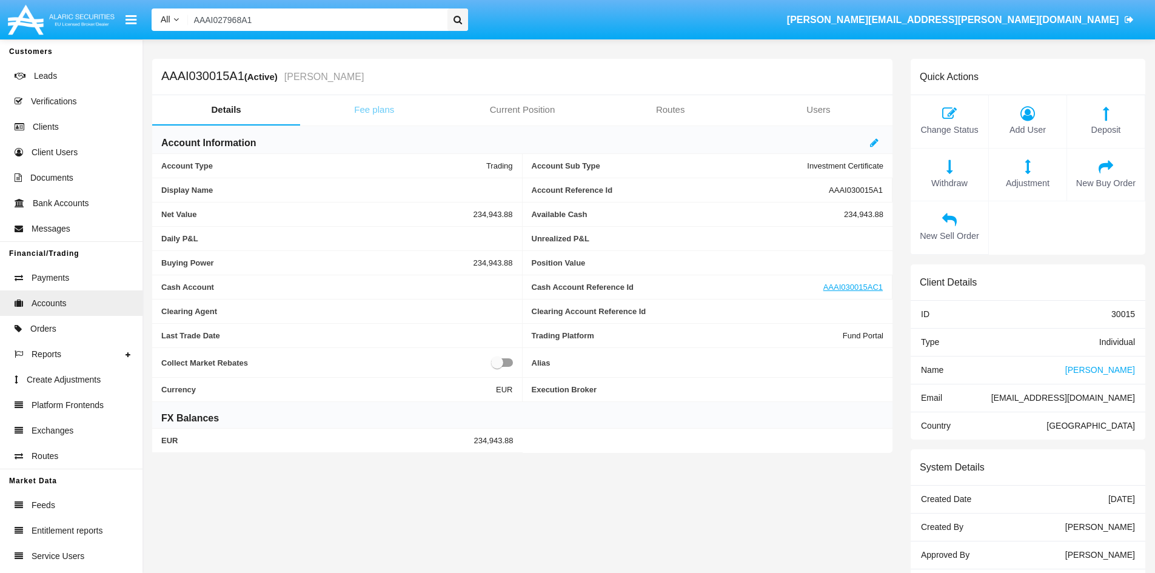
click at [375, 112] on link "Fee plans" at bounding box center [374, 109] width 148 height 29
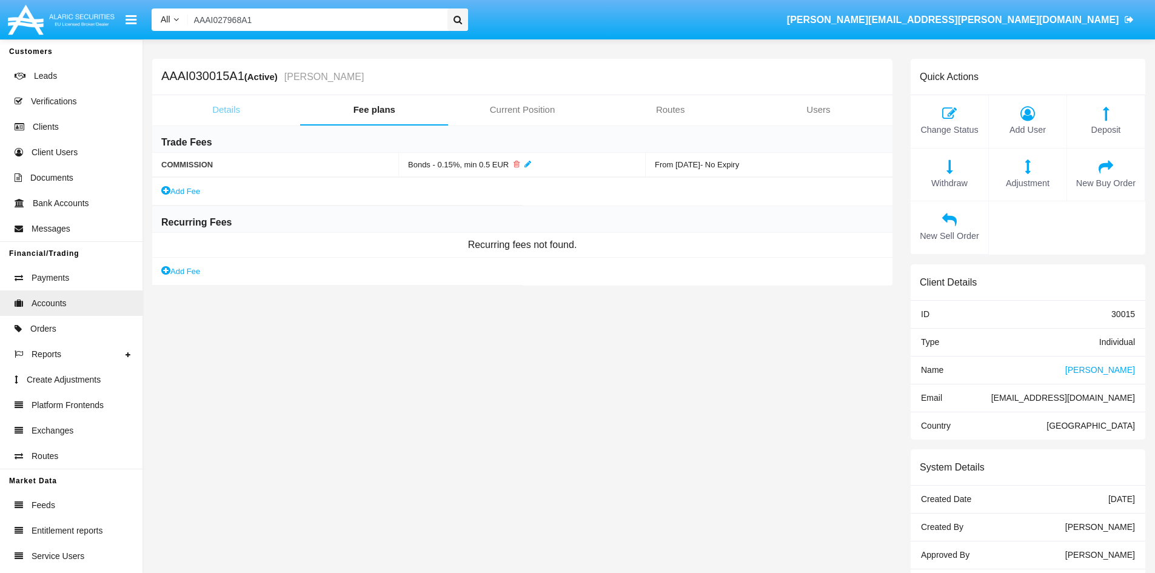
click at [225, 108] on link "Details" at bounding box center [226, 109] width 148 height 29
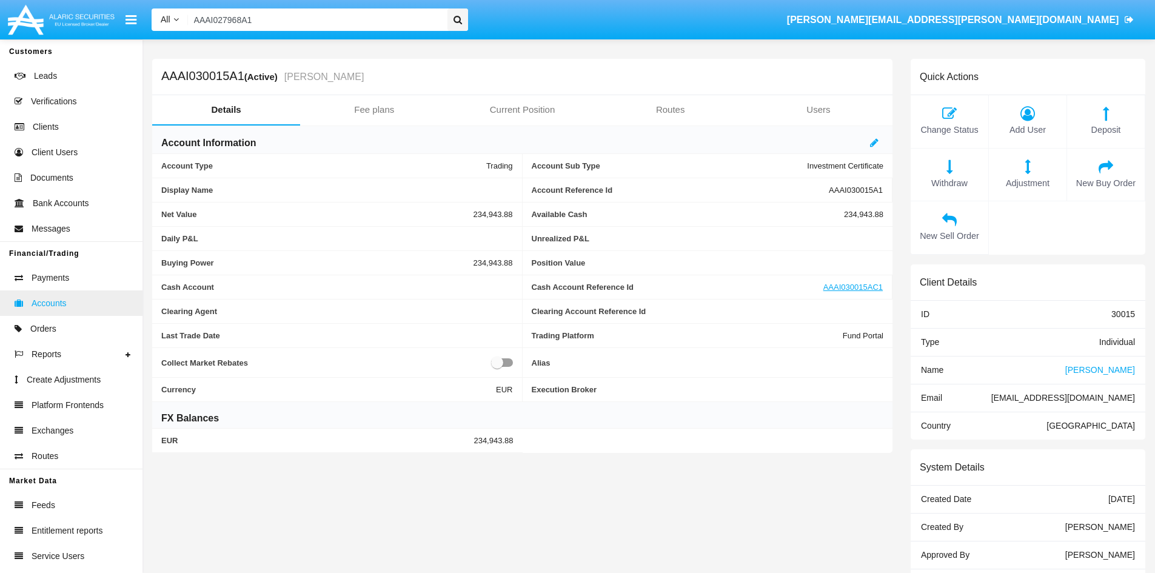
click at [56, 303] on span "Accounts" at bounding box center [49, 303] width 35 height 13
